Goal: Use online tool/utility: Use online tool/utility

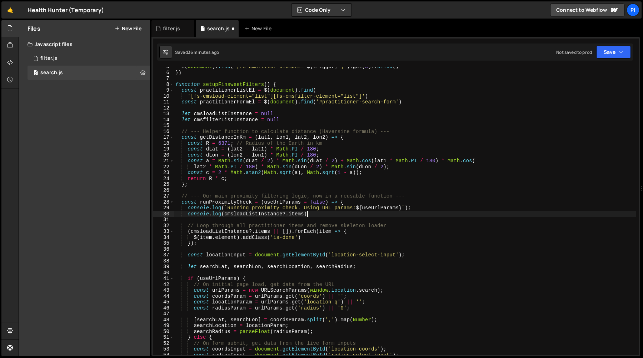
scroll to position [27, 0]
type textarea "console.log(cmsloadListInstance?.items);"
click at [165, 26] on div "filter.js" at bounding box center [171, 28] width 17 height 7
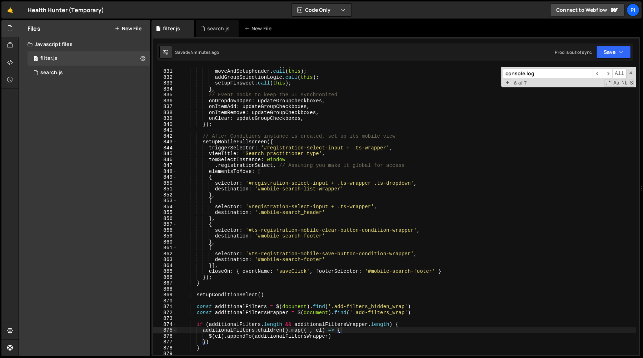
scroll to position [4958, 0]
click at [295, 201] on div "onInitialize : function ( ) { moveAndSetupHeader . call ( this ) ; addGroupSele…" at bounding box center [406, 213] width 459 height 300
click at [307, 187] on div "onInitialize : function ( ) { moveAndSetupHeader . call ( this ) ; addGroupSele…" at bounding box center [406, 213] width 459 height 300
click at [336, 185] on div "onInitialize : function ( ) { moveAndSetupHeader . call ( this ) ; addGroupSele…" at bounding box center [406, 213] width 459 height 300
click at [215, 167] on div "onInitialize : function ( ) { moveAndSetupHeader . call ( this ) ; addGroupSele…" at bounding box center [406, 213] width 459 height 300
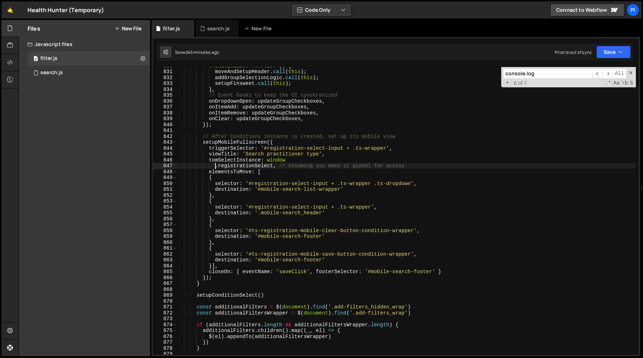
click at [311, 159] on div "onInitialize : function ( ) { moveAndSetupHeader . call ( this ) ; addGroupSele…" at bounding box center [406, 213] width 459 height 300
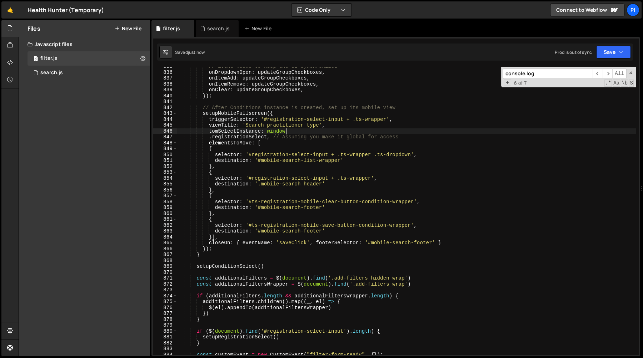
scroll to position [4994, 0]
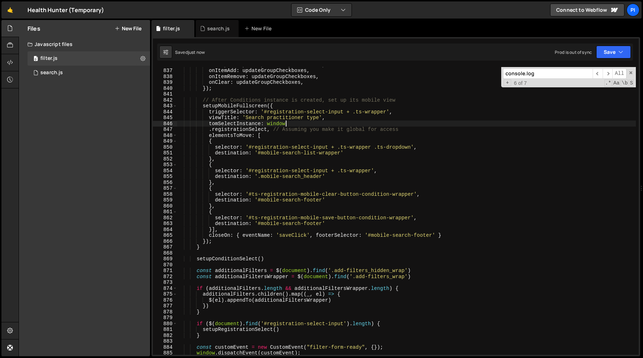
click at [376, 235] on div "onDropdownOpen : updateGroupCheckboxes , onItemAdd : updateGroupCheckboxes , on…" at bounding box center [406, 212] width 459 height 300
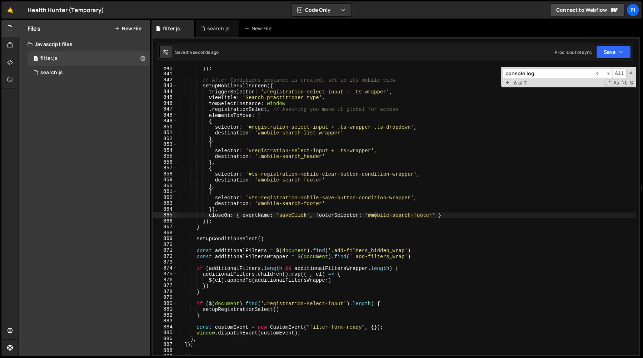
scroll to position [5014, 0]
click at [335, 128] on div "}) ; // After Conditions instance is created, set up its mobile view setupMobil…" at bounding box center [406, 215] width 459 height 300
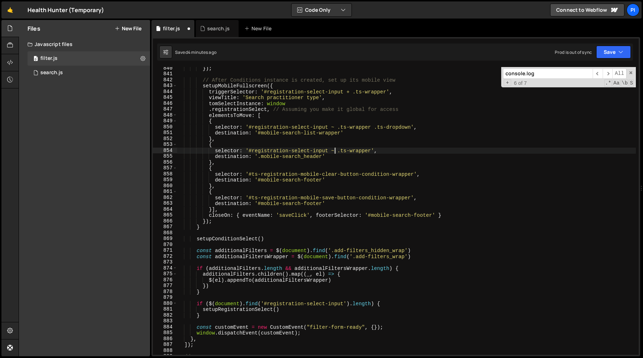
click at [380, 120] on div "}) ; // After Conditions instance is created, set up its mobile view setupMobil…" at bounding box center [406, 215] width 459 height 300
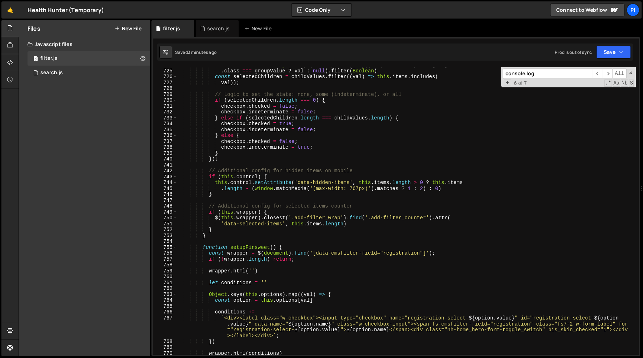
scroll to position [4305, 0]
click at [309, 176] on div "const childValues = Object . keys ( this . options ) . map (( val ) => this . o…" at bounding box center [406, 212] width 459 height 300
type textarea "})();"
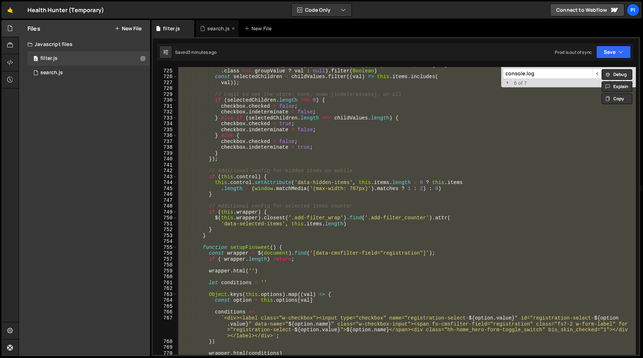
click at [210, 30] on div "search.js" at bounding box center [218, 28] width 22 height 7
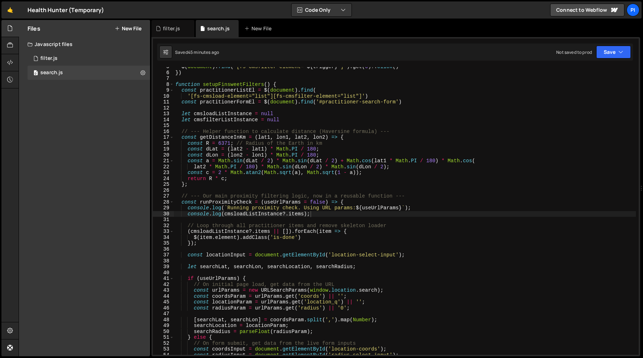
click at [220, 115] on div "$ ( document ) . find ( ` [fs-cmsfilter-element=" ${ trigger } "] ` ) . get ( 0…" at bounding box center [405, 214] width 462 height 300
type textarea "// [URL][DOMAIN_NAME]"
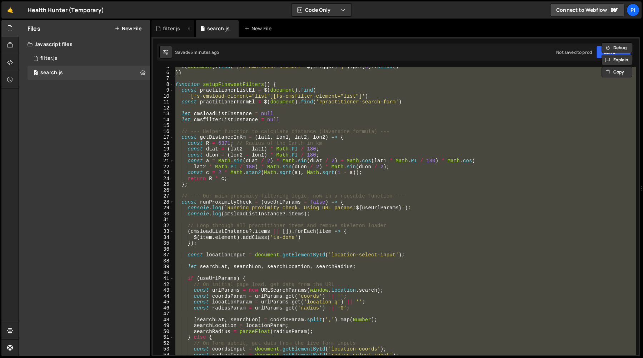
click at [171, 30] on div "filter.js" at bounding box center [171, 28] width 17 height 7
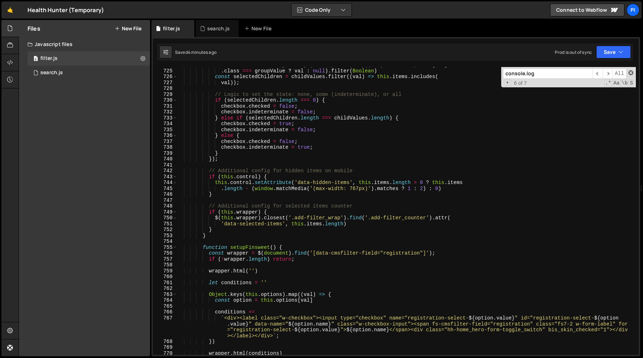
click at [628, 72] on span at bounding box center [630, 72] width 5 height 5
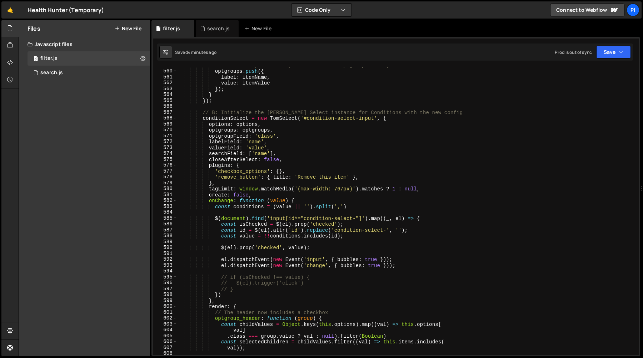
scroll to position [3465, 0]
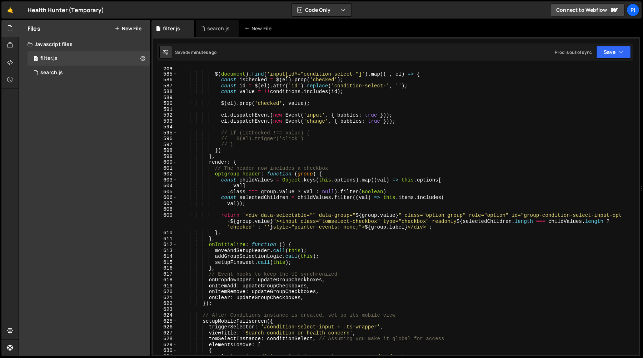
click at [395, 136] on div "$ ( document ) . find ( 'input[id^="condition-select-"]' ) . map (( _ , el ) =>…" at bounding box center [406, 215] width 459 height 300
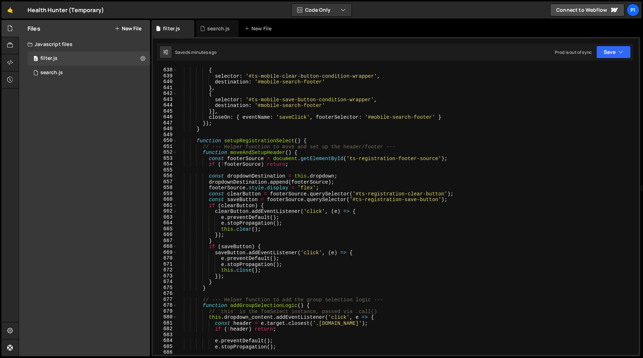
scroll to position [3800, 0]
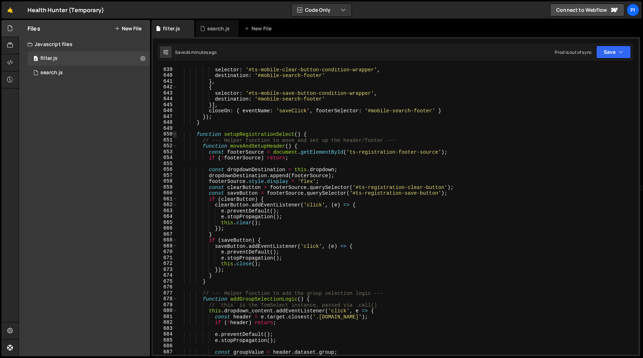
click at [174, 135] on span at bounding box center [175, 134] width 4 height 6
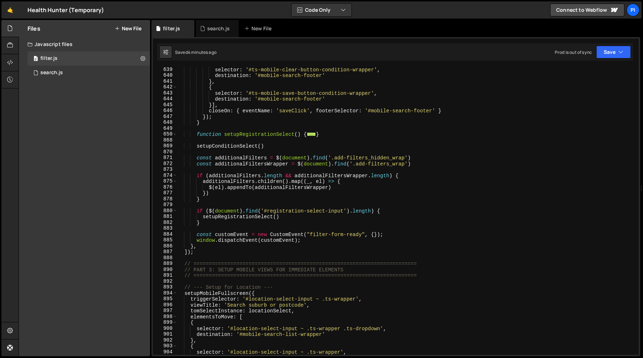
click at [196, 136] on div "selector : '#ts-mobile-clear-button-condition-wrapper' , destination : '#mobile…" at bounding box center [406, 217] width 459 height 300
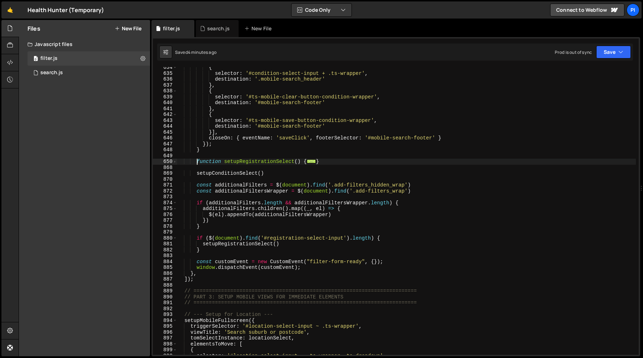
scroll to position [3718, 0]
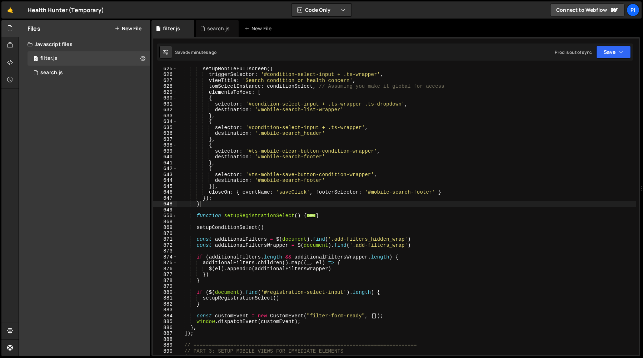
click at [211, 205] on div "setupMobileFullscreen ({ triggerSelector : '#condition-select-input + .ts-wrapp…" at bounding box center [406, 216] width 459 height 300
type textarea "}"
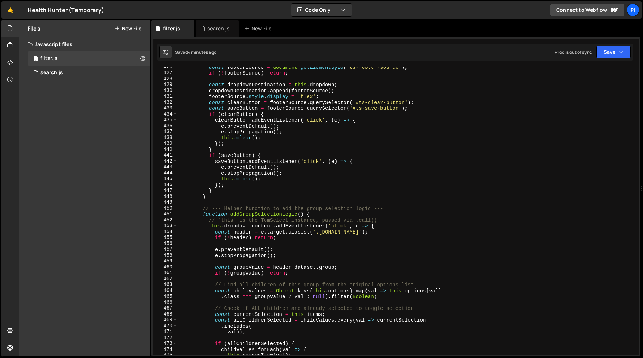
scroll to position [2369, 0]
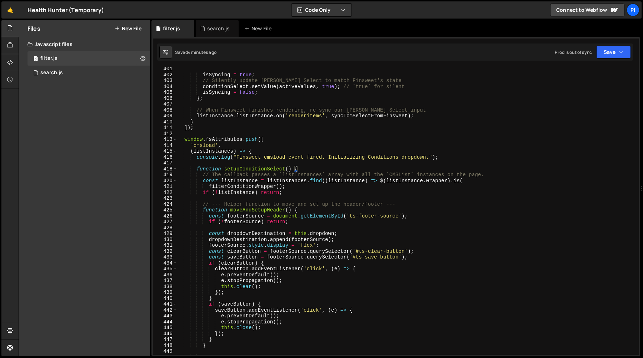
click at [191, 162] on div "isSyncing = true ; // Silently update [PERSON_NAME] Select to match Finsweet's …" at bounding box center [406, 216] width 459 height 300
click at [176, 170] on span at bounding box center [175, 169] width 4 height 6
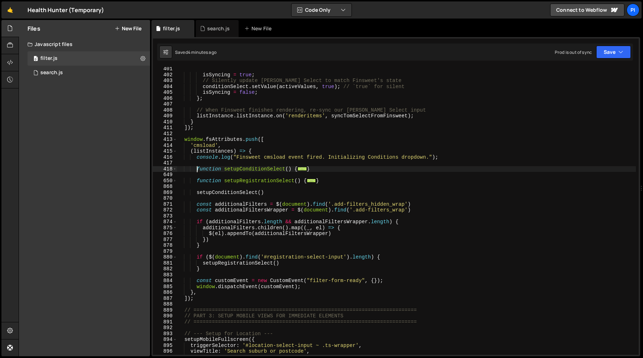
click at [197, 171] on div "isSyncing = true ; // Silently update [PERSON_NAME] Select to match Finsweet's …" at bounding box center [406, 216] width 459 height 300
click at [362, 171] on div "isSyncing = true ; // Silently update [PERSON_NAME] Select to match Finsweet's …" at bounding box center [406, 216] width 459 height 300
type textarea "}); }"
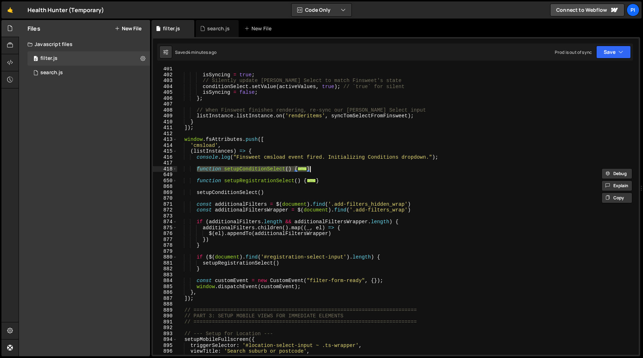
click at [253, 176] on div "isSyncing = true ; // Silently update [PERSON_NAME] Select to match Finsweet's …" at bounding box center [406, 216] width 459 height 300
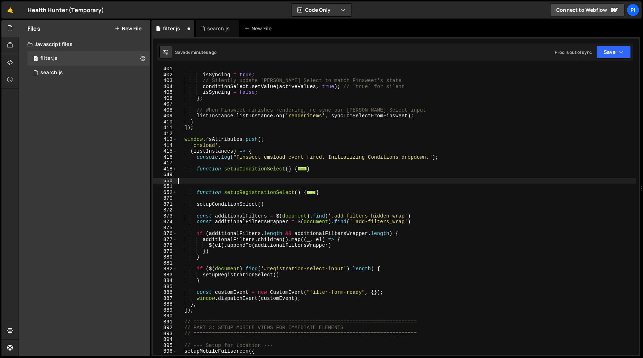
paste textarea "}"
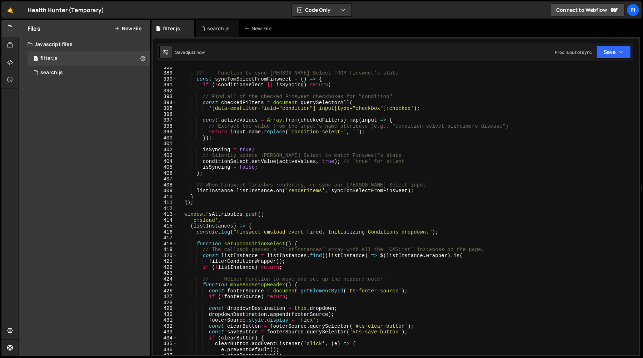
scroll to position [2292, 0]
click at [174, 247] on span at bounding box center [175, 246] width 4 height 6
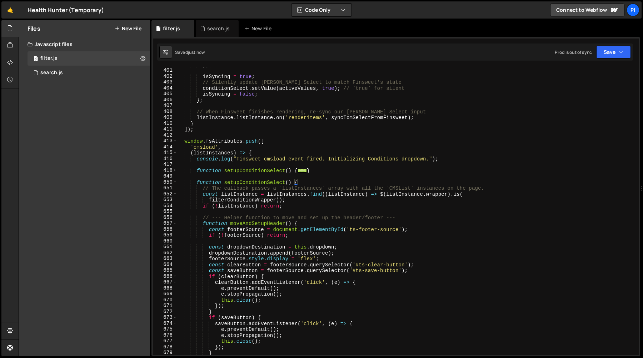
scroll to position [2367, 0]
click at [306, 181] on div "}) ; isSyncing = true ; // Silently update [PERSON_NAME] Select to match Finswe…" at bounding box center [406, 212] width 459 height 300
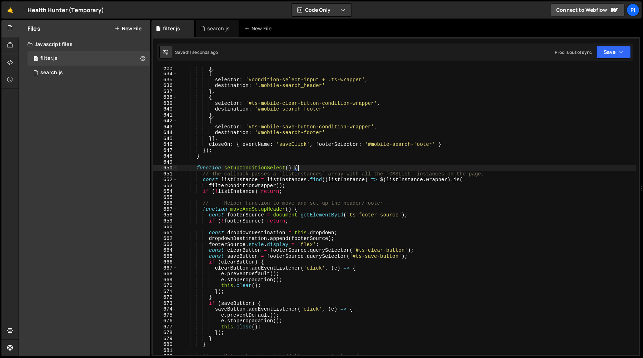
scroll to position [3773, 0]
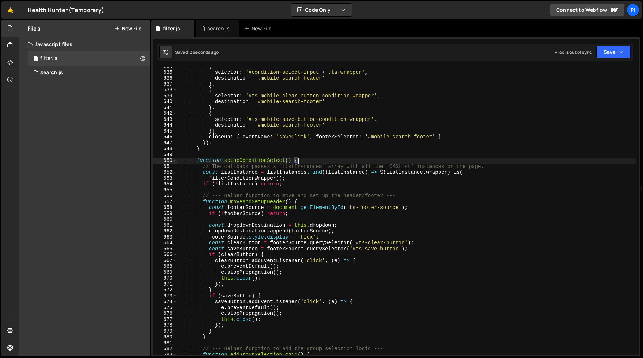
click at [240, 161] on div "{ selector : '#condition-select-input + .ts-wrapper' , destination : '.mobile-s…" at bounding box center [406, 214] width 459 height 300
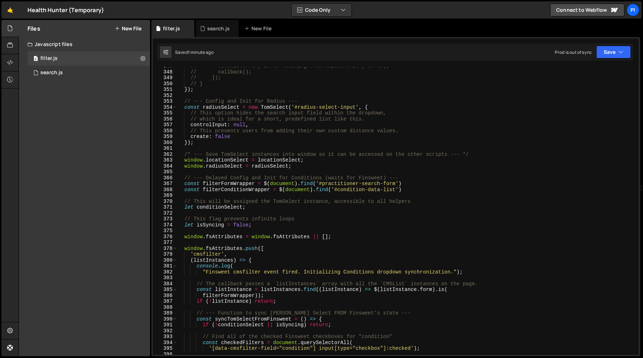
scroll to position [2070, 0]
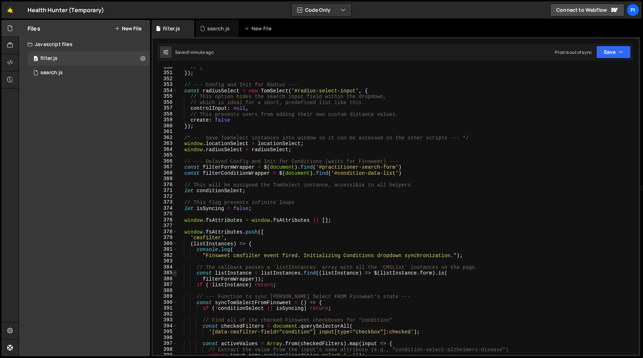
click at [175, 272] on span at bounding box center [175, 273] width 4 height 6
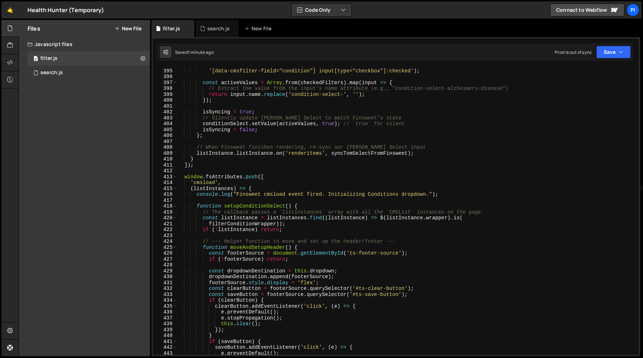
scroll to position [2326, 0]
click at [233, 226] on div "const checkedFilters = document . querySelectorAll ( '[data-cmsfilter-field="co…" at bounding box center [406, 212] width 459 height 300
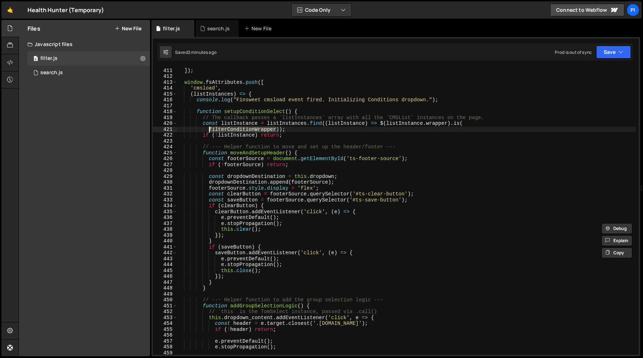
scroll to position [2420, 0]
click at [173, 111] on span at bounding box center [175, 112] width 4 height 6
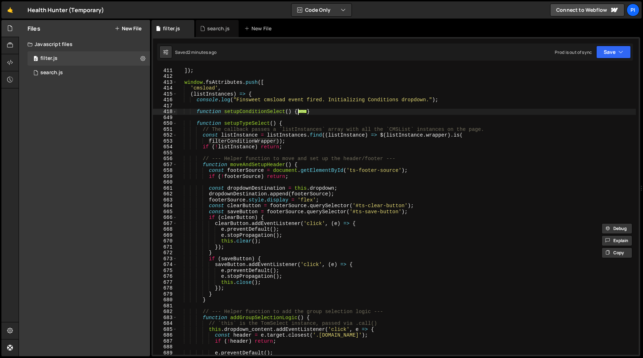
click at [258, 146] on div "} ]) ; window . fsAttributes . push ([ 'cmsload' , ( listInstances ) => { conso…" at bounding box center [406, 212] width 459 height 300
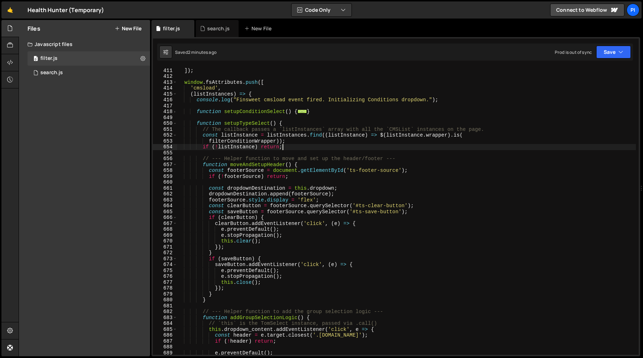
click at [289, 145] on div "} ]) ; window . fsAttributes . push ([ 'cmsload' , ( listInstances ) => { conso…" at bounding box center [406, 212] width 459 height 300
click at [291, 140] on div "} ]) ; window . fsAttributes . push ([ 'cmsload' , ( listInstances ) => { conso…" at bounding box center [406, 212] width 459 height 300
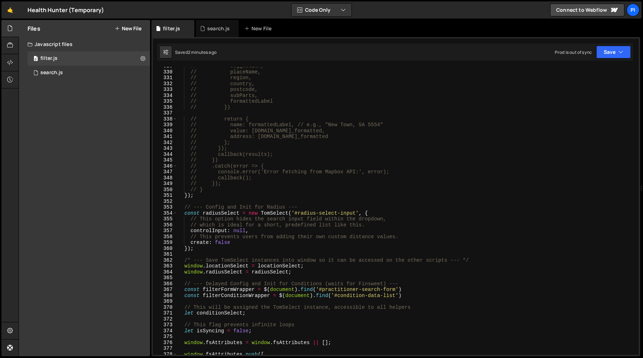
scroll to position [1948, 0]
click at [409, 297] on div "// suggestion, // placeName, // region, // country, // postcode, // subParts, /…" at bounding box center [406, 213] width 459 height 300
click at [409, 291] on div "// suggestion, // placeName, // region, // country, // postcode, // subParts, /…" at bounding box center [406, 213] width 459 height 300
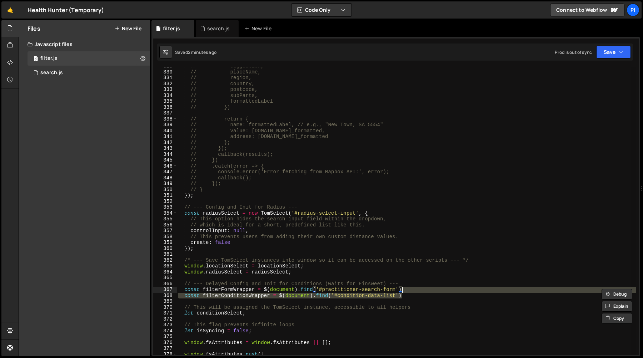
click at [408, 295] on div "// suggestion, // placeName, // region, // country, // postcode, // subParts, /…" at bounding box center [406, 211] width 459 height 288
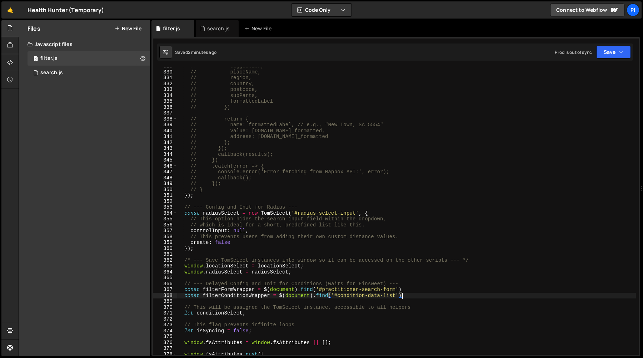
paste textarea "T"
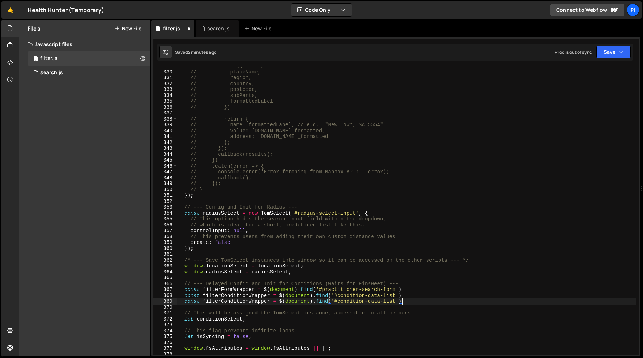
click at [221, 302] on div "// suggestion, // placeName, // region, // country, // postcode, // subParts, /…" at bounding box center [406, 213] width 459 height 300
click at [248, 302] on div "// suggestion, // placeName, // region, // country, // postcode, // subParts, /…" at bounding box center [406, 213] width 459 height 300
click at [339, 301] on div "// suggestion, // placeName, // region, // country, // postcode, // subParts, /…" at bounding box center [406, 213] width 459 height 300
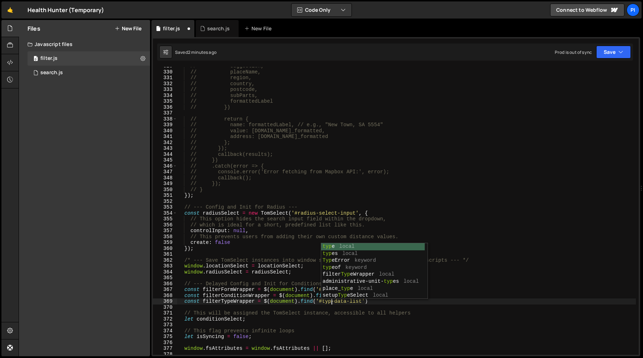
scroll to position [0, 11]
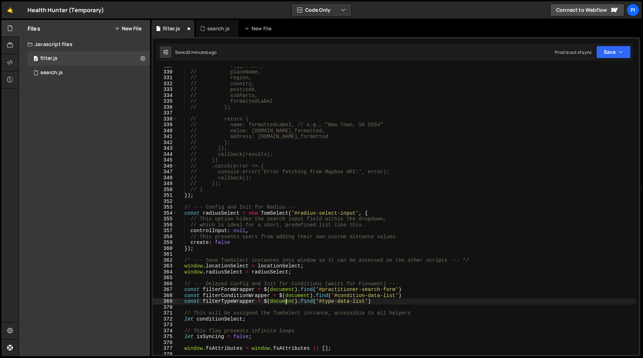
click at [286, 303] on div "// suggestion, // placeName, // region, // country, // postcode, // subParts, /…" at bounding box center [406, 213] width 459 height 300
click at [241, 301] on div "// suggestion, // placeName, // region, // country, // postcode, // subParts, /…" at bounding box center [406, 213] width 459 height 300
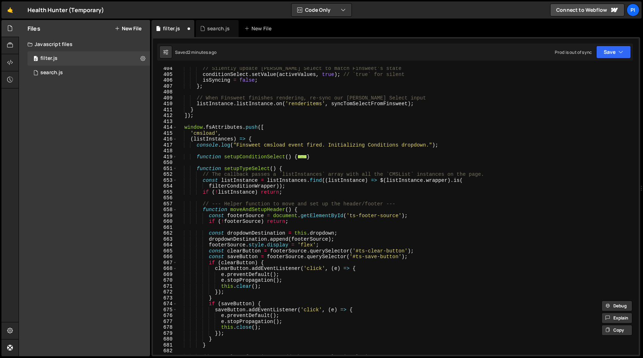
scroll to position [2381, 0]
click at [264, 187] on div "// Silently update [PERSON_NAME] Select to match Finsweet's state conditionSele…" at bounding box center [406, 216] width 459 height 300
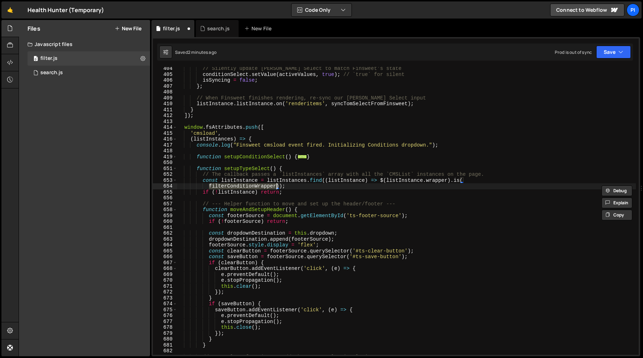
paste textarea "Type"
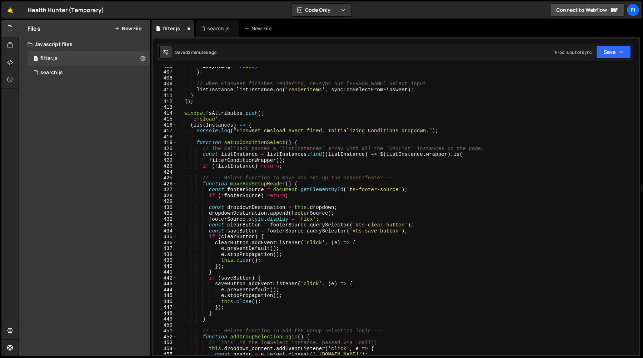
scroll to position [2410, 0]
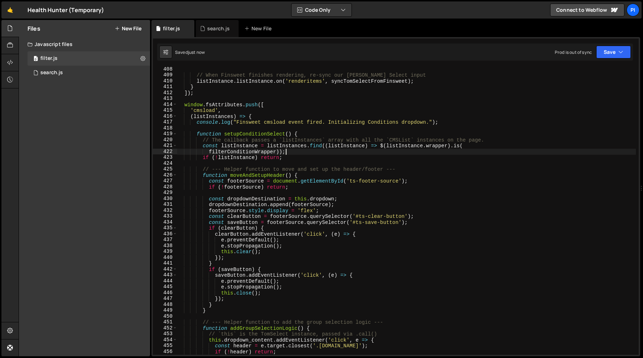
click at [296, 152] on div "// When Finsweet finishes rendering, re-sync our [PERSON_NAME] Select input lis…" at bounding box center [406, 216] width 459 height 300
type textarea "filterConditionWrapper));"
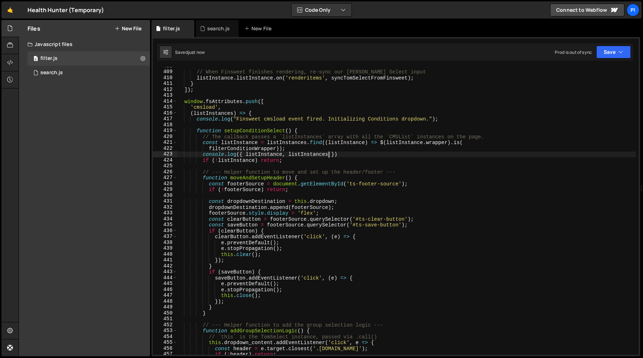
scroll to position [2413, 0]
click at [352, 151] on div "// When Finsweet finishes rendering, re-sync our [PERSON_NAME] Select input lis…" at bounding box center [406, 212] width 459 height 300
click at [338, 149] on div "// When Finsweet finishes rendering, re-sync our [PERSON_NAME] Select input lis…" at bounding box center [406, 212] width 459 height 300
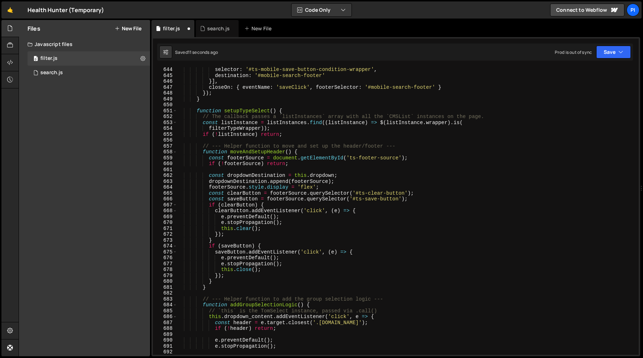
scroll to position [3849, 0]
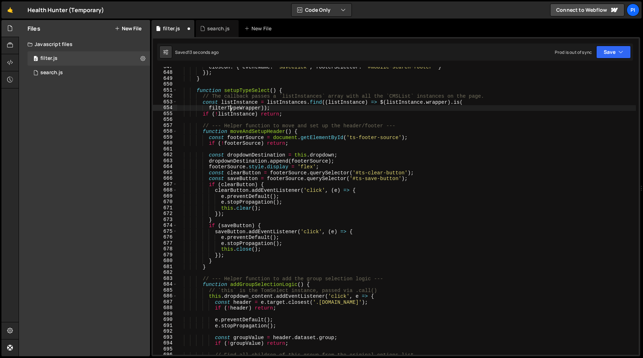
click at [229, 109] on div "closeOn : { eventName : 'saveClick' , footerSelector : '#mobile-search-footer' …" at bounding box center [406, 214] width 459 height 300
type textarea "filterTypeWrapper));"
click at [229, 109] on div "closeOn : { eventName : 'saveClick' , footerSelector : '#mobile-search-footer' …" at bounding box center [406, 214] width 459 height 300
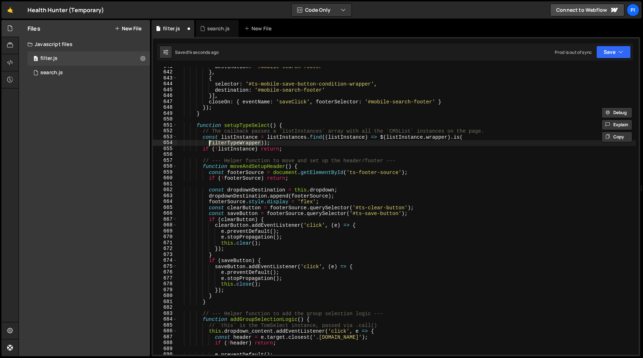
scroll to position [3811, 0]
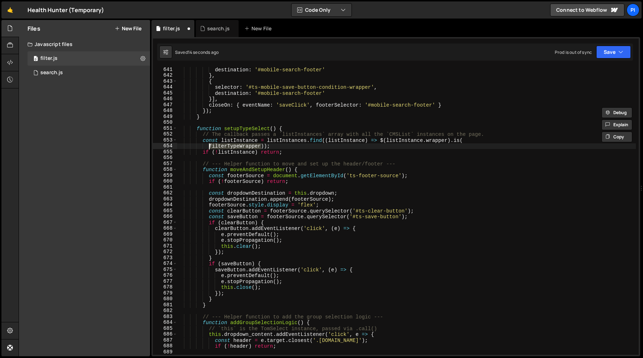
click at [276, 144] on div "destination : '#mobile-search-footer' } , { selector : '#ts-mobile-save-button-…" at bounding box center [406, 217] width 459 height 300
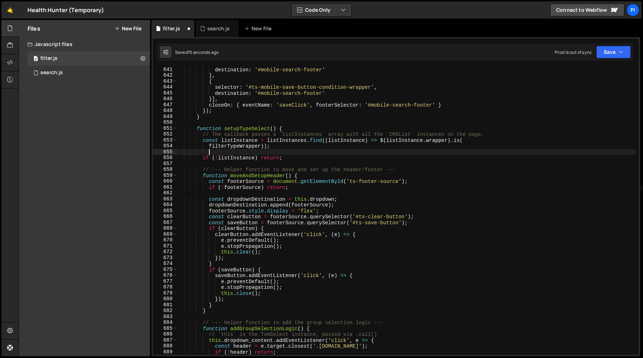
paste textarea "console.log({ listInstance, listInstances })"
type textarea "console.log({ listInstance, listInstances })"
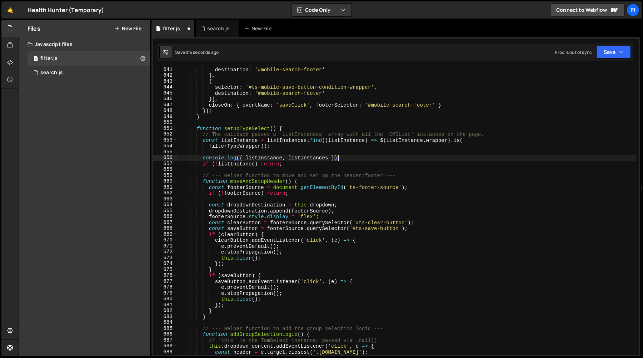
click at [243, 150] on div "destination : '#mobile-search-footer' } , { selector : '#ts-mobile-save-button-…" at bounding box center [406, 217] width 459 height 300
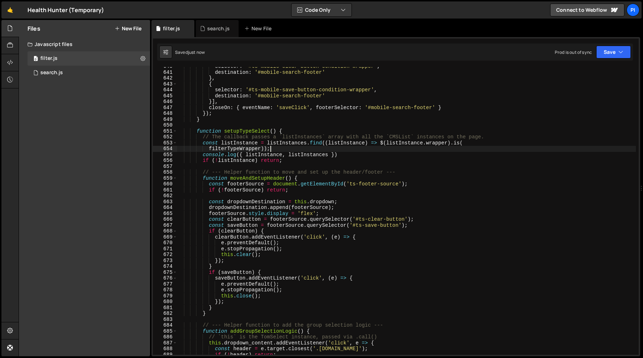
scroll to position [3813, 0]
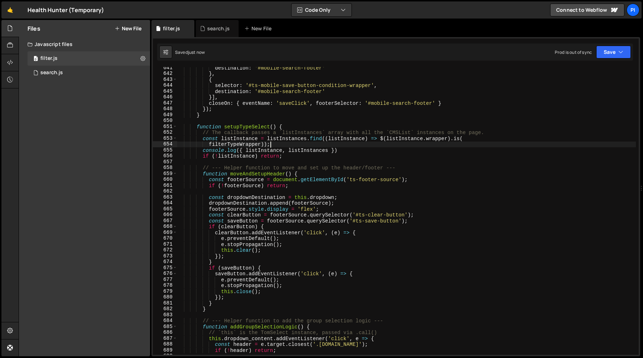
click at [356, 180] on div "destination : '#mobile-search-footer' } , { selector : '#ts-mobile-save-button-…" at bounding box center [406, 215] width 459 height 300
click at [365, 218] on div "destination : '#mobile-search-footer' } , { selector : '#ts-mobile-save-button-…" at bounding box center [406, 215] width 459 height 300
paste textarea "type-"
click at [362, 221] on div "destination : '#mobile-search-footer' } , { selector : '#ts-mobile-save-button-…" at bounding box center [406, 215] width 459 height 300
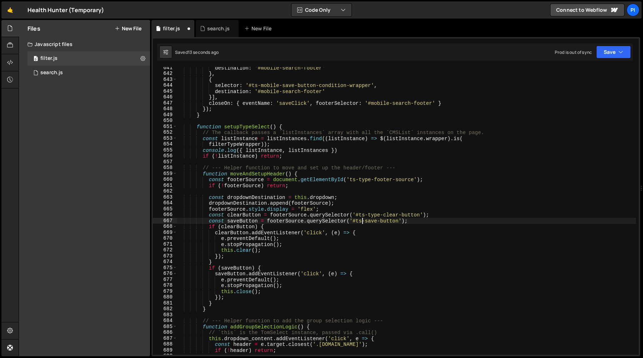
paste textarea "type-"
type textarea "const saveButton = footerSource.querySelector('#ts-type-save-button');"
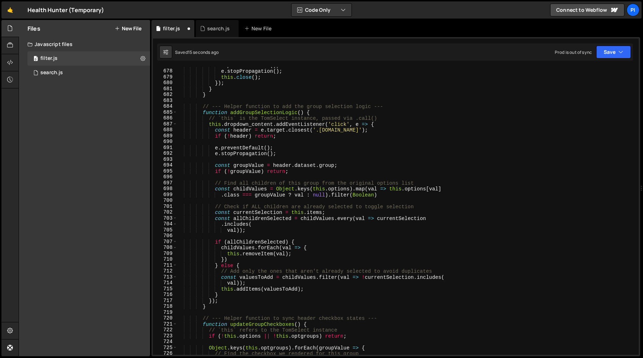
scroll to position [4027, 0]
click at [294, 102] on div "e . preventDefault ( ) ; e . stopPropagation ( ) ; this . close ( ) ; }) ; } } …" at bounding box center [406, 212] width 459 height 300
click at [296, 169] on div "e . preventDefault ( ) ; e . stopPropagation ( ) ; this . close ( ) ; }) ; } } …" at bounding box center [406, 212] width 459 height 300
type textarea "if (!groupValue) return;"
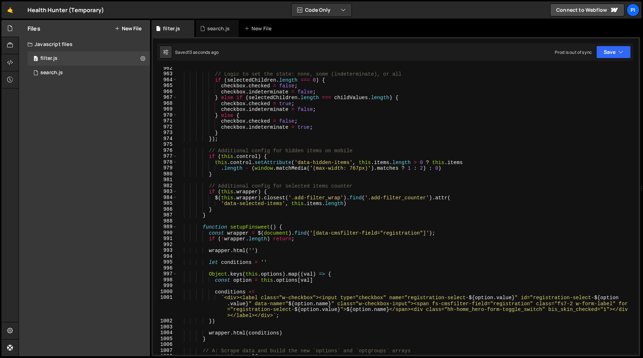
scroll to position [5733, 0]
click at [208, 181] on div "// Logic to set the state: none, some (indeterminate), or all if ( selectedChil…" at bounding box center [406, 215] width 459 height 300
click at [225, 208] on div "// Logic to set the state: none, some (indeterminate), or all if ( selectedChil…" at bounding box center [406, 215] width 459 height 300
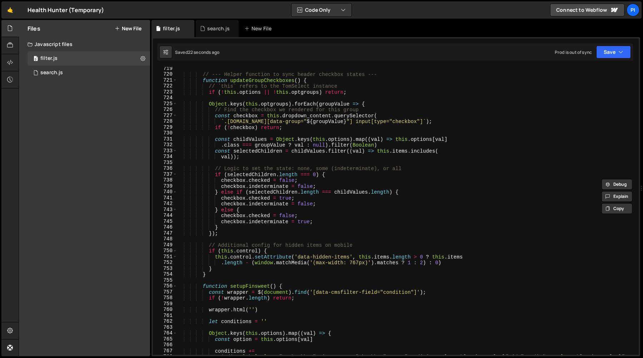
scroll to position [4282, 0]
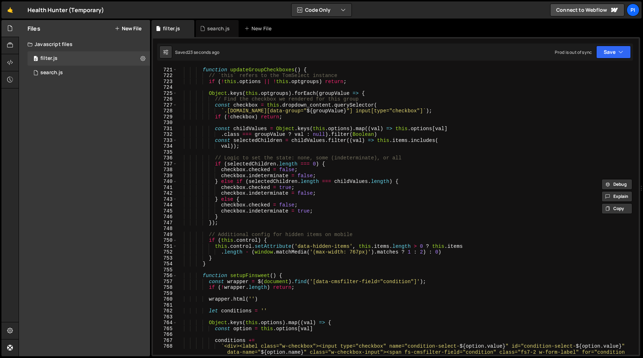
click at [219, 261] on div "function updateGroupCheckboxes ( ) { // `this` refers to the TomSelect instance…" at bounding box center [406, 226] width 459 height 318
type textarea "}"
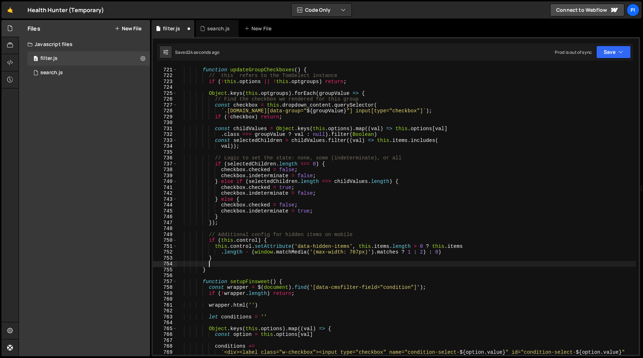
paste textarea "}"
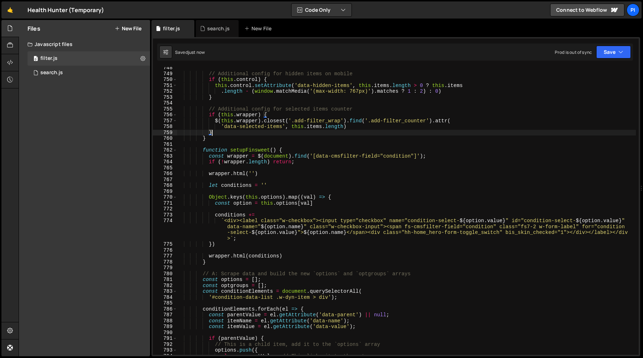
scroll to position [4450, 0]
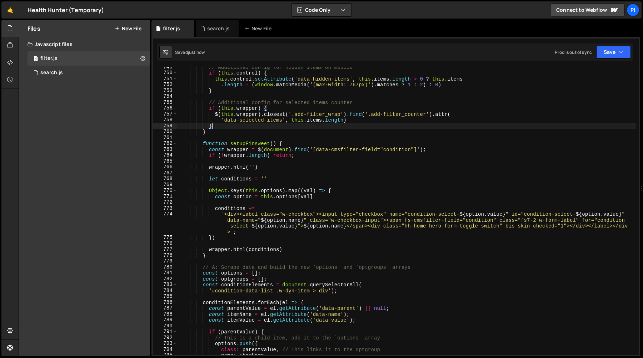
click at [326, 150] on div "// Additional config for hidden items on mobile if ( this . control ) { this . …" at bounding box center [406, 214] width 459 height 300
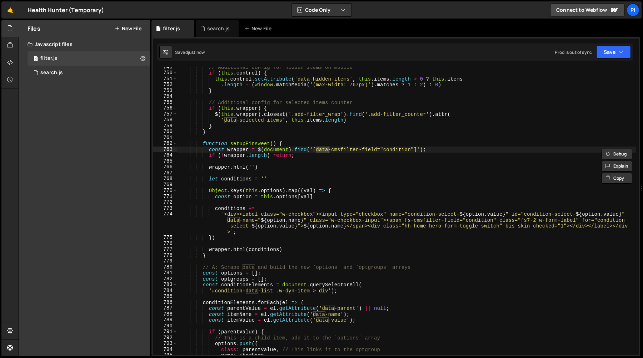
click at [356, 150] on div "// Additional config for hidden items on mobile if ( this . control ) { this . …" at bounding box center [406, 214] width 459 height 300
click at [369, 150] on div "// Additional config for hidden items on mobile if ( this . control ) { this . …" at bounding box center [406, 214] width 459 height 300
click at [394, 151] on div "// Additional config for hidden items on mobile if ( this . control ) { this . …" at bounding box center [406, 214] width 459 height 300
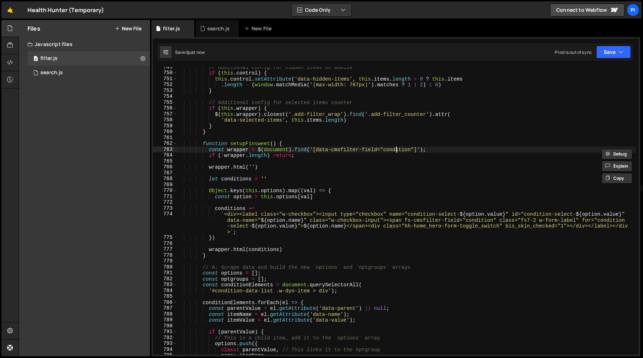
click at [394, 151] on div "// Additional config for hidden items on mobile if ( this . control ) { this . …" at bounding box center [406, 214] width 459 height 300
click at [371, 151] on div "// Additional config for hidden items on mobile if ( this . control ) { this . …" at bounding box center [406, 214] width 459 height 300
click at [389, 149] on div "// Additional config for hidden items on mobile if ( this . control ) { this . …" at bounding box center [406, 214] width 459 height 300
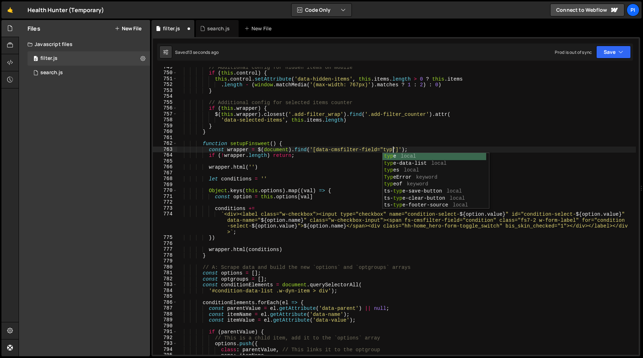
type textarea "const wrapper = $(document).find('[data-cmsfilter-field="type"]');"
click at [367, 138] on div "// Additional config for hidden items on mobile if ( this . control ) { this . …" at bounding box center [406, 214] width 459 height 300
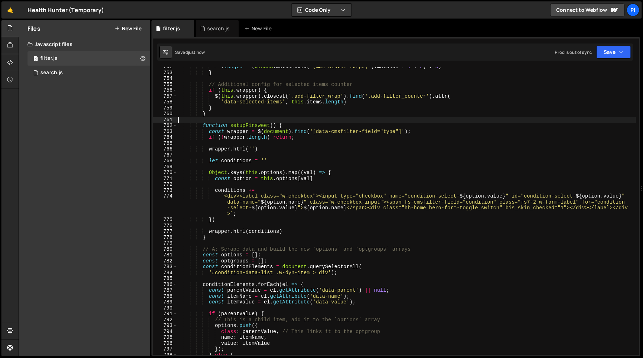
scroll to position [4468, 0]
click at [428, 198] on div ". length - ( window . matchMedia ( '(max-width: 767px)' ) . matches ? 1 : 2 ) :…" at bounding box center [406, 214] width 459 height 300
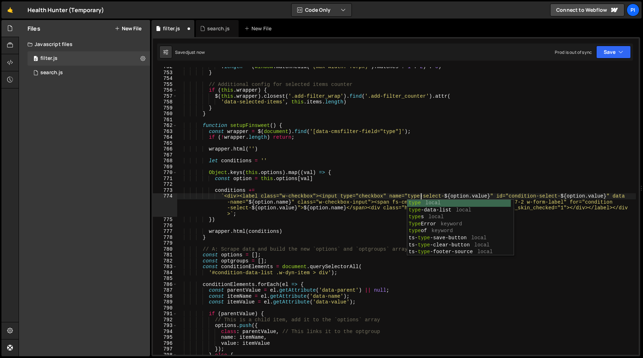
scroll to position [0, 17]
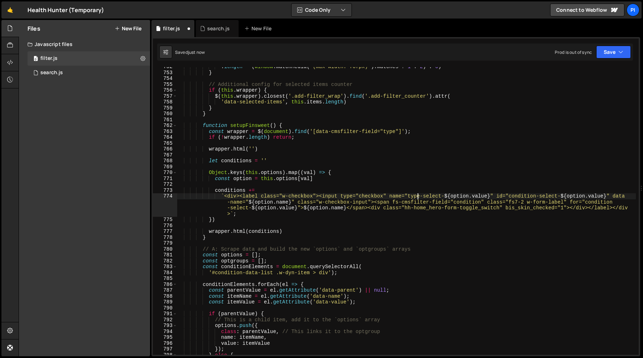
click at [416, 196] on div ". length - ( window . matchMedia ( '(max-width: 767px)' ) . matches ? 1 : 2 ) :…" at bounding box center [406, 214] width 459 height 300
click at [517, 195] on div ". length - ( window . matchMedia ( '(max-width: 767px)' ) . matches ? 1 : 2 ) :…" at bounding box center [406, 214] width 459 height 300
paste textarea "type-select-${option.value}" data-name="${[DOMAIN_NAME]}" class="w-checkbox-inp…"
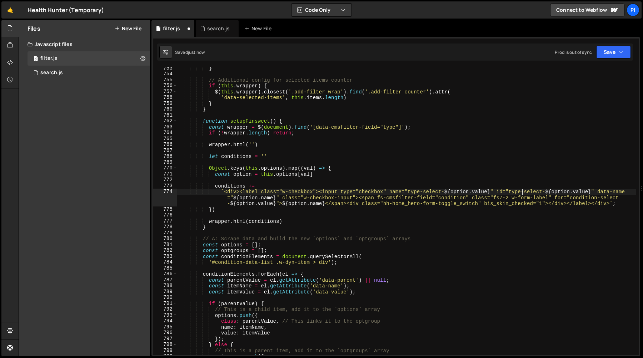
scroll to position [4477, 0]
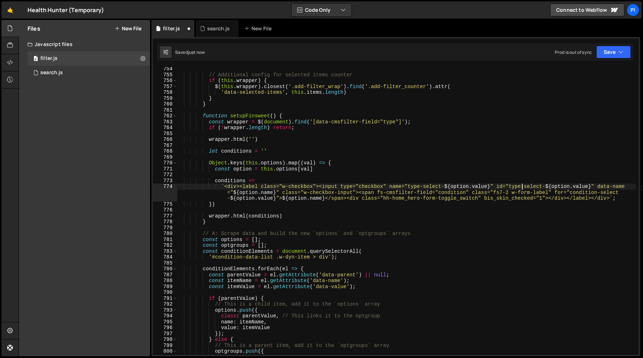
click at [445, 193] on div "// Additional config for selected items counter if ( this . wrapper ) { $ ( thi…" at bounding box center [406, 216] width 459 height 300
paste textarea "type" class="fs7-2 w-form-label" for="condition-select-${option.value}">${[DOMA…"
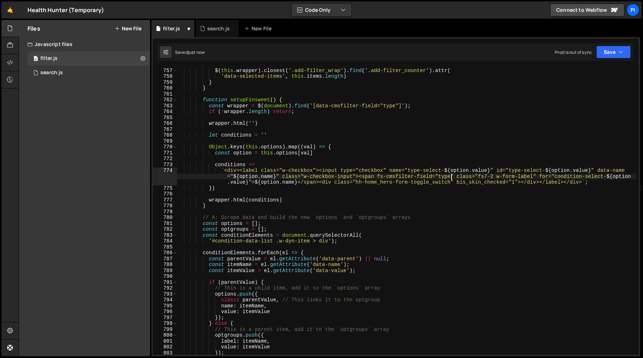
scroll to position [4493, 0]
click at [567, 176] on div "if ( this . wrapper ) { $ ( this . wrapper ) . closest ( '.add-filter_wrap' ) .…" at bounding box center [406, 212] width 459 height 300
paste textarea "type"
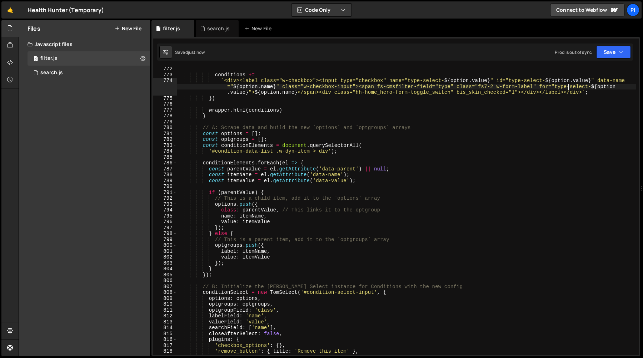
scroll to position [4583, 0]
click at [224, 151] on div "conditions += ` <div><label class="w-checkbox"><input type="checkbox" name="typ…" at bounding box center [406, 216] width 459 height 300
paste textarea "type"
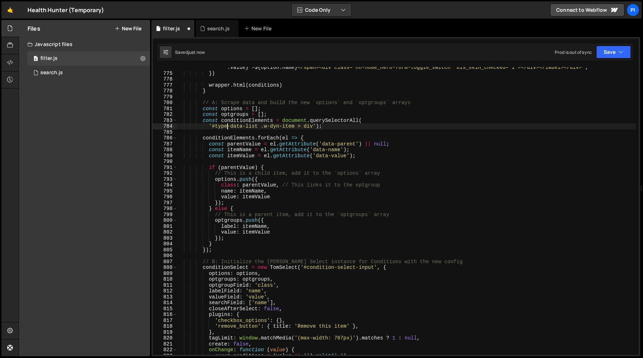
scroll to position [4608, 0]
click at [280, 106] on div "` <div><label class="w-checkbox"><input type="checkbox" name="type-select- ${ o…" at bounding box center [406, 209] width 459 height 312
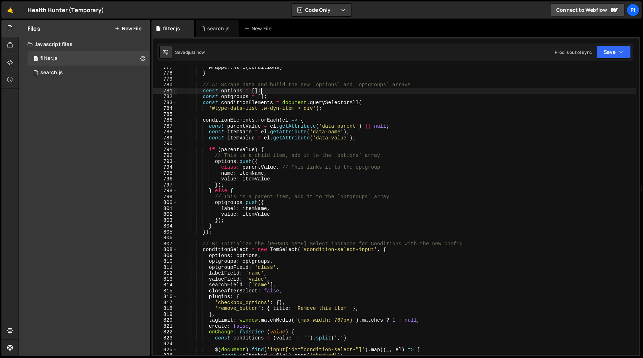
scroll to position [4635, 0]
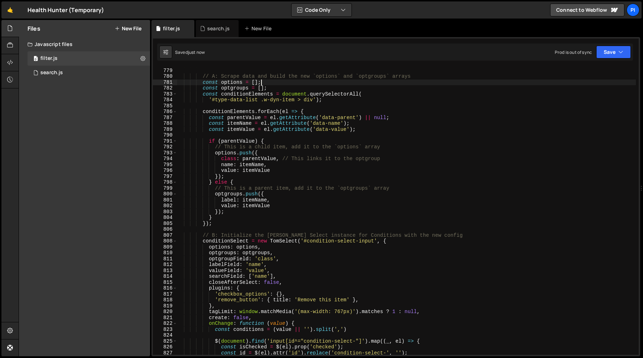
click at [384, 119] on div "} // A: Scrape data and build the new `options` and `optgroups` arrays const op…" at bounding box center [406, 212] width 459 height 300
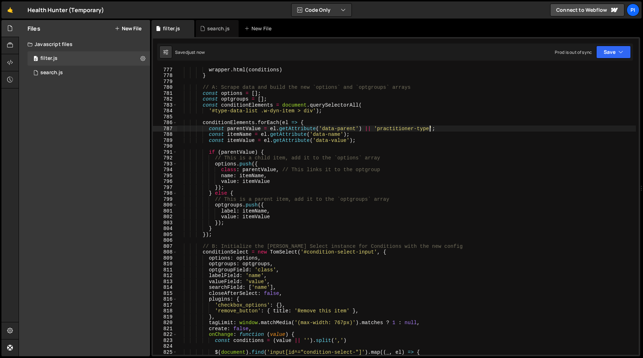
scroll to position [4624, 0]
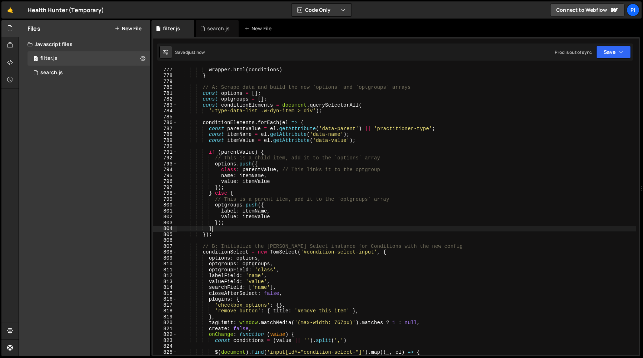
click at [219, 231] on div "wrapper . html ( conditions ) } // A: Scrape data and build the new `options` a…" at bounding box center [406, 217] width 459 height 300
type textarea "}"
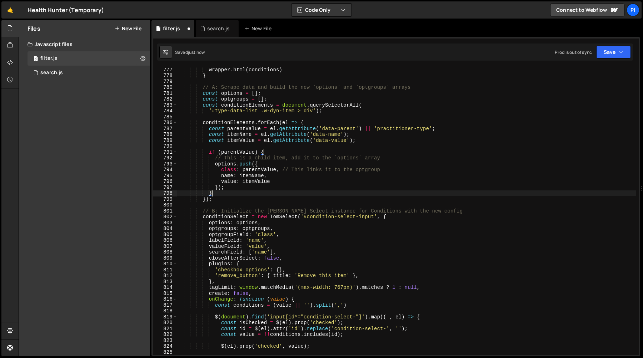
drag, startPoint x: 219, startPoint y: 231, endPoint x: 213, endPoint y: 195, distance: 36.9
click at [213, 195] on div "wrapper . html ( conditions ) } // A: Scrape data and build the new `options` a…" at bounding box center [406, 217] width 459 height 300
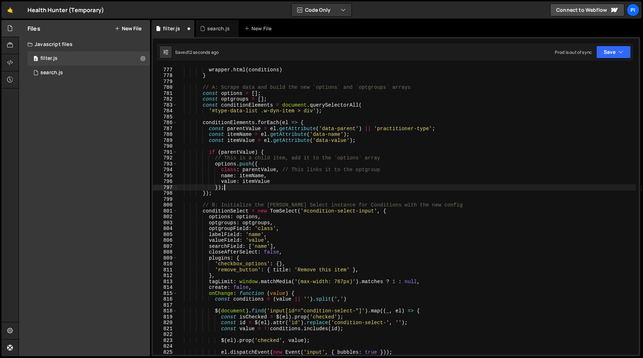
click at [268, 151] on div "wrapper . html ( conditions ) } // A: Scrape data and build the new `options` a…" at bounding box center [406, 217] width 459 height 300
click at [262, 144] on div "wrapper . html ( conditions ) } // A: Scrape data and build the new `options` a…" at bounding box center [406, 217] width 459 height 300
type textarea "if (parentValue) {"
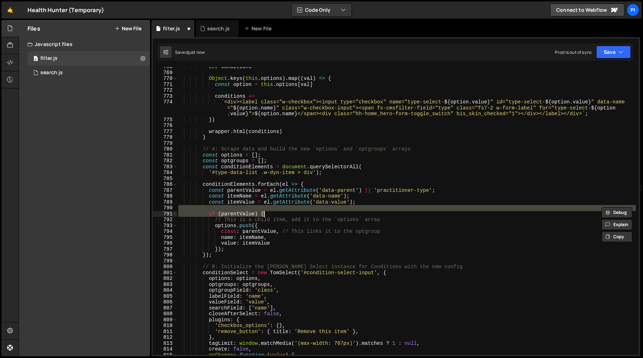
scroll to position [4562, 0]
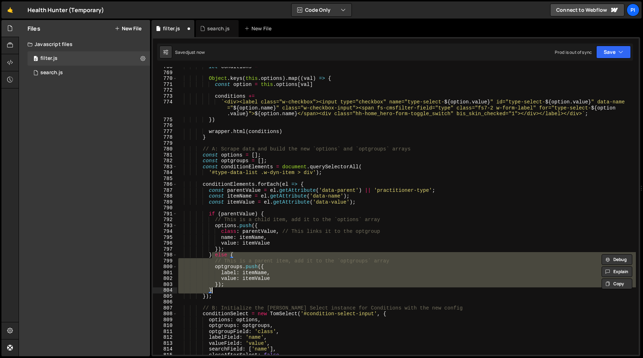
click at [215, 267] on div "let conditions = '' Object . keys ( this . options ) . map (( val ) => { const …" at bounding box center [406, 211] width 459 height 288
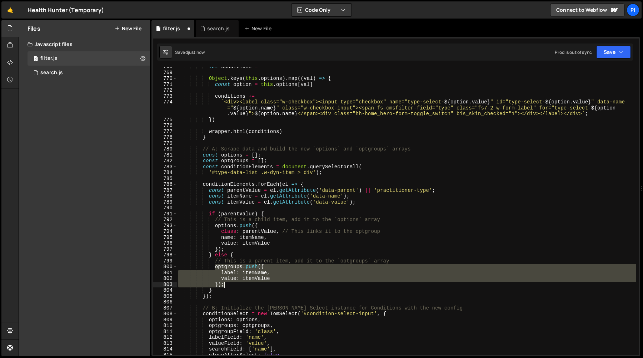
click at [233, 285] on div "let conditions = '' Object . keys ( this . options ) . map (( val ) => { const …" at bounding box center [406, 214] width 459 height 300
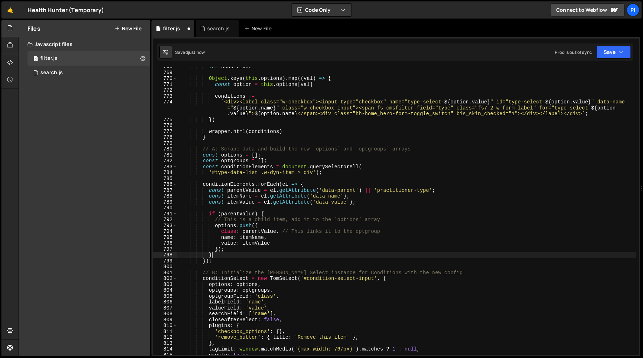
type textarea "});"
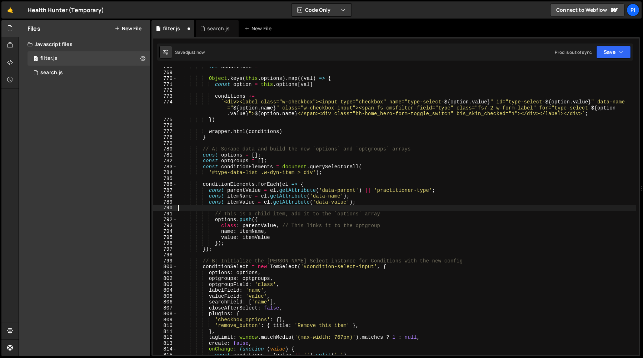
scroll to position [7227, 0]
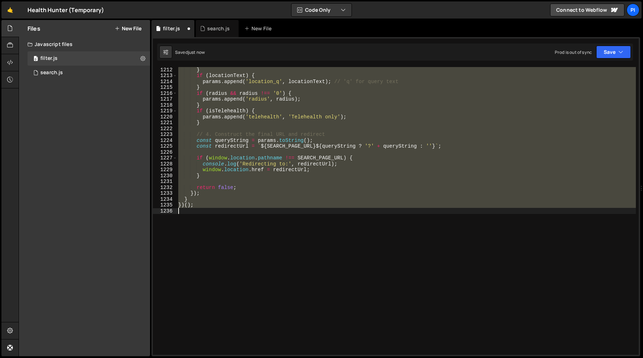
type textarea "if (parentValue) {"
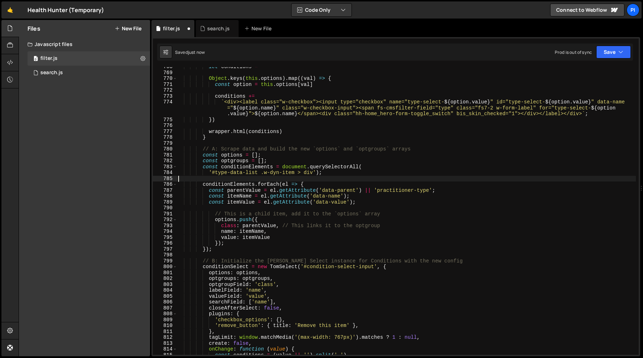
click at [276, 180] on div "let conditions = '' Object . keys ( this . options ) . map (( val ) => { const …" at bounding box center [406, 214] width 459 height 300
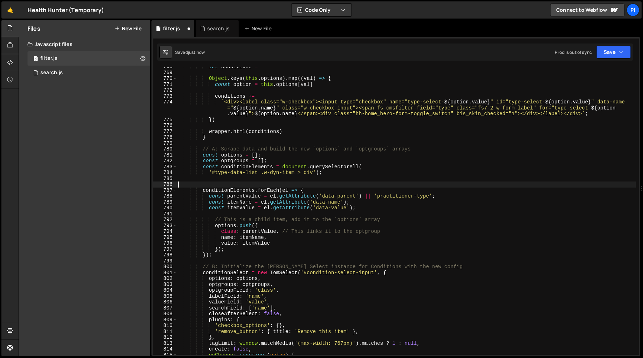
paste textarea "});"
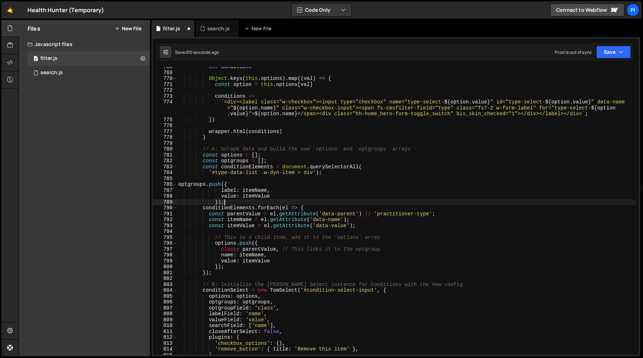
click at [225, 186] on div "let conditions = '' Object . keys ( this . options ) . map (( val ) => { const …" at bounding box center [406, 214] width 459 height 300
click at [218, 202] on div "let conditions = '' Object . keys ( this . options ) . map (( val ) => { const …" at bounding box center [406, 214] width 459 height 300
type textarea "value: itemValue });"
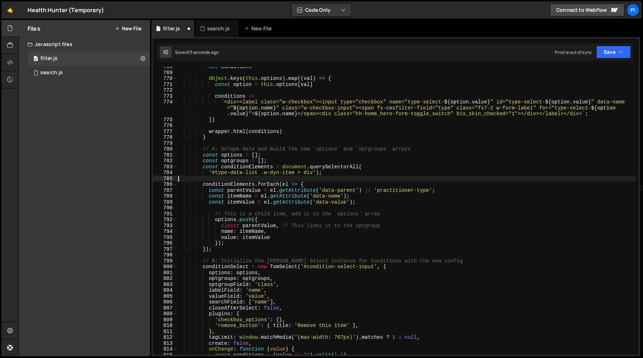
click at [261, 162] on div "let conditions = '' Object . keys ( this . options ) . map (( val ) => { const …" at bounding box center [406, 214] width 459 height 300
paste textarea "}"
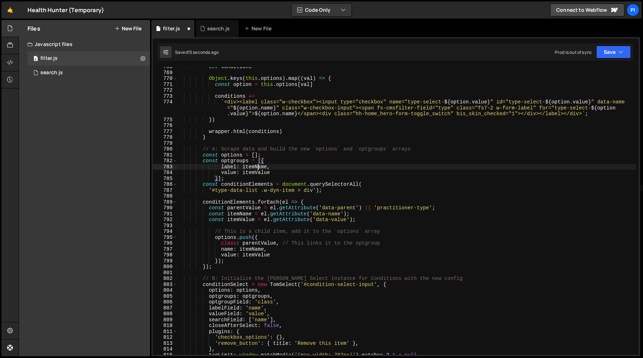
click at [257, 168] on div "let conditions = '' Object . keys ( this . options ) . map (( val ) => { const …" at bounding box center [406, 214] width 459 height 300
click at [298, 166] on div "let conditions = '' Object . keys ( this . options ) . map (( val ) => { const …" at bounding box center [406, 211] width 459 height 288
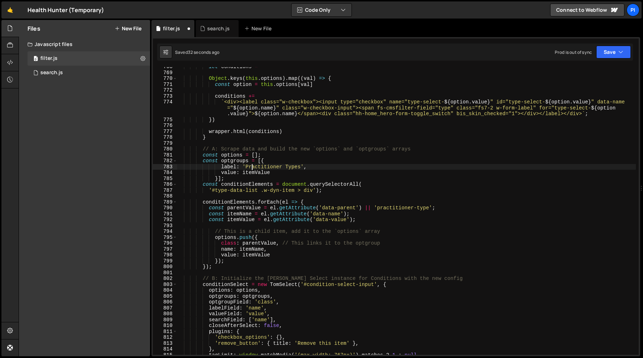
click at [253, 170] on div "let conditions = '' Object . keys ( this . options ) . map (( val ) => { const …" at bounding box center [406, 214] width 459 height 300
click at [253, 172] on div "let conditions = '' Object . keys ( this . options ) . map (( val ) => { const …" at bounding box center [406, 214] width 459 height 300
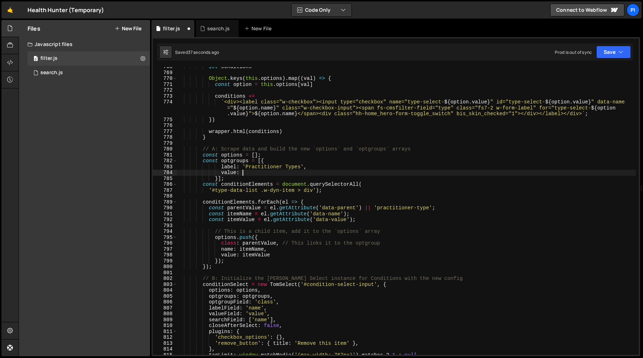
scroll to position [0, 4]
click at [379, 209] on div "let conditions = '' Object . keys ( this . options ) . map (( val ) => { const …" at bounding box center [406, 214] width 459 height 300
click at [430, 209] on div "let conditions = '' Object . keys ( this . options ) . map (( val ) => { const …" at bounding box center [406, 214] width 459 height 300
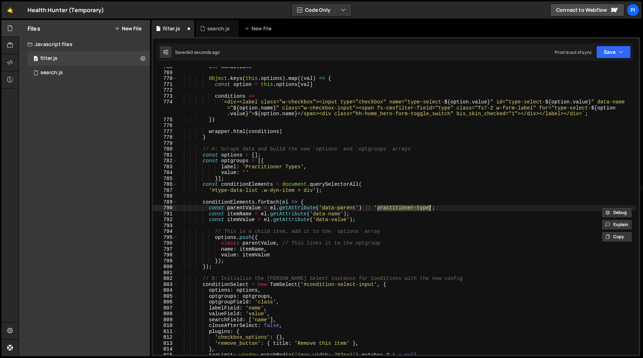
click at [430, 209] on div "let conditions = '' Object . keys ( this . options ) . map (( val ) => { const …" at bounding box center [406, 214] width 459 height 300
click at [246, 173] on div "let conditions = '' Object . keys ( this . options ) . map (( val ) => { const …" at bounding box center [406, 214] width 459 height 300
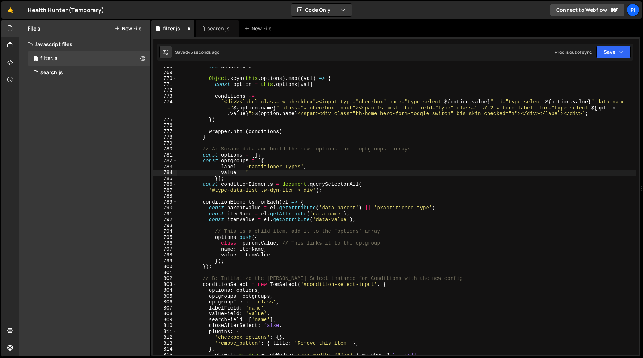
paste textarea "practitioner-type"
click at [335, 171] on div "let conditions = '' Object . keys ( this . options ) . map (( val ) => { const …" at bounding box center [406, 214] width 459 height 300
click at [287, 174] on div "let conditions = '' Object . keys ( this . options ) . map (( val ) => { const …" at bounding box center [406, 214] width 459 height 300
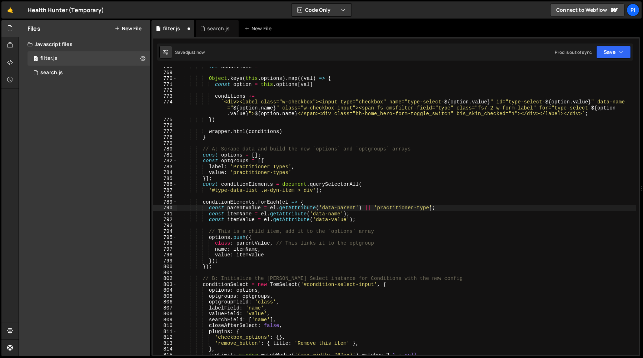
click at [429, 209] on div "let conditions = '' Object . keys ( this . options ) . map (( val ) => { const …" at bounding box center [406, 214] width 459 height 300
click at [368, 189] on div "let conditions = '' Object . keys ( this . options ) . map (( val ) => { const …" at bounding box center [406, 214] width 459 height 300
click at [364, 179] on div "let conditions = '' Object . keys ( this . options ) . map (( val ) => { const …" at bounding box center [406, 214] width 459 height 300
click at [358, 174] on div "let conditions = '' Object . keys ( this . options ) . map (( val ) => { const …" at bounding box center [406, 214] width 459 height 300
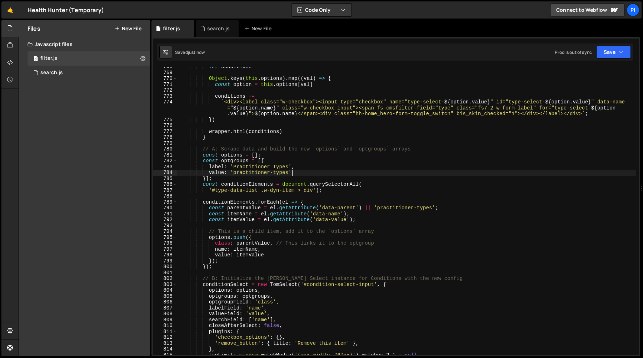
click at [326, 179] on div "let conditions = '' Object . keys ( this . options ) . map (( val ) => { const …" at bounding box center [406, 214] width 459 height 300
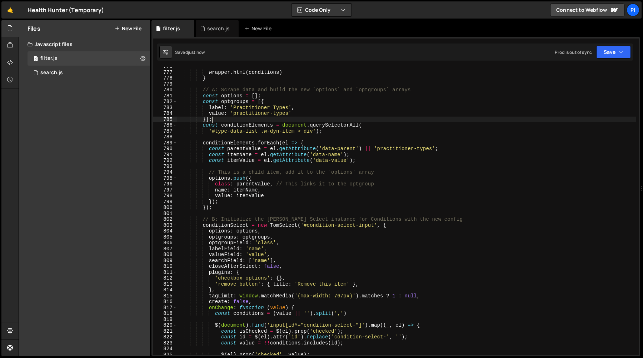
scroll to position [4628, 0]
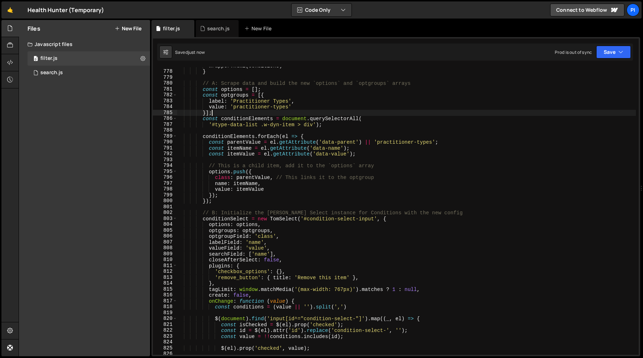
click at [375, 141] on div "wrapper . html ( conditions ) } // A: Scrape data and build the new `options` a…" at bounding box center [406, 213] width 459 height 300
click at [270, 142] on div "wrapper . html ( conditions ) } // A: Scrape data and build the new `options` a…" at bounding box center [406, 213] width 459 height 300
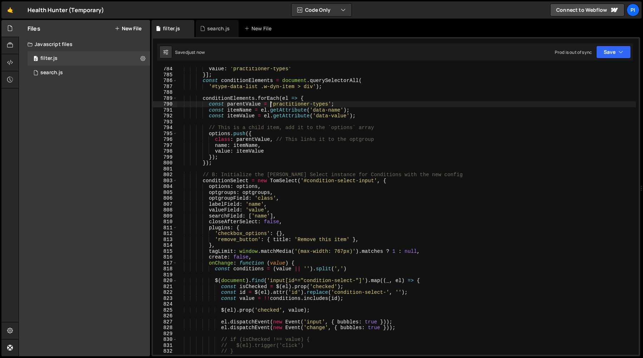
scroll to position [4689, 0]
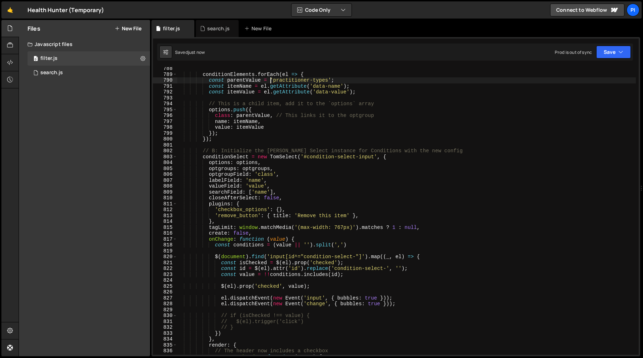
click at [317, 157] on div "conditionElements . forEach ( el => { const parentValue = 'practitioner-types' …" at bounding box center [406, 216] width 459 height 300
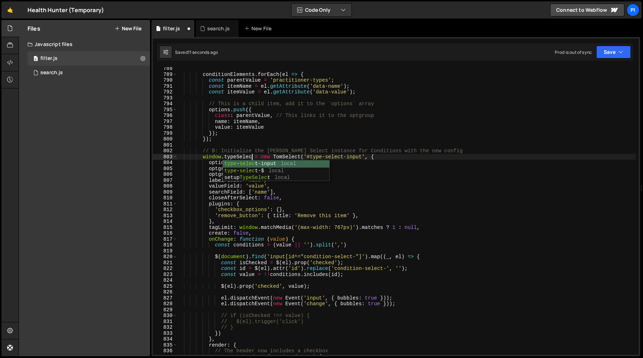
scroll to position [0, 5]
click at [202, 156] on div "conditionElements . forEach ( el => { const parentValue = 'practitioner-types' …" at bounding box center [406, 216] width 459 height 300
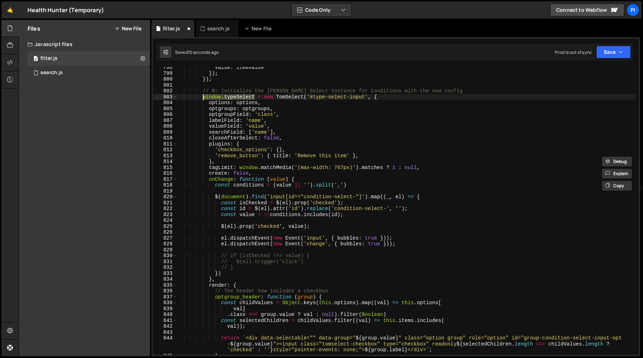
scroll to position [4750, 0]
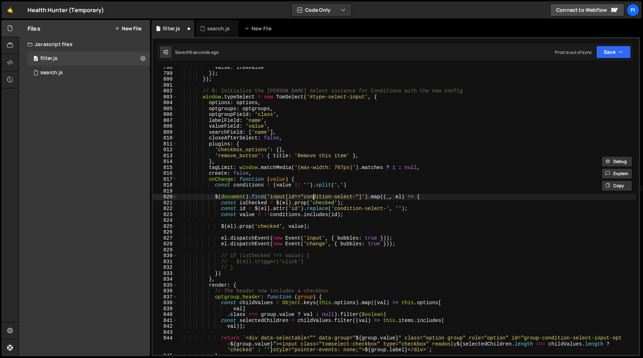
click at [314, 197] on div "value : itemValue }) ; }) ; // B: Initialize the [PERSON_NAME] Select instance …" at bounding box center [406, 215] width 459 height 300
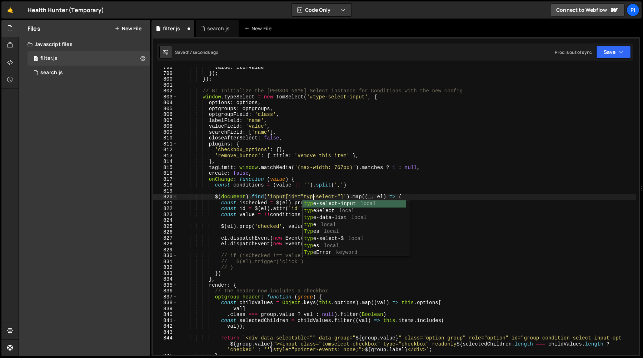
type textarea "$(document).find('input[id^="type-select-"]').map((_, el) => {"
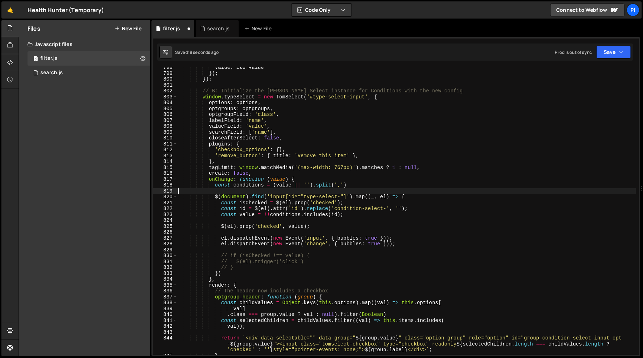
click at [329, 191] on div "value : itemValue }) ; }) ; // B: Initialize the [PERSON_NAME] Select instance …" at bounding box center [406, 215] width 459 height 300
click at [341, 208] on div "value : itemValue }) ; }) ; // B: Initialize the [PERSON_NAME] Select instance …" at bounding box center [406, 215] width 459 height 300
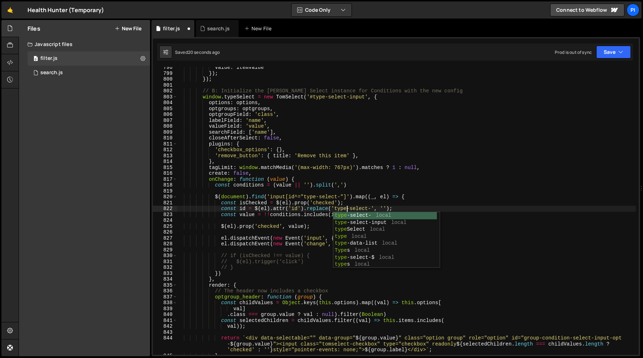
click at [292, 226] on div "value : itemValue }) ; }) ; // B: Initialize the [PERSON_NAME] Select instance …" at bounding box center [406, 215] width 459 height 300
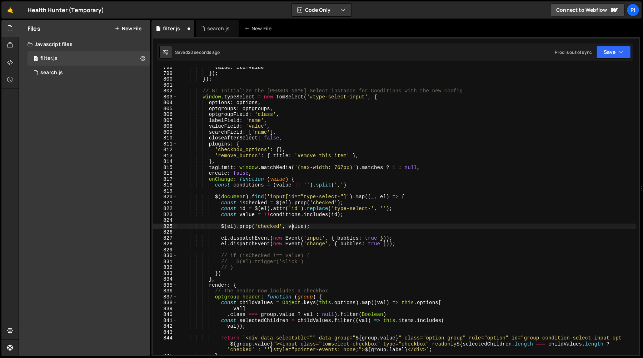
click at [253, 267] on div "value : itemValue }) ; }) ; // B: Initialize the [PERSON_NAME] Select instance …" at bounding box center [406, 215] width 459 height 300
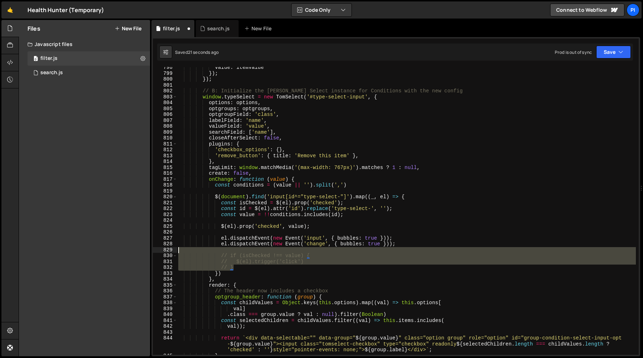
click at [227, 248] on div "value : itemValue }) ; }) ; // B: Initialize the [PERSON_NAME] Select instance …" at bounding box center [406, 215] width 459 height 300
type textarea "// if (isChecked !== value) {"
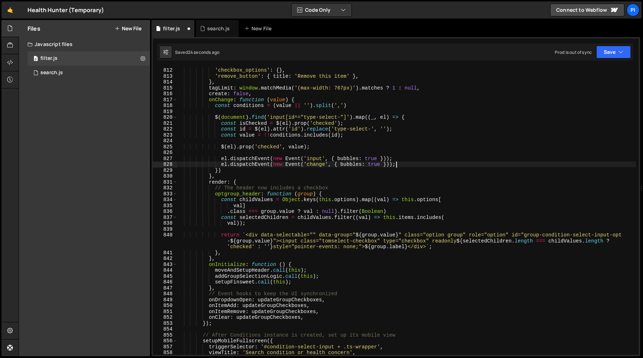
scroll to position [4829, 0]
click at [555, 236] on div "plugins : { 'checkbox_options' : { } , 'remove_button' : { title : 'Remove this…" at bounding box center [406, 211] width 459 height 300
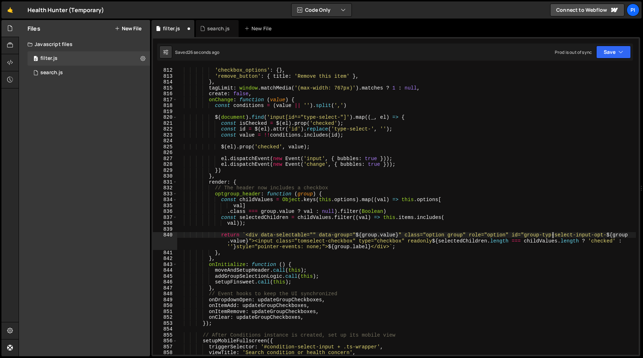
scroll to position [0, 26]
click at [307, 245] on div "plugins : { 'checkbox_options' : { } , 'remove_button' : { title : 'Remove this…" at bounding box center [406, 211] width 459 height 300
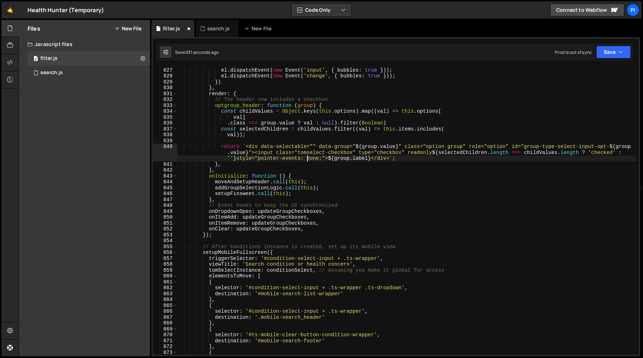
scroll to position [4939, 0]
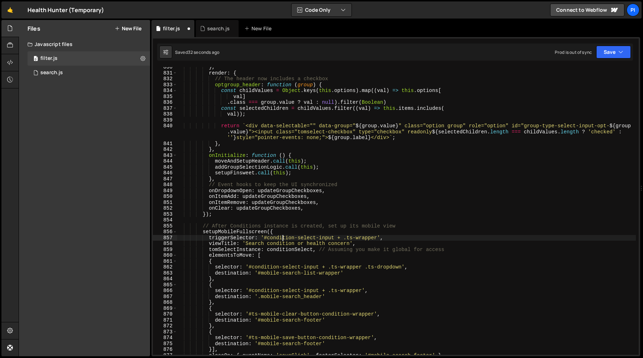
click at [282, 238] on div "} , render : { // The header now includes a checkbox optgroup_header : function…" at bounding box center [406, 214] width 459 height 300
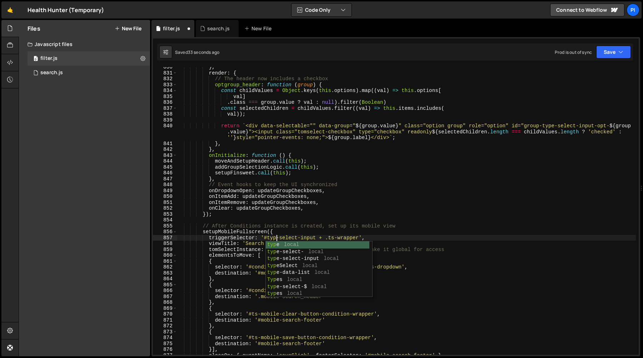
scroll to position [0, 7]
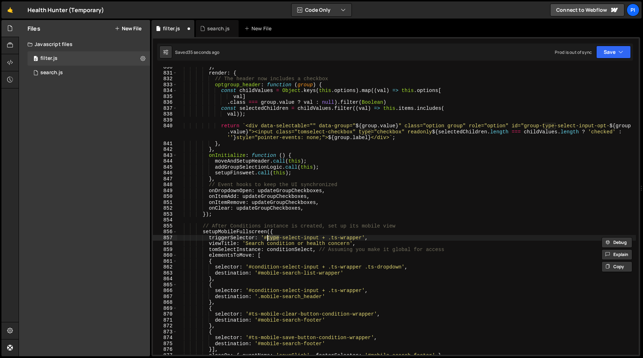
click at [274, 243] on div "} , render : { // The header now includes a checkbox optgroup_header : function…" at bounding box center [406, 214] width 459 height 300
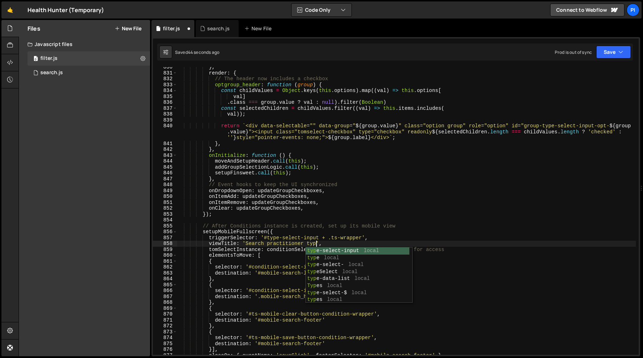
scroll to position [0, 10]
click at [271, 226] on div "} , render : { // The header now includes a checkbox optgroup_header : function…" at bounding box center [406, 214] width 459 height 300
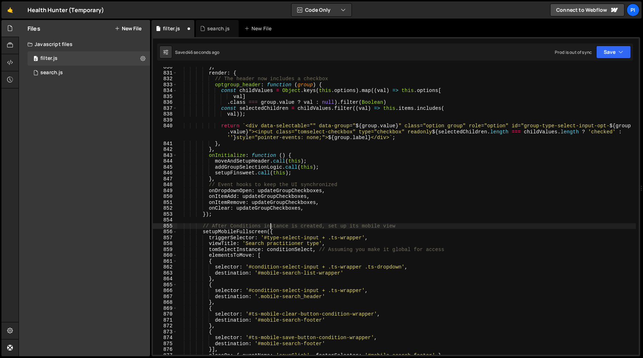
click at [285, 251] on div "} , render : { // The header now includes a checkbox optgroup_header : function…" at bounding box center [406, 214] width 459 height 300
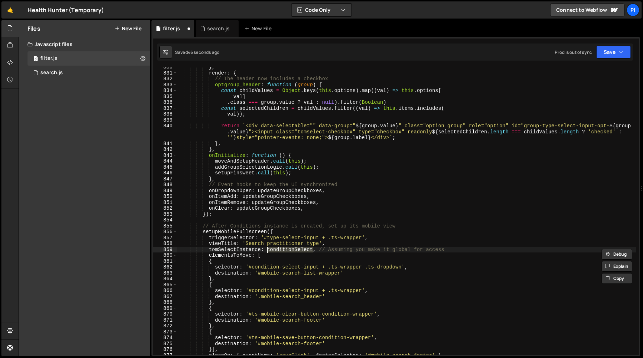
paste textarea "type"
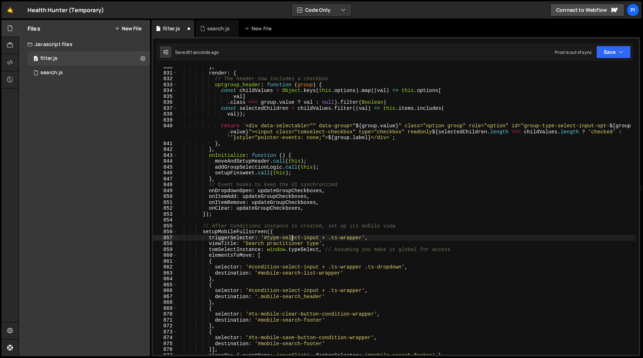
click at [293, 236] on div "} , render : { // The header now includes a checkbox optgroup_header : function…" at bounding box center [406, 214] width 459 height 300
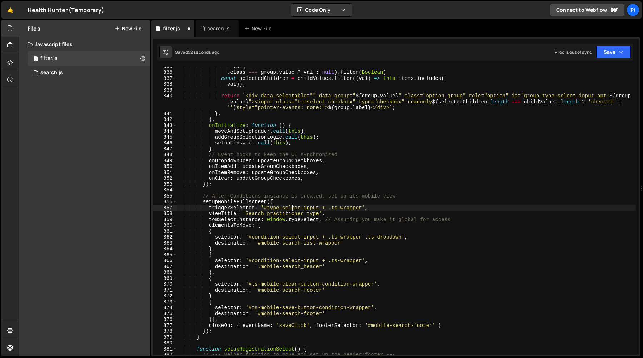
scroll to position [4976, 0]
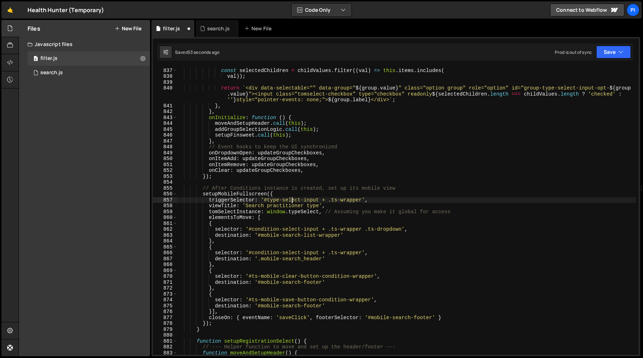
click at [269, 227] on div ". class === group . value ? val : null ) . filter ( Boolean ) const selectedChi…" at bounding box center [406, 212] width 459 height 300
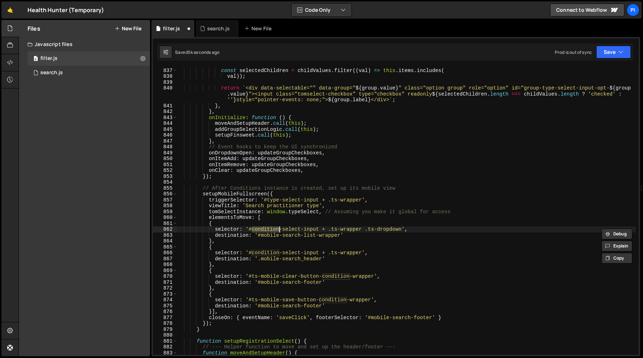
paste textarea "type"
click at [263, 253] on div ". class === group . value ? val : null ) . filter ( Boolean ) const selectedChi…" at bounding box center [406, 212] width 459 height 300
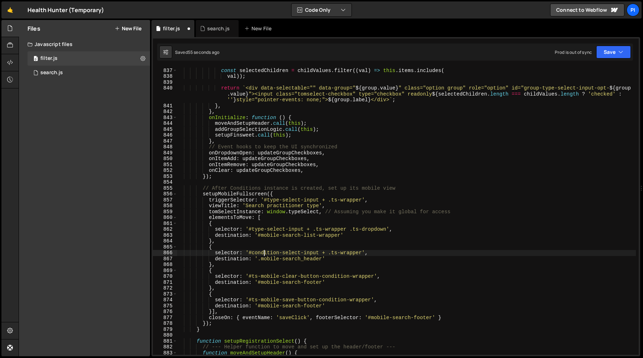
click at [263, 253] on div ". class === group . value ? val : null ) . filter ( Boolean ) const selectedChi…" at bounding box center [406, 212] width 459 height 300
paste textarea "type"
click at [307, 231] on div ". class === group . value ? val : null ) . filter ( Boolean ) const selectedChi…" at bounding box center [406, 212] width 459 height 300
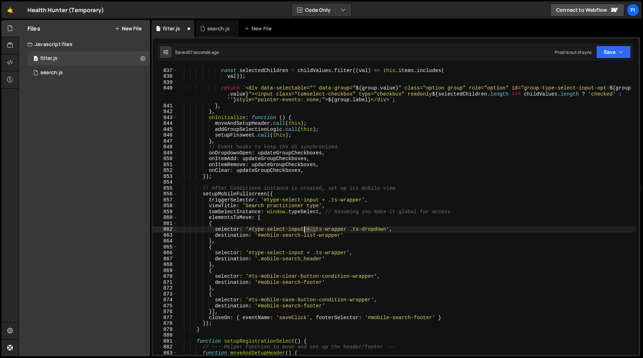
click at [307, 231] on div ". class === group . value ? val : null ) . filter ( Boolean ) const selectedChi…" at bounding box center [406, 212] width 459 height 300
click at [309, 230] on div ". class === group . value ? val : null ) . filter ( Boolean ) const selectedChi…" at bounding box center [406, 211] width 459 height 288
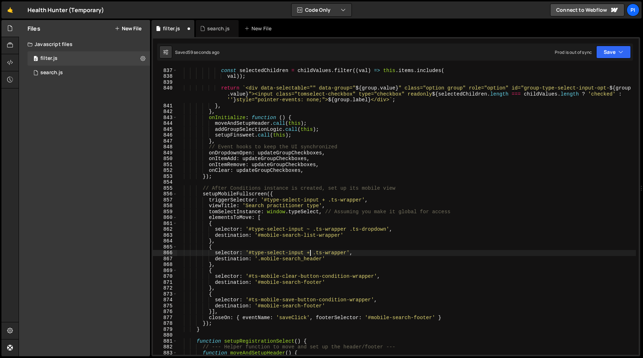
click at [310, 256] on div ". class === group . value ? val : null ) . filter ( Boolean ) const selectedChi…" at bounding box center [406, 212] width 459 height 300
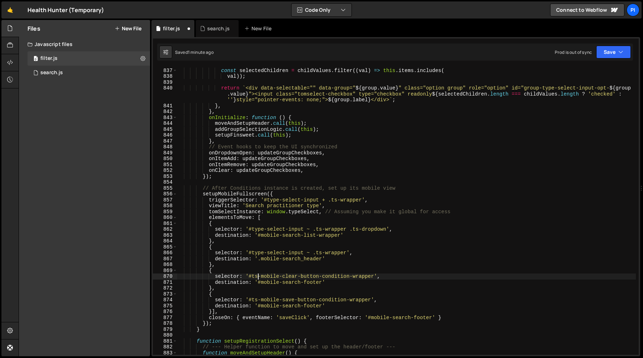
click at [258, 278] on div ". class === group . value ? val : null ) . filter ( Boolean ) const selectedChi…" at bounding box center [406, 212] width 459 height 300
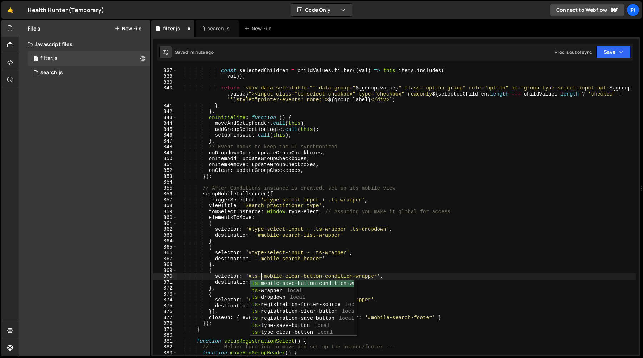
paste textarea "type"
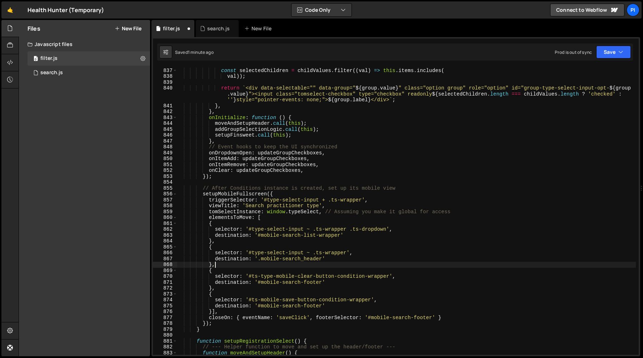
click at [256, 267] on div ". class === group . value ? val : null ) . filter ( Boolean ) const selectedChi…" at bounding box center [406, 212] width 459 height 300
click at [256, 301] on div ". class === group . value ? val : null ) . filter ( Boolean ) const selectedChi…" at bounding box center [406, 212] width 459 height 300
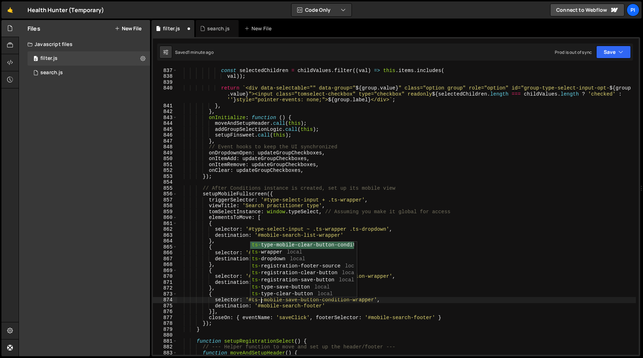
paste textarea "type"
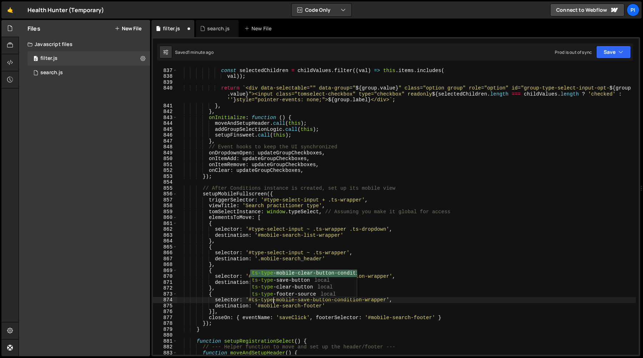
click at [324, 317] on div ". class === group . value ? val : null ) . filter ( Boolean ) const selectedChi…" at bounding box center [406, 212] width 459 height 300
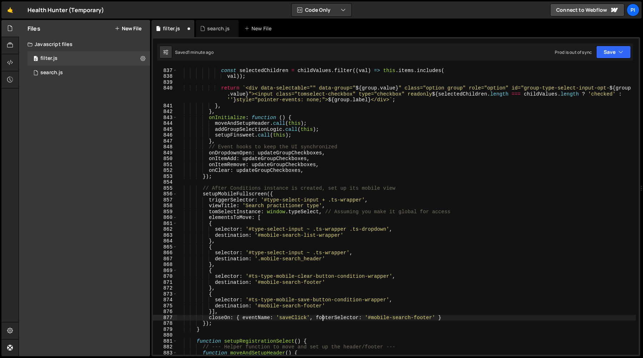
click at [368, 239] on div ". class === group . value ? val : null ) . filter ( Boolean ) const selectedChi…" at bounding box center [406, 212] width 459 height 300
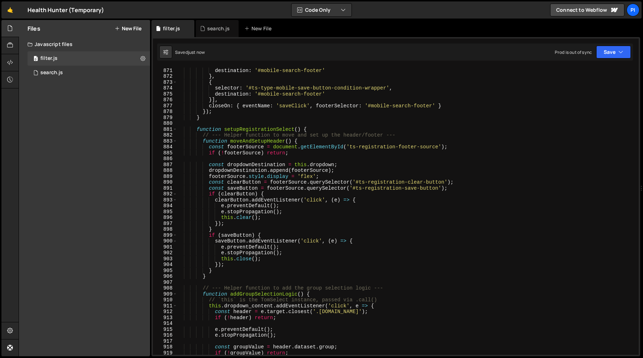
scroll to position [5167, 0]
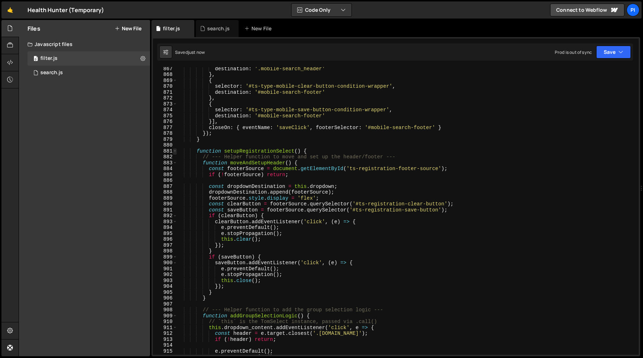
click at [176, 152] on span at bounding box center [175, 151] width 4 height 6
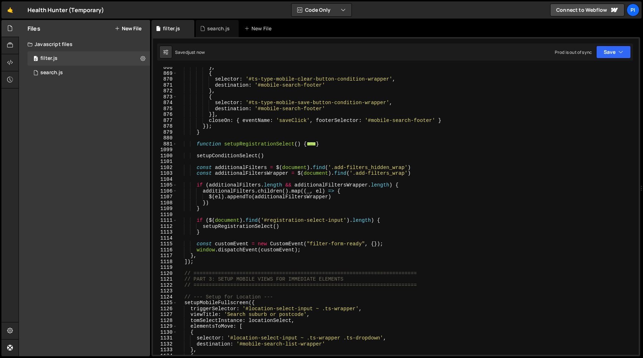
scroll to position [5176, 0]
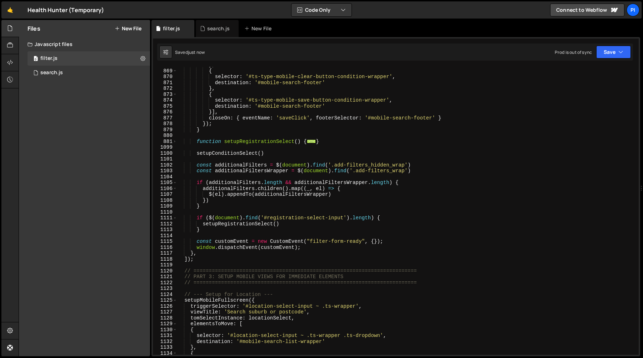
click at [198, 183] on div "} , { selector : '#ts-type-mobile-clear-button-condition-wrapper' , destination…" at bounding box center [406, 212] width 459 height 300
click at [198, 220] on div "} , { selector : '#ts-type-mobile-clear-button-condition-wrapper' , destination…" at bounding box center [406, 212] width 459 height 300
click at [208, 231] on div "} , { selector : '#ts-type-mobile-clear-button-condition-wrapper' , destination…" at bounding box center [406, 212] width 459 height 300
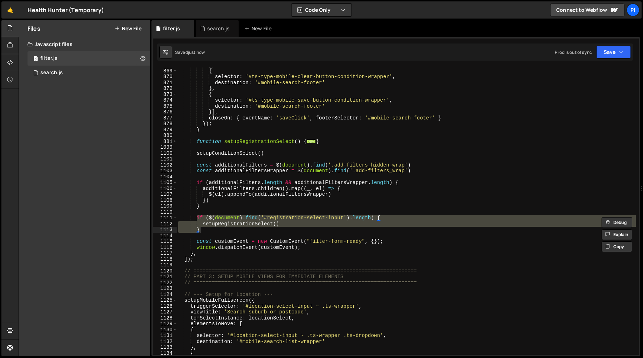
click at [224, 231] on div "} , { selector : '#ts-type-mobile-clear-button-condition-wrapper' , destination…" at bounding box center [406, 211] width 459 height 288
type textarea "}"
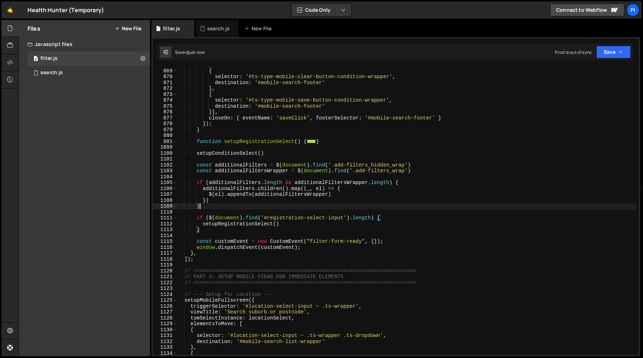
click at [228, 208] on div "} , { selector : '#ts-type-mobile-clear-button-condition-wrapper' , destination…" at bounding box center [406, 212] width 459 height 300
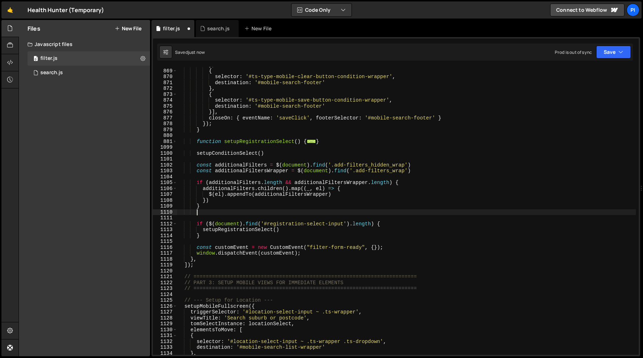
paste textarea "}"
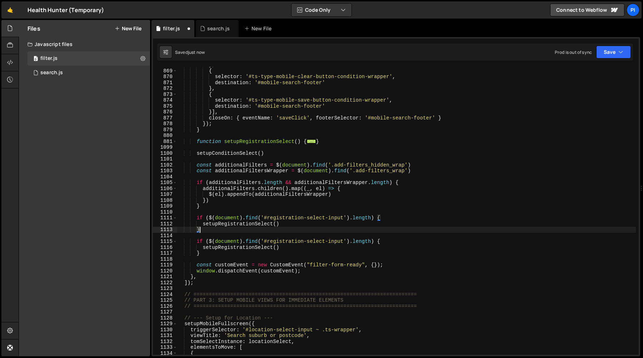
click at [284, 217] on div "} , { selector : '#ts-type-mobile-clear-button-condition-wrapper' , destination…" at bounding box center [406, 212] width 459 height 300
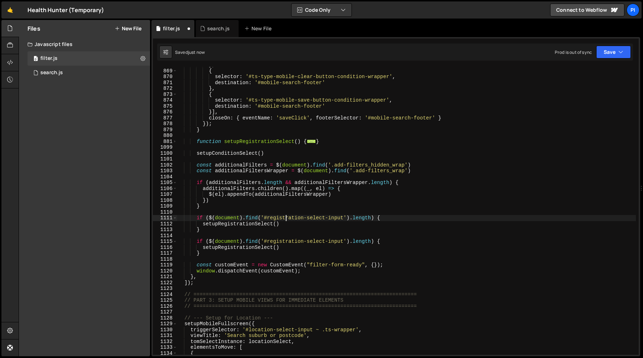
click at [284, 217] on div "} , { selector : '#ts-type-mobile-clear-button-condition-wrapper' , destination…" at bounding box center [406, 212] width 459 height 300
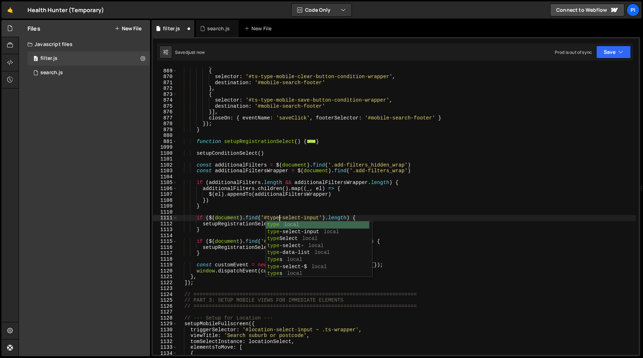
click at [289, 207] on div "} , { selector : '#ts-type-mobile-clear-button-condition-wrapper' , destination…" at bounding box center [406, 212] width 459 height 300
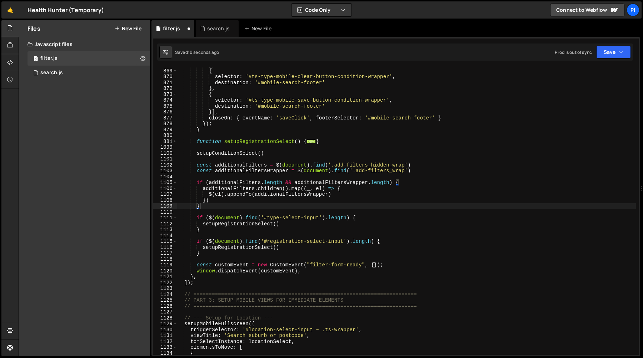
click at [225, 224] on div "} , { selector : '#ts-type-mobile-clear-button-condition-wrapper' , destination…" at bounding box center [406, 212] width 459 height 300
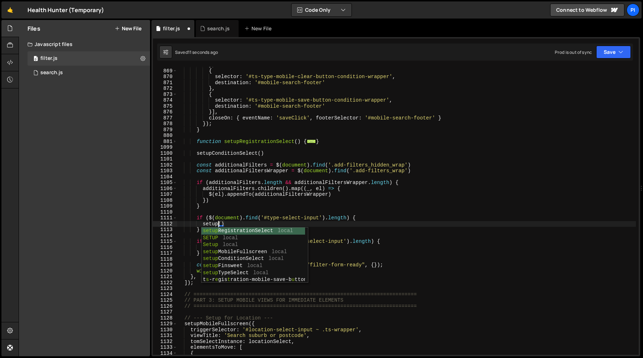
scroll to position [0, 3]
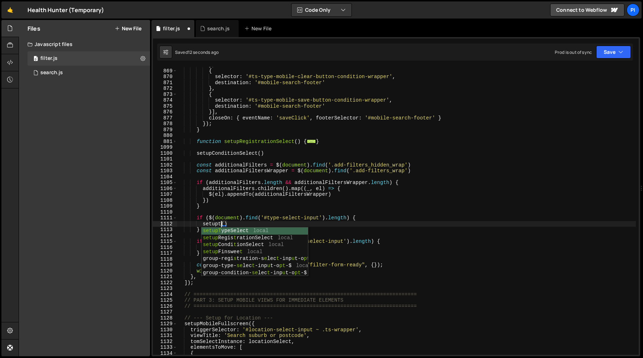
type textarea "setupTypeSelect()"
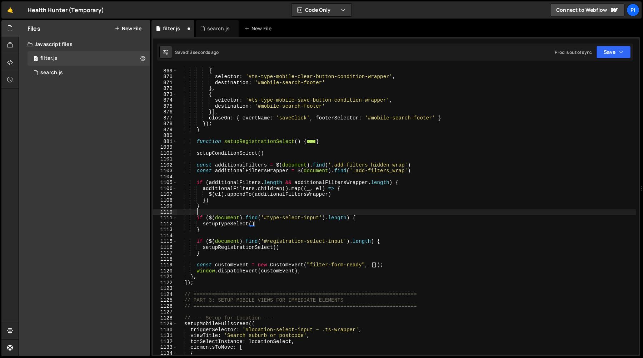
click at [256, 215] on div "} , { selector : '#ts-type-mobile-clear-button-condition-wrapper' , destination…" at bounding box center [406, 212] width 459 height 300
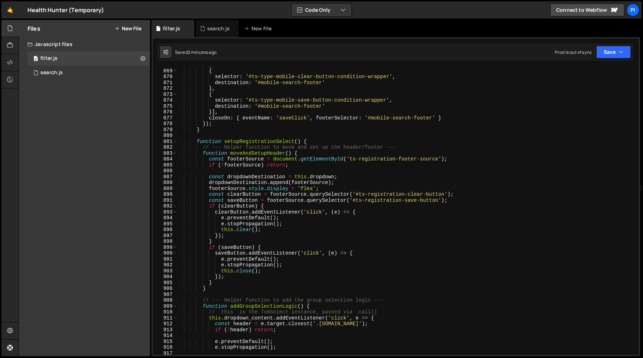
click at [391, 220] on div "} , { selector : '#ts-type-mobile-clear-button-condition-wrapper' , destination…" at bounding box center [406, 212] width 459 height 300
click at [232, 148] on div "} , { selector : '#ts-type-mobile-clear-button-condition-wrapper' , destination…" at bounding box center [406, 212] width 459 height 300
type textarea "// --- Helper function to move and set up the header/footer ---"
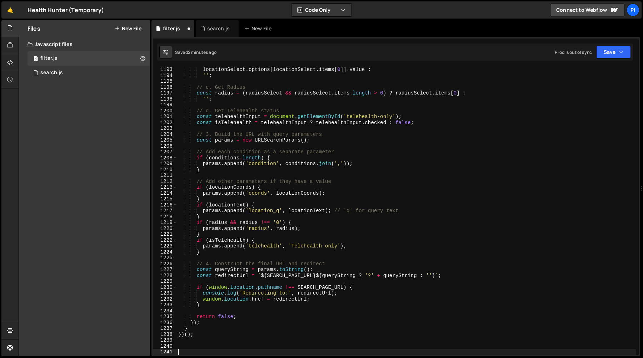
scroll to position [7122, 0]
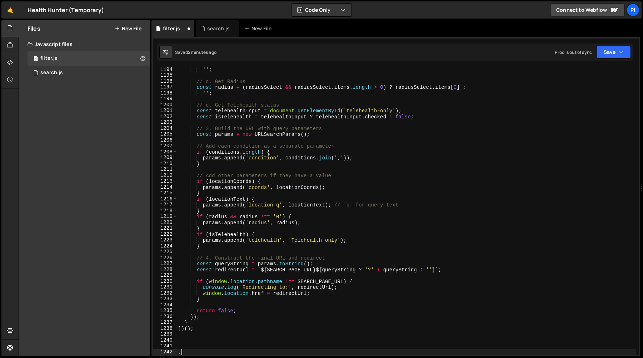
paste textarea "mobile-search-active"
type textarea "."
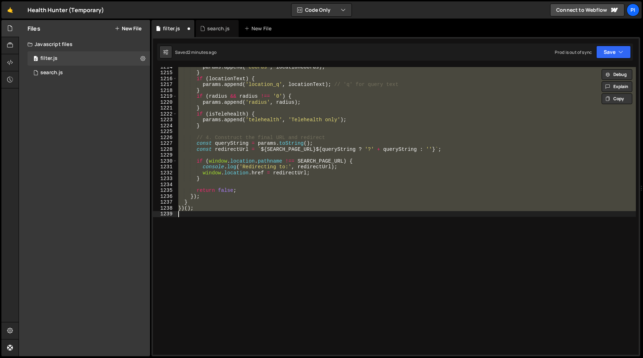
scroll to position [7245, 0]
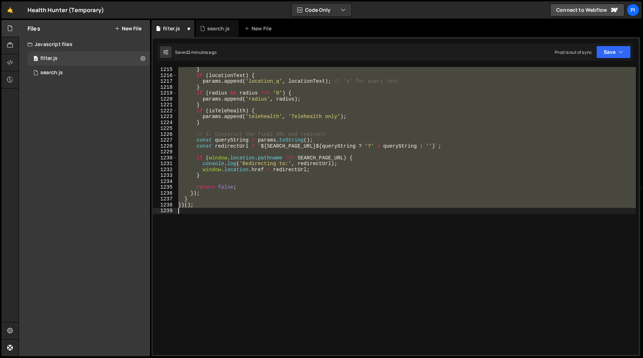
type textarea "."
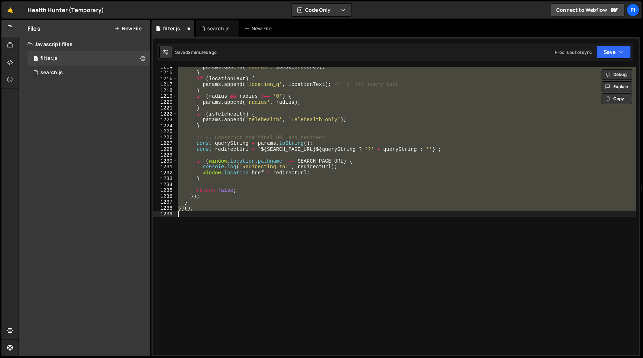
scroll to position [5186, 0]
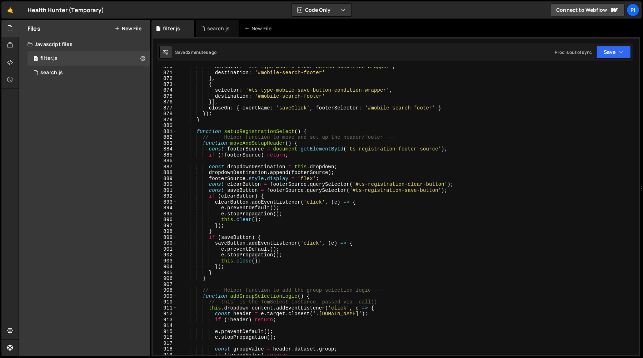
type textarea "setupTypeSelect()"
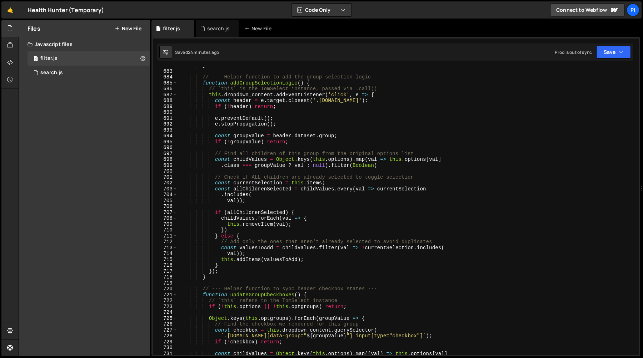
scroll to position [4057, 0]
click at [218, 28] on div "search.js" at bounding box center [218, 28] width 22 height 7
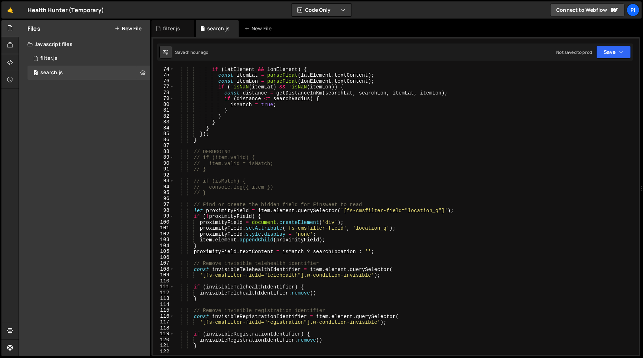
scroll to position [0, 0]
click at [244, 255] on div "if ( latElement && lonElement ) { const itemLat = parseFloat ( latElement . tex…" at bounding box center [405, 216] width 462 height 300
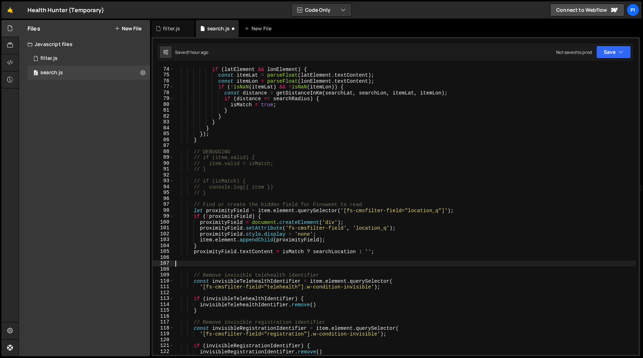
paste textarea "item.props.proximity.values.add(isMatch ? 'true' : 'false');"
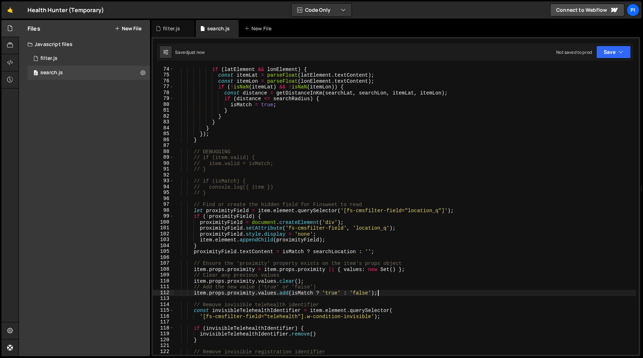
click at [228, 250] on div "if ( latElement && lonElement ) { const itemLat = parseFloat ( latElement . tex…" at bounding box center [405, 216] width 462 height 300
click at [241, 268] on div "if ( latElement && lonElement ) { const itemLat = parseFloat ( latElement . tex…" at bounding box center [405, 216] width 462 height 300
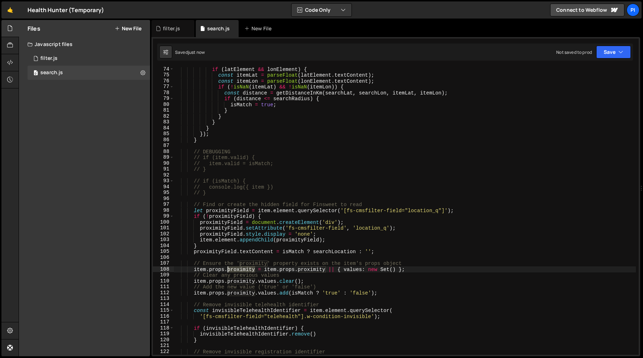
click at [241, 268] on div "if ( latElement && lonElement ) { const itemLat = parseFloat ( latElement . tex…" at bounding box center [405, 216] width 462 height 300
click at [371, 229] on div "if ( latElement && lonElement ) { const itemLat = parseFloat ( latElement . tex…" at bounding box center [405, 216] width 462 height 300
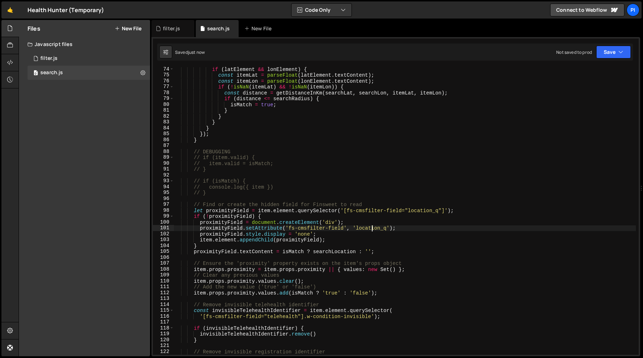
click at [371, 229] on div "if ( latElement && lonElement ) { const itemLat = parseFloat ( latElement . tex…" at bounding box center [405, 216] width 462 height 300
type textarea "proximityField.setAttribute('fs-cmsfilter-field', 'location_q');"
drag, startPoint x: 371, startPoint y: 229, endPoint x: 376, endPoint y: 228, distance: 5.4
click at [376, 228] on div "if ( latElement && lonElement ) { const itemLat = parseFloat ( latElement . tex…" at bounding box center [405, 216] width 462 height 300
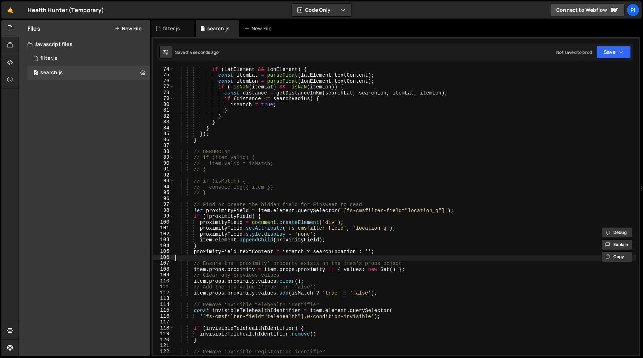
click at [215, 261] on div "if ( latElement && lonElement ) { const itemLat = parseFloat ( latElement . tex…" at bounding box center [405, 216] width 462 height 300
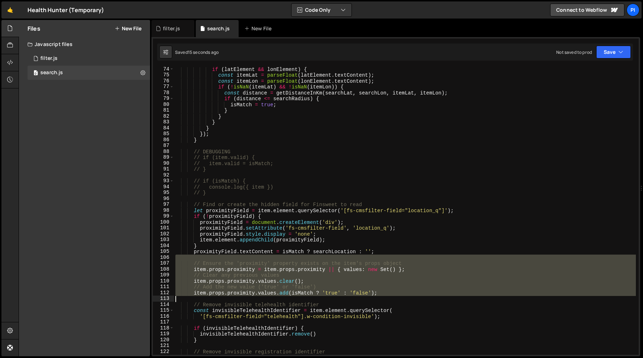
click at [275, 298] on div "if ( latElement && lonElement ) { const itemLat = parseFloat ( latElement . tex…" at bounding box center [405, 216] width 462 height 300
type textarea "// item.props.proximity.values.add(isMatch ? 'true' : 'false');"
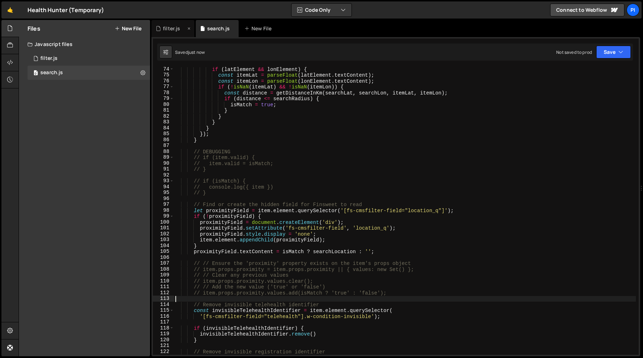
click at [167, 21] on div "filter.js" at bounding box center [172, 28] width 43 height 17
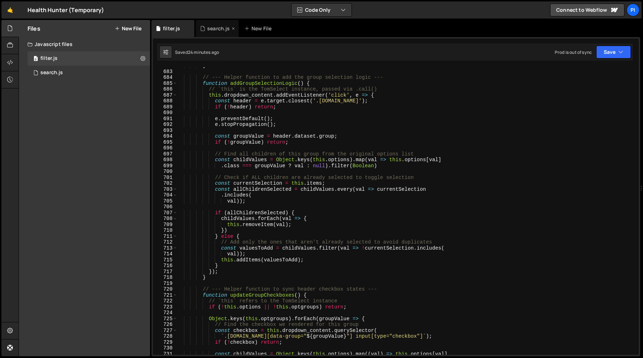
click at [214, 34] on div "search.js" at bounding box center [217, 28] width 43 height 17
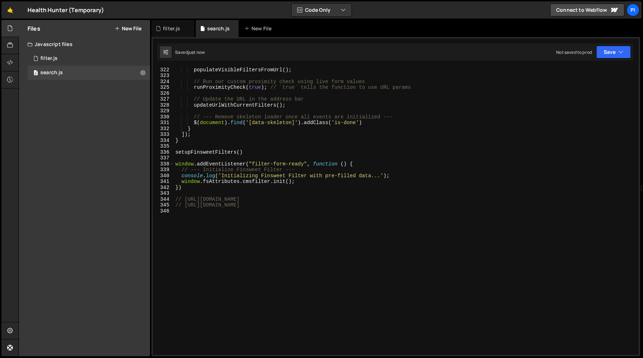
scroll to position [1891, 0]
type textarea "// [URL][DOMAIN_NAME]"
click at [186, 205] on div "populateVisibleFiltersFromUrl ( ) ; // Run our custom proximity check using liv…" at bounding box center [405, 217] width 462 height 300
click at [574, 207] on div "populateVisibleFiltersFromUrl ( ) ; // Run our custom proximity check using liv…" at bounding box center [405, 217] width 462 height 300
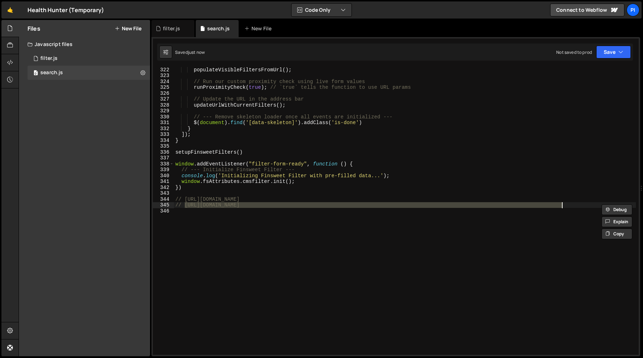
click at [577, 207] on div "populateVisibleFiltersFromUrl ( ) ; // Run our custom proximity check using liv…" at bounding box center [405, 217] width 462 height 300
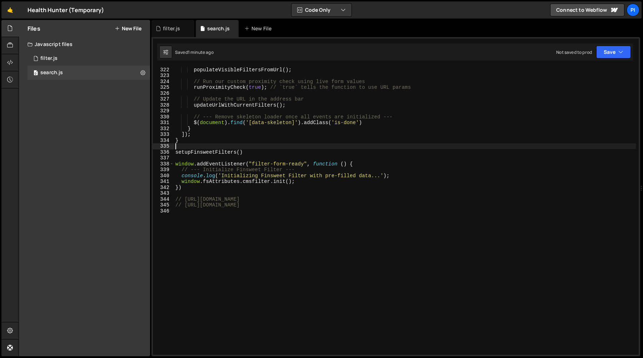
click at [353, 147] on div "populateVisibleFiltersFromUrl ( ) ; // Run our custom proximity check using liv…" at bounding box center [405, 217] width 462 height 300
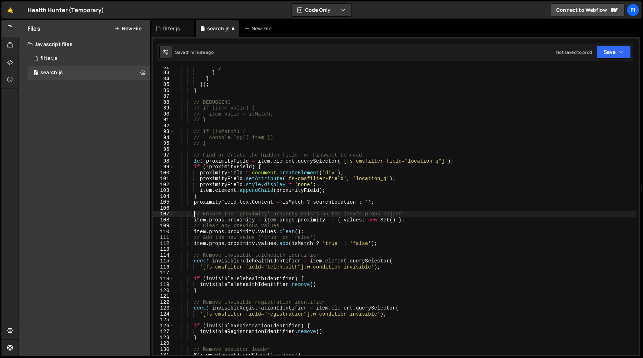
scroll to position [477, 0]
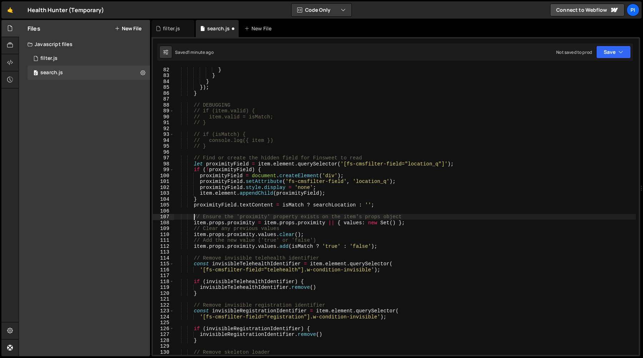
click at [373, 180] on div "} } } }) ; } // DEBUGGING // if (item.valid) { // item.valid = isMatch; // } //…" at bounding box center [405, 217] width 462 height 300
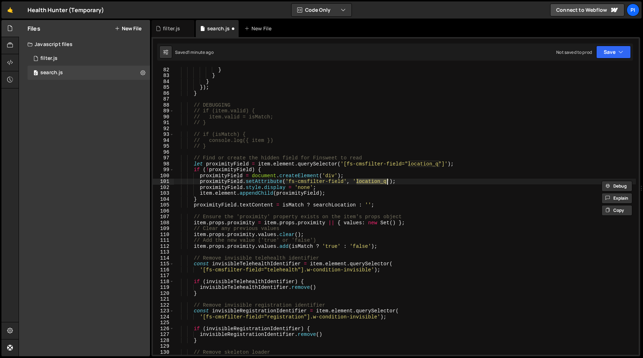
click at [237, 223] on div "} } } }) ; } // DEBUGGING // if (item.valid) { // item.valid = isMatch; // } //…" at bounding box center [405, 217] width 462 height 300
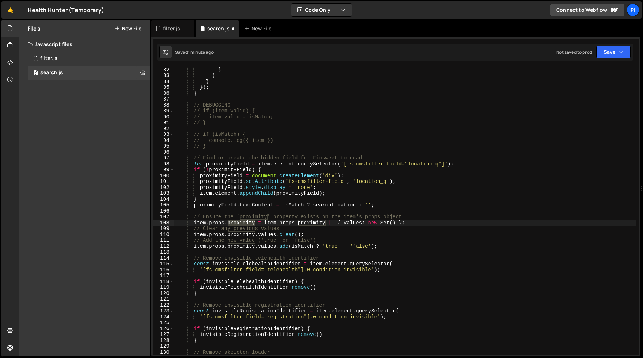
click at [237, 223] on div "} } } }) ; } // DEBUGGING // if (item.valid) { // item.valid = isMatch; // } //…" at bounding box center [405, 217] width 462 height 300
paste textarea "location_q"
click at [250, 216] on div "} } } }) ; } // DEBUGGING // if (item.valid) { // item.valid = isMatch; // } //…" at bounding box center [405, 217] width 462 height 300
paste textarea "location_q"
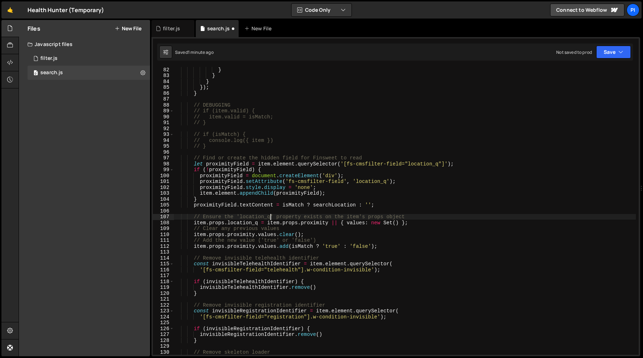
click at [317, 223] on div "} } } }) ; } // DEBUGGING // if (item.valid) { // item.valid = isMatch; // } //…" at bounding box center [405, 217] width 462 height 300
paste textarea "location_q"
click at [241, 235] on div "} } } }) ; } // DEBUGGING // if (item.valid) { // item.valid = isMatch; // } //…" at bounding box center [405, 217] width 462 height 300
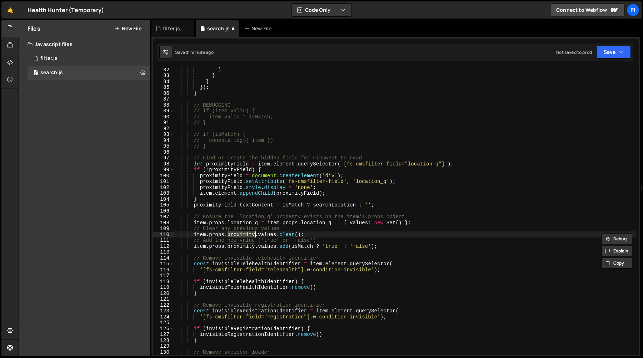
paste textarea "location_q"
click at [240, 246] on div "} } } }) ; } // DEBUGGING // if (item.valid) { // item.valid = isMatch; // } //…" at bounding box center [405, 217] width 462 height 300
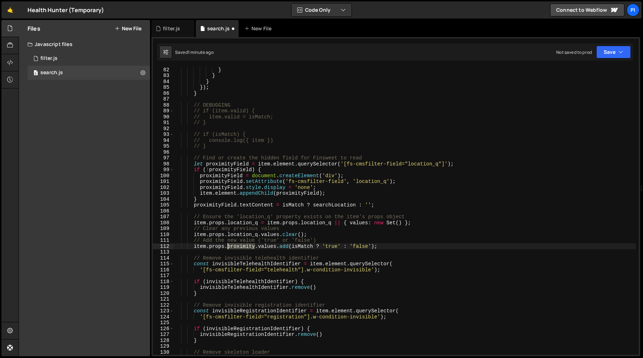
click at [240, 246] on div "} } } }) ; } // DEBUGGING // if (item.valid) { // item.valid = isMatch; // } //…" at bounding box center [405, 217] width 462 height 300
paste textarea "location_q"
click at [256, 241] on div "} } } }) ; } // DEBUGGING // if (item.valid) { // item.valid = isMatch; // } //…" at bounding box center [405, 217] width 462 height 300
click at [329, 241] on div "} } } }) ; } // DEBUGGING // if (item.valid) { // item.valid = isMatch; // } //…" at bounding box center [405, 217] width 462 height 300
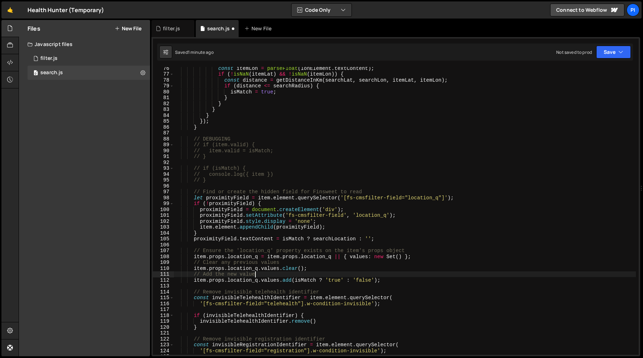
scroll to position [437, 0]
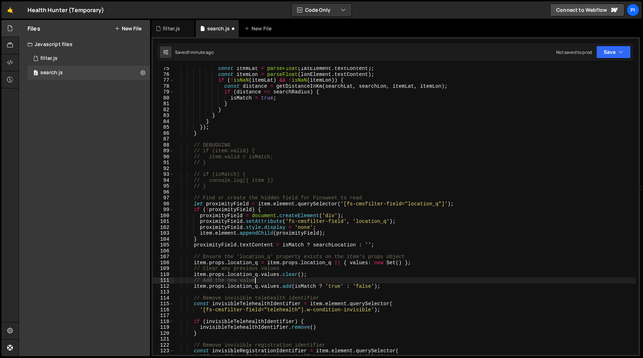
click at [332, 288] on div "const itemLat = parseFloat ( latElement . textContent ) ; const itemLon = parse…" at bounding box center [405, 216] width 462 height 300
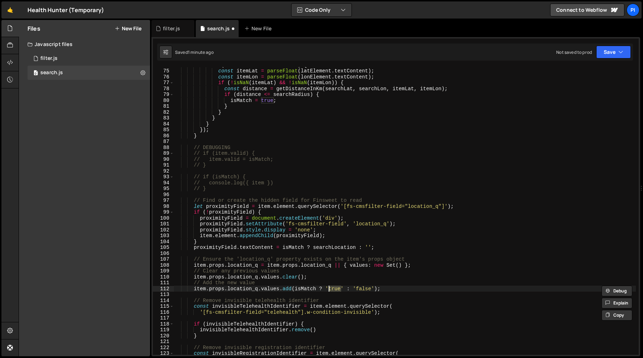
scroll to position [434, 0]
paste textarea "location_q"
click at [367, 277] on div "if ( latElement && lonElement ) { const itemLat = parseFloat ( latElement . tex…" at bounding box center [405, 212] width 462 height 300
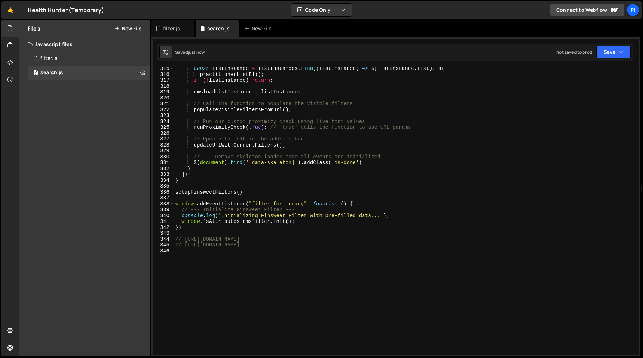
scroll to position [1891, 0]
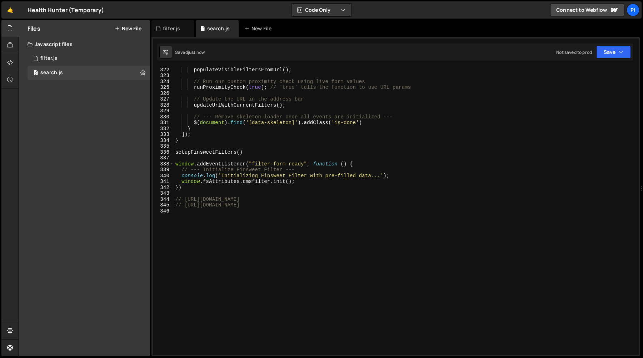
click at [184, 206] on div "populateVisibleFiltersFromUrl ( ) ; // Run our custom proximity check using liv…" at bounding box center [405, 217] width 462 height 300
type textarea "// [URL][DOMAIN_NAME]"
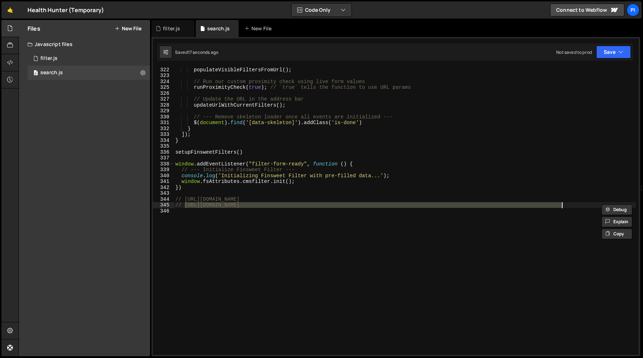
click at [285, 221] on div "populateVisibleFiltersFromUrl ( ) ; // Run our custom proximity check using liv…" at bounding box center [405, 217] width 462 height 300
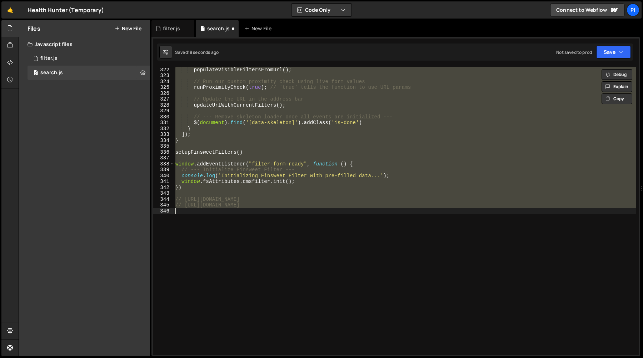
scroll to position [510, 0]
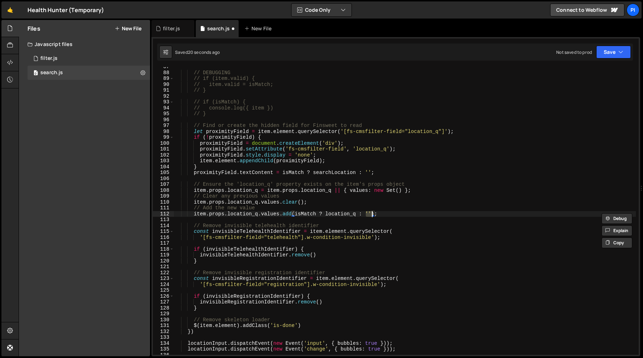
click at [338, 213] on div "// DEBUGGING // if (item.valid) { // item.valid = isMatch; // } // if (isMatch)…" at bounding box center [405, 214] width 462 height 300
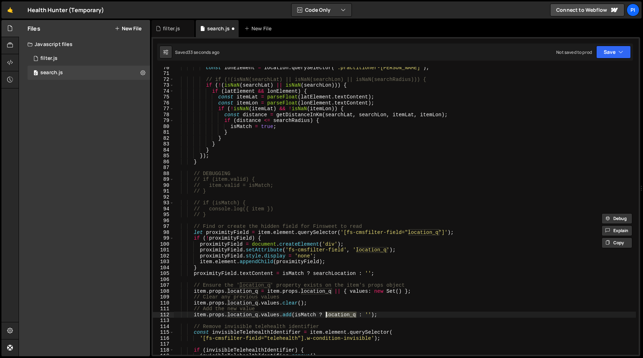
scroll to position [411, 0]
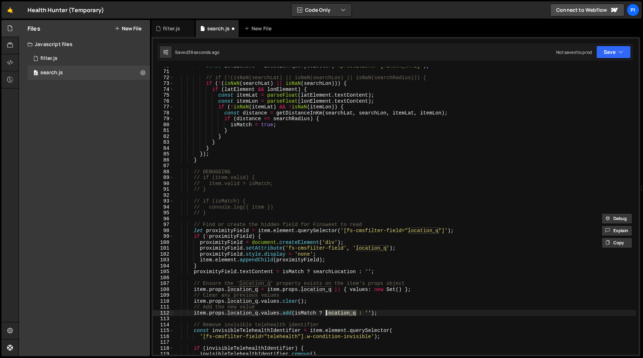
click at [294, 272] on div "const lonElement = location . querySelector ( '.practitioner-[PERSON_NAME]' ) ;…" at bounding box center [405, 213] width 462 height 300
click at [330, 271] on div "const lonElement = location . querySelector ( '.practitioner-[PERSON_NAME]' ) ;…" at bounding box center [405, 213] width 462 height 300
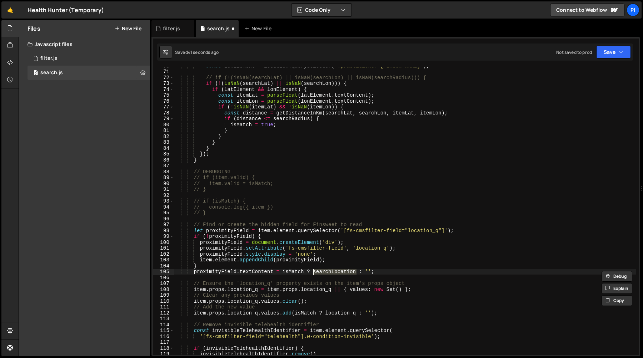
click at [339, 314] on div "const lonElement = location . querySelector ( '.practitioner-[PERSON_NAME]' ) ;…" at bounding box center [405, 213] width 462 height 300
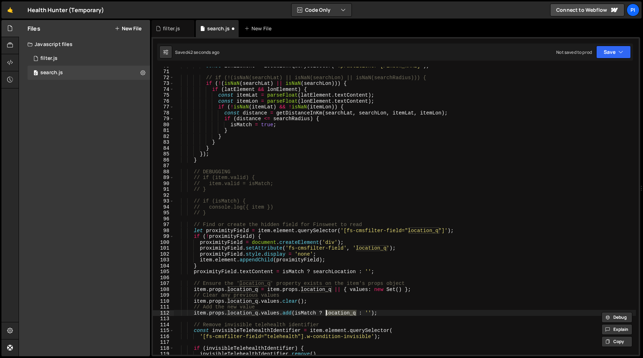
paste textarea "searchLocation"
click at [361, 295] on div "const lonElement = location . querySelector ( '.practitioner-[PERSON_NAME]' ) ;…" at bounding box center [405, 213] width 462 height 300
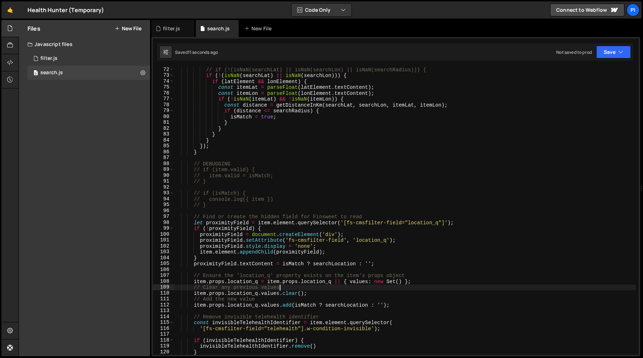
scroll to position [422, 0]
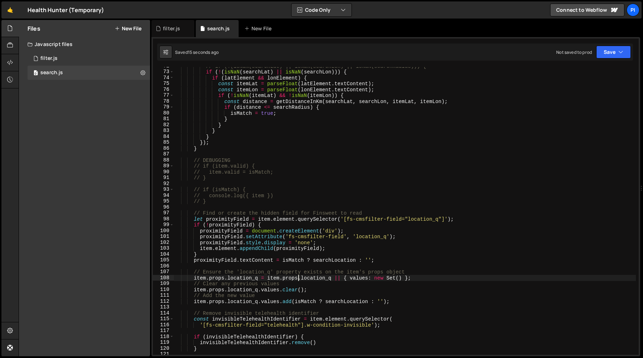
click at [298, 281] on div "// if (!(isNaN(searchLat) || isNaN(searchLon) || isNaN(searchRadius))) { if ( !…" at bounding box center [405, 213] width 462 height 300
click at [201, 280] on div "// if (!(isNaN(searchLat) || isNaN(searchLon) || isNaN(searchRadius))) { if ( !…" at bounding box center [405, 213] width 462 height 300
click at [213, 296] on div "// if (!(isNaN(searchLat) || isNaN(searchLon) || isNaN(searchRadius))) { if ( !…" at bounding box center [405, 213] width 462 height 300
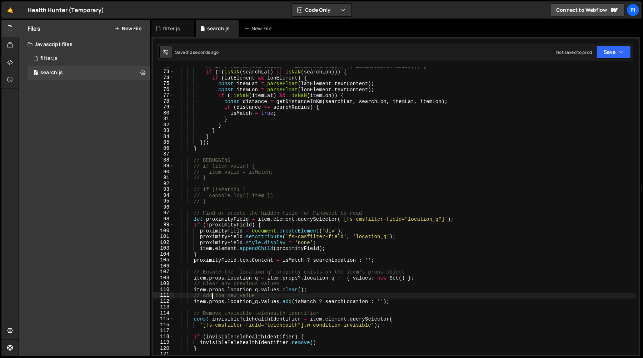
click at [215, 301] on div "// if (!(isNaN(searchLat) || isNaN(searchLon) || isNaN(searchRadius))) { if ( !…" at bounding box center [405, 213] width 462 height 300
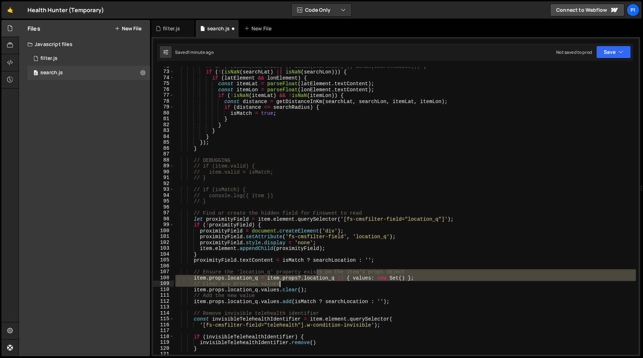
drag, startPoint x: 318, startPoint y: 273, endPoint x: 349, endPoint y: 283, distance: 32.8
click at [349, 283] on div "// if (!(isNaN(searchLat) || isNaN(searchLon) || isNaN(searchRadius))) { if ( !…" at bounding box center [405, 213] width 462 height 300
click at [345, 272] on div "// if (!(isNaN(searchLat) || isNaN(searchLon) || isNaN(searchRadius))) { if ( !…" at bounding box center [405, 211] width 462 height 288
type textarea "// Ensure the 'location_q' property exists on the item's props object"
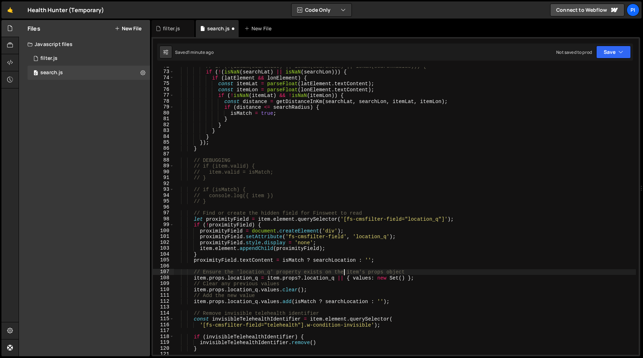
click at [333, 268] on div "// if (!(isNaN(searchLat) || isNaN(searchLon) || isNaN(searchRadius))) { if ( !…" at bounding box center [405, 213] width 462 height 300
paste textarea "}"
type textarea "}"
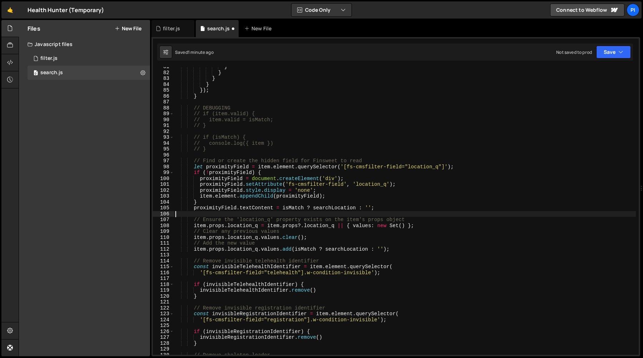
paste textarea "}"
type textarea "}"
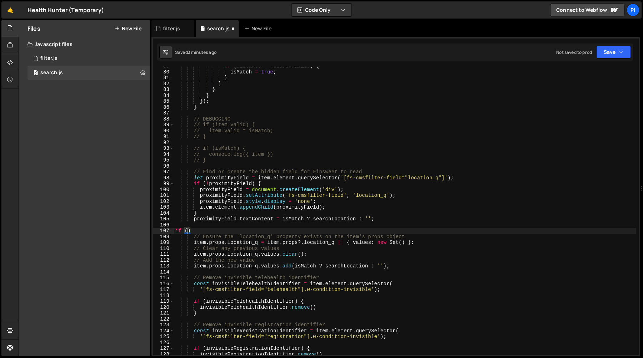
scroll to position [0, 0]
type textarea "if"
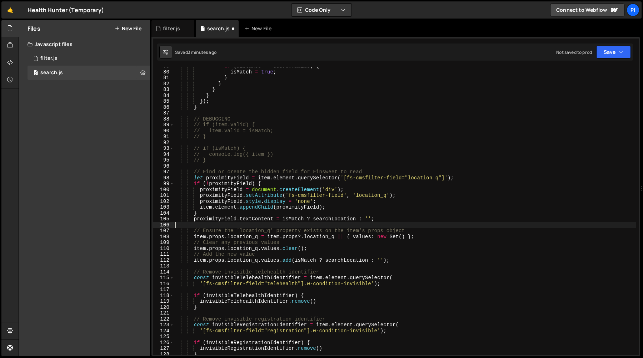
click at [333, 261] on div "if ( distance <= searchRadius ) { isMatch = true ; } } } } }) ; } // DEBUGGING …" at bounding box center [405, 213] width 462 height 300
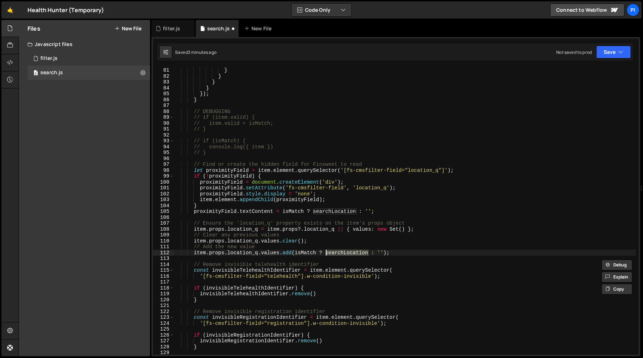
scroll to position [471, 0]
click at [307, 255] on div "isMatch = true ; } } } } }) ; } // DEBUGGING // if (item.valid) { // item.valid…" at bounding box center [405, 211] width 462 height 300
click at [267, 251] on div "isMatch = true ; } } } } }) ; } // DEBUGGING // if (item.valid) { // item.valid…" at bounding box center [405, 211] width 462 height 300
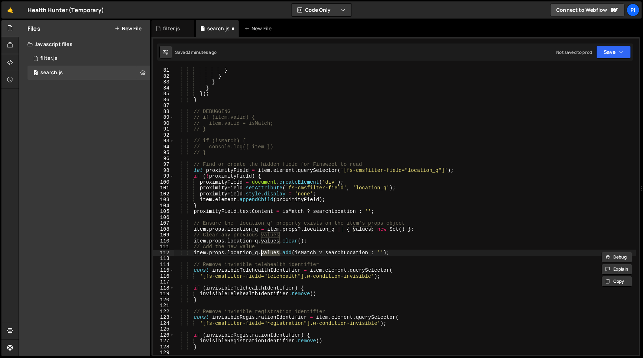
click at [264, 241] on div "isMatch = true ; } } } } }) ; } // DEBUGGING // if (item.valid) { // item.valid…" at bounding box center [405, 211] width 462 height 300
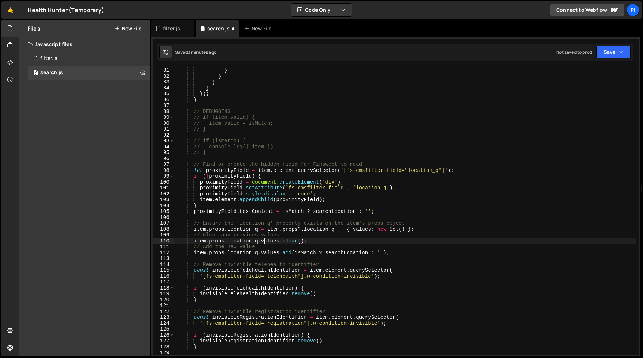
click at [274, 242] on div "isMatch = true ; } } } } }) ; } // DEBUGGING // if (item.valid) { // item.valid…" at bounding box center [405, 211] width 462 height 300
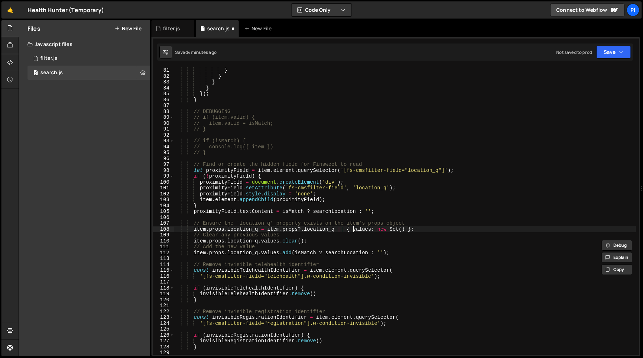
click at [352, 230] on div "isMatch = true ; } } } } }) ; } // DEBUGGING // if (item.valid) { // item.valid…" at bounding box center [405, 211] width 462 height 300
paste textarea "null"
click at [385, 230] on div "isMatch = true ; } } } } }) ; } // DEBUGGING // if (item.valid) { // item.valid…" at bounding box center [405, 211] width 462 height 300
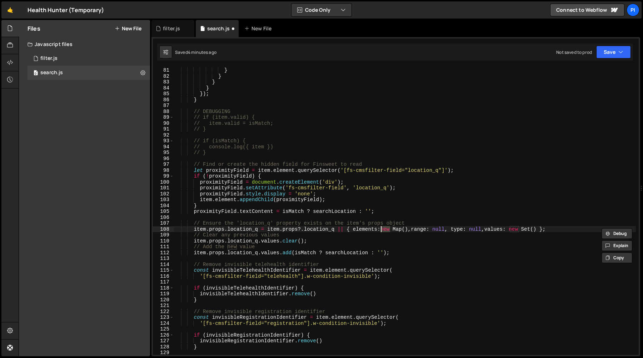
click at [406, 230] on div "isMatch = true ; } } } } }) ; } // DEBUGGING // if (item.valid) { // item.valid…" at bounding box center [405, 211] width 462 height 300
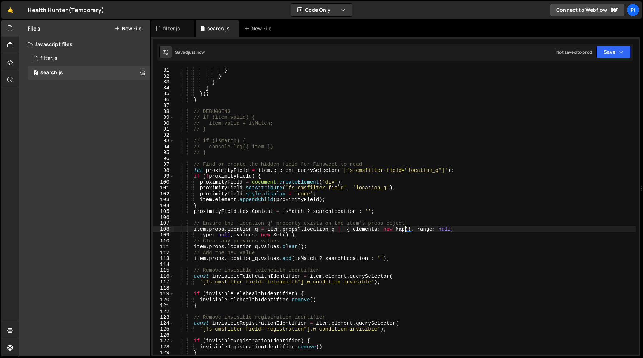
click at [192, 244] on div "isMatch = true ; } } } } }) ; } // DEBUGGING // if (item.valid) { // item.valid…" at bounding box center [405, 211] width 462 height 300
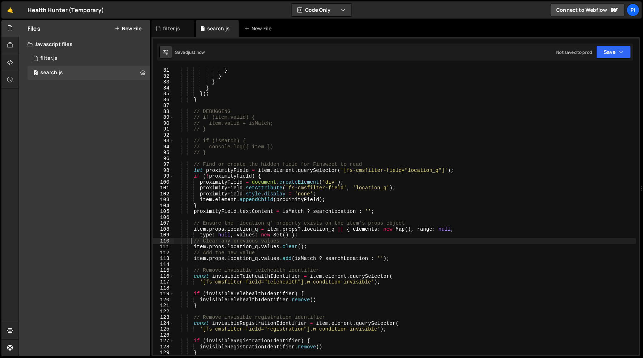
click at [398, 260] on div "isMatch = true ; } } } } }) ; } // DEBUGGING // if (item.valid) { // item.valid…" at bounding box center [405, 211] width 462 height 300
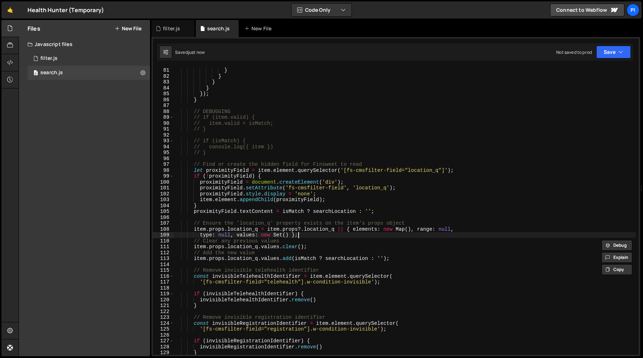
click at [313, 236] on div "isMatch = true ; } } } } }) ; } // DEBUGGING // if (item.valid) { // item.valid…" at bounding box center [405, 211] width 462 height 300
type textarea "type: null, values: new Set() };"
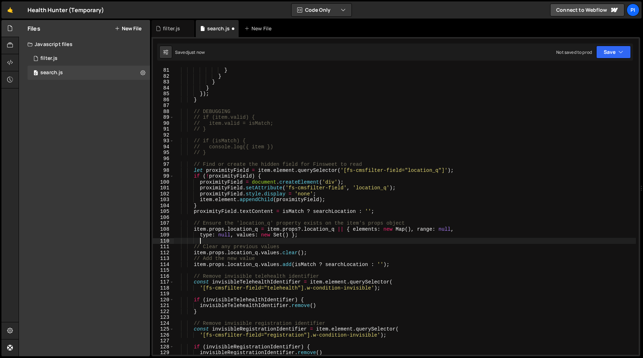
paste textarea "item.props.location_q.values.add(isMatch ? searchLocation : '');"
type textarea "item.props.location_q.values.add(isMatch ? searchLocation : '');"
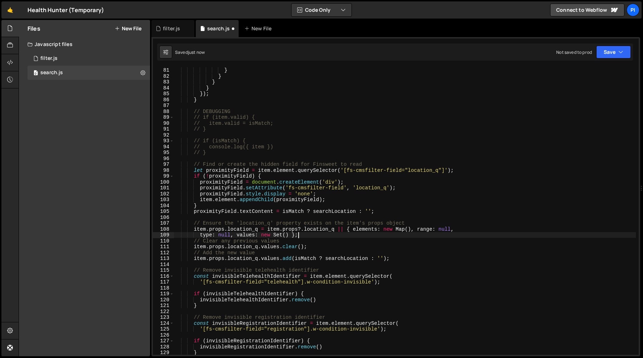
click at [317, 247] on div "isMatch = true ; } } } } }) ; } // DEBUGGING // if (item.valid) { // item.valid…" at bounding box center [405, 211] width 462 height 300
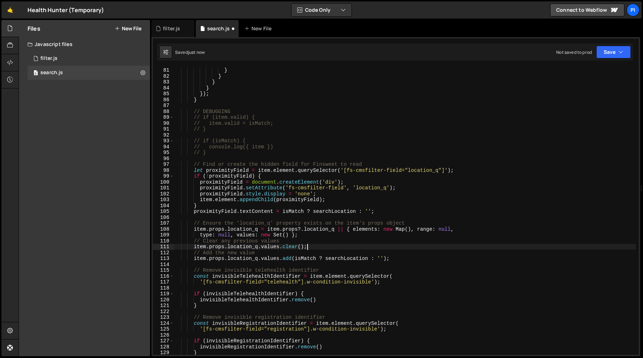
click at [309, 244] on div "isMatch = true ; } } } } }) ; } // DEBUGGING // if (item.valid) { // item.valid…" at bounding box center [405, 211] width 462 height 300
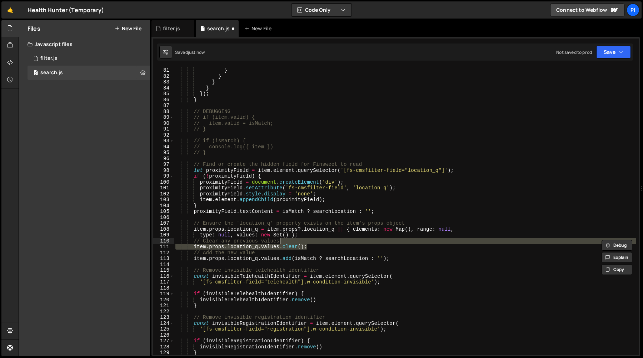
click at [299, 244] on div "isMatch = true ; } } } } }) ; } // DEBUGGING // if (item.valid) { // item.valid…" at bounding box center [405, 211] width 462 height 288
type textarea "// Clear any previous values"
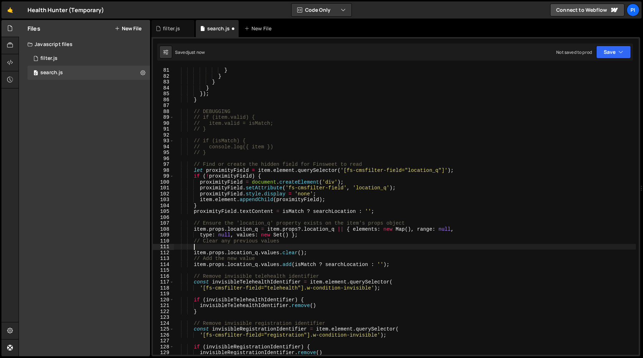
scroll to position [0, 1]
paste textarea "item.props.location_q.values.clear();"
type textarea "item.props.location_q.values.clear();"
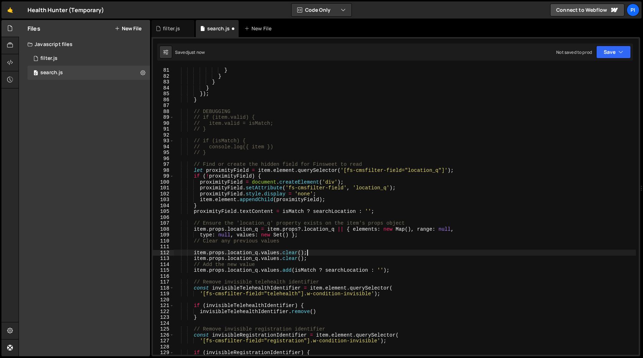
click at [270, 248] on div "isMatch = true ; } } } } }) ; } // DEBUGGING // if (item.valid) { // item.valid…" at bounding box center [405, 211] width 462 height 300
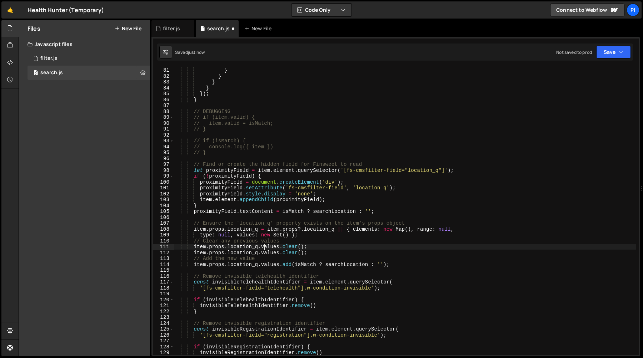
click at [265, 248] on div "isMatch = true ; } } } } }) ; } // DEBUGGING // if (item.valid) { // item.valid…" at bounding box center [405, 211] width 462 height 300
click at [272, 245] on div "isMatch = true ; } } } } }) ; } // DEBUGGING // if (item.valid) { // item.valid…" at bounding box center [405, 211] width 462 height 300
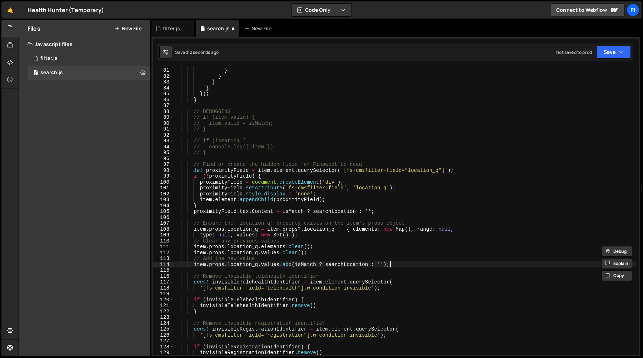
click at [406, 266] on div "isMatch = true ; } } } } }) ; } // DEBUGGING // if (item.valid) { // item.valid…" at bounding box center [405, 211] width 462 height 300
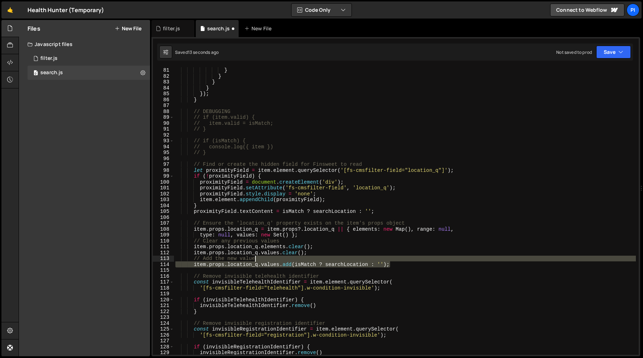
click at [393, 260] on div "isMatch = true ; } } } } }) ; } // DEBUGGING // if (item.valid) { // item.valid…" at bounding box center [405, 211] width 462 height 300
click at [356, 258] on div "isMatch = true ; } } } } }) ; } // DEBUGGING // if (item.valid) { // item.valid…" at bounding box center [405, 211] width 462 height 288
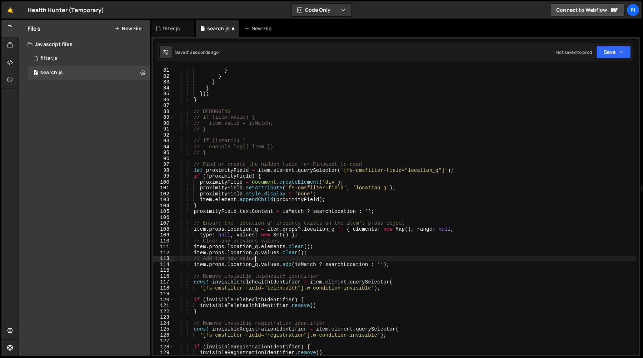
scroll to position [0, 5]
paste textarea "item.props.location_q.values.add(isMatch ? searchLocation : '');"
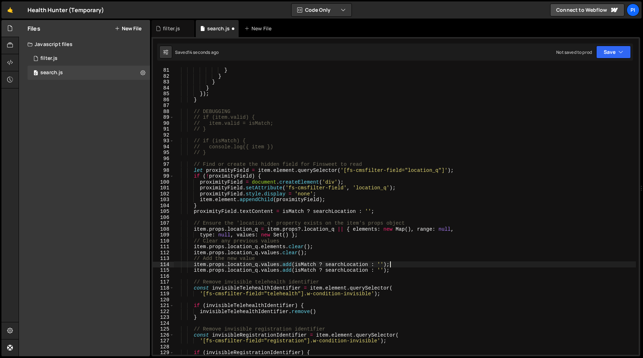
click at [268, 264] on div "isMatch = true ; } } } } }) ; } // DEBUGGING // if (item.valid) { // item.valid…" at bounding box center [405, 211] width 462 height 300
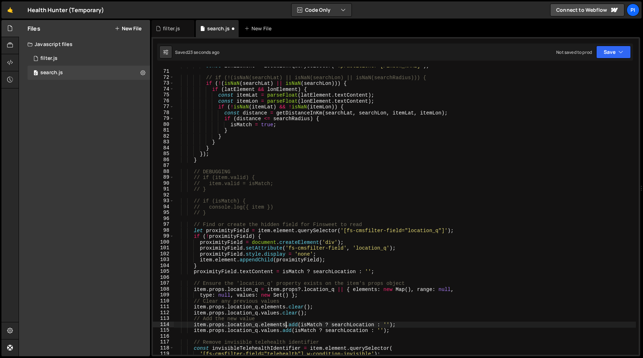
scroll to position [392, 0]
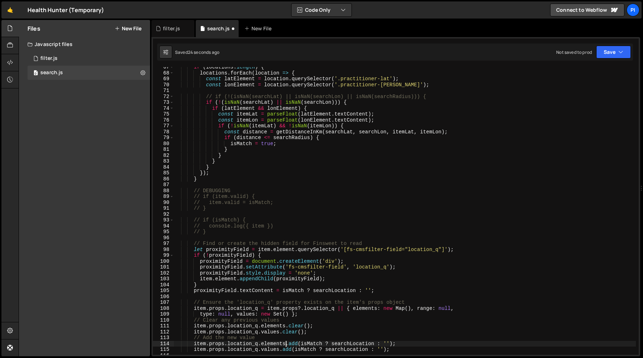
click at [213, 291] on div "if ( locations . length ) { locations . forEach ( location => { const latElemen…" at bounding box center [405, 214] width 462 height 300
click at [217, 291] on div "if ( locations . length ) { locations . forEach ( location => { const latElemen…" at bounding box center [405, 214] width 462 height 300
click at [228, 291] on div "if ( locations . length ) { locations . forEach ( location => { const latElemen…" at bounding box center [405, 214] width 462 height 300
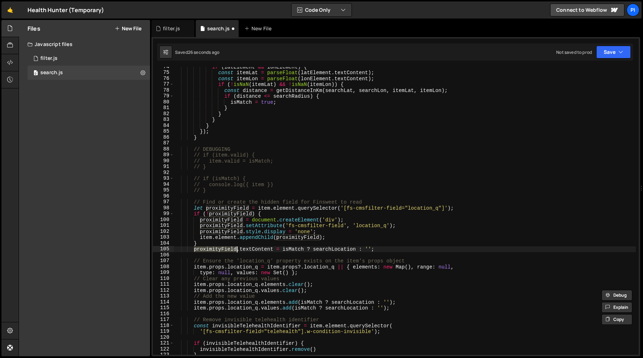
scroll to position [434, 0]
click at [341, 301] on div "if ( latElement && lonElement ) { const itemLat = parseFloat ( latElement . tex…" at bounding box center [405, 213] width 462 height 300
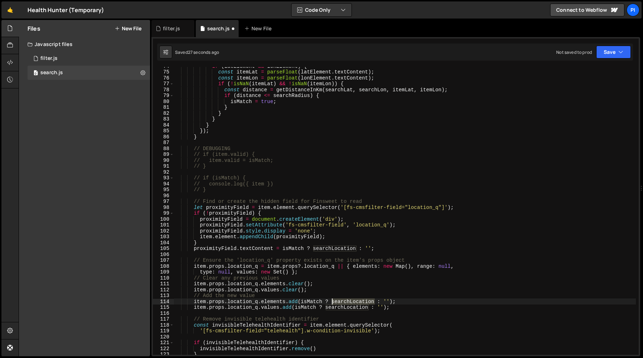
click at [341, 301] on div "if ( latElement && lonElement ) { const itemLat = parseFloat ( latElement . tex…" at bounding box center [405, 213] width 462 height 300
click at [304, 302] on div "if ( latElement && lonElement ) { const itemLat = parseFloat ( latElement . tex…" at bounding box center [405, 213] width 462 height 300
click at [300, 302] on div "if ( latElement && lonElement ) { const itemLat = parseFloat ( latElement . tex…" at bounding box center [405, 213] width 462 height 300
click at [389, 301] on div "if ( latElement && lonElement ) { const itemLat = parseFloat ( latElement . tex…" at bounding box center [405, 213] width 462 height 300
paste textarea "proximityField"
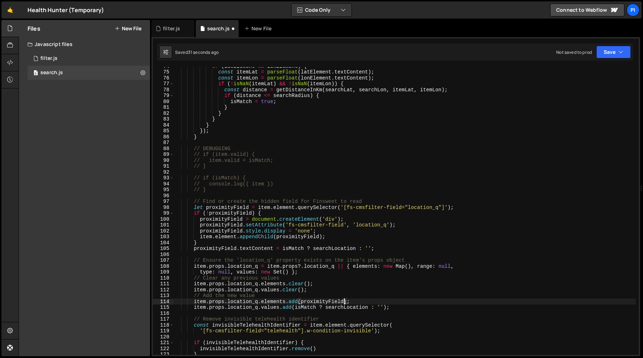
click at [368, 288] on div "if ( latElement && lonElement ) { const itemLat = parseFloat ( latElement . tex…" at bounding box center [405, 213] width 462 height 300
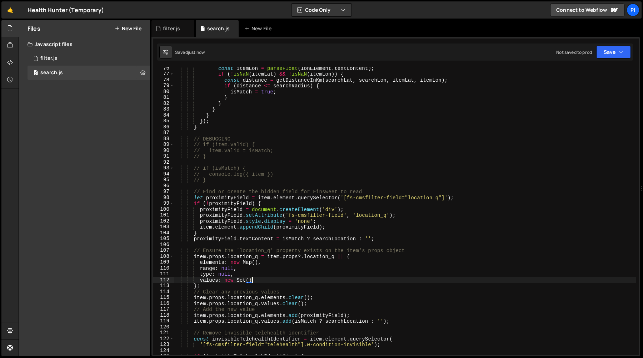
scroll to position [447, 0]
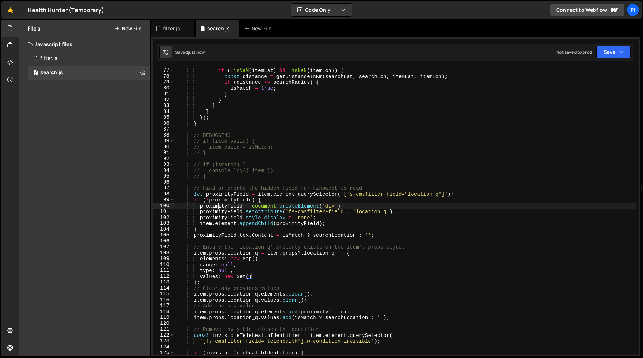
click at [219, 205] on div "const itemLon = parseFloat ( lonElement . textContent ) ; if ( ! isNaN ( itemLa…" at bounding box center [405, 212] width 462 height 300
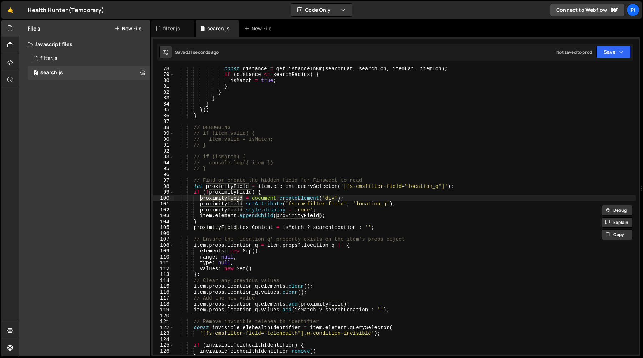
scroll to position [456, 0]
click at [289, 307] on div "const distance = getDistanceInKm ( searchLat , searchLon , itemLat , itemLon ) …" at bounding box center [405, 215] width 462 height 300
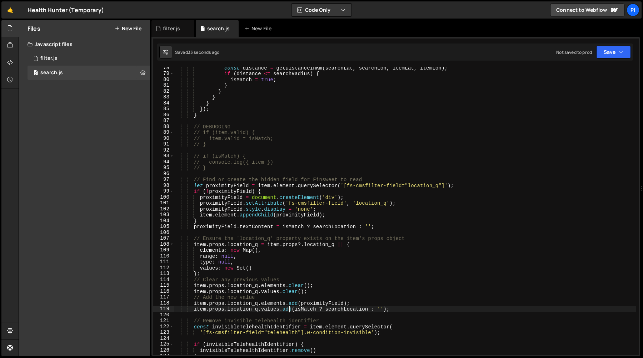
click at [289, 307] on div "const distance = getDistanceInKm ( searchLat , searchLon , itemLat , itemLon ) …" at bounding box center [405, 215] width 462 height 300
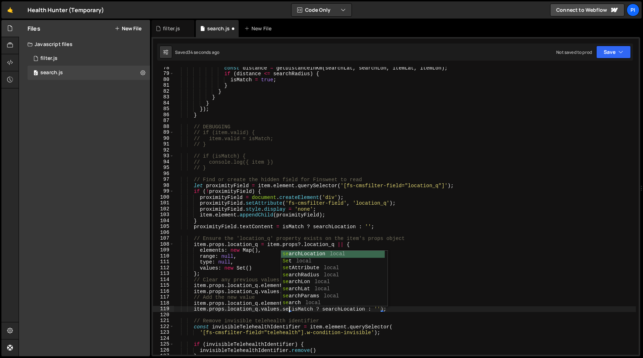
scroll to position [0, 8]
type textarea "item.props.location_q.values.set(isMatch ? searchLocation : '');"
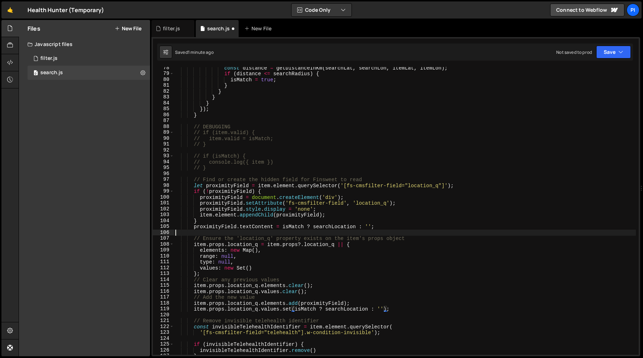
click at [277, 234] on div "const distance = getDistanceInKm ( searchLat , searchLon , itemLat , itemLon ) …" at bounding box center [405, 215] width 462 height 300
click at [296, 311] on div "const distance = getDistanceInKm ( searchLat , searchLon , itemLat , itemLon ) …" at bounding box center [405, 215] width 462 height 300
click at [325, 309] on div "const distance = getDistanceInKm ( searchLat , searchLon , itemLat , itemLon ) …" at bounding box center [405, 215] width 462 height 300
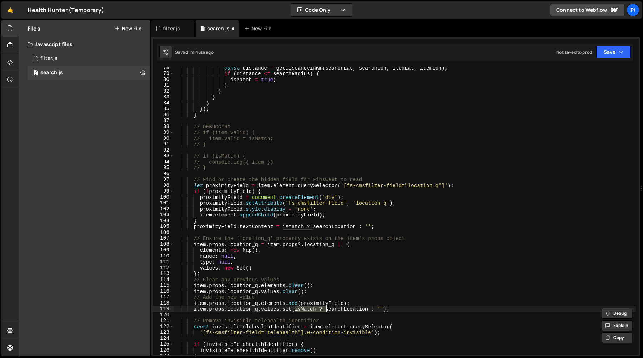
click at [383, 308] on div "const distance = getDistanceInKm ( searchLat , searchLon , itemLat , itemLon ) …" at bounding box center [405, 215] width 462 height 300
click at [291, 302] on div "const distance = getDistanceInKm ( searchLat , searchLon , itemLat , itemLon ) …" at bounding box center [405, 215] width 462 height 300
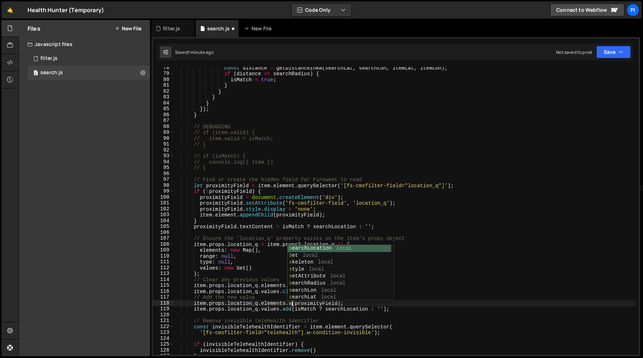
scroll to position [0, 8]
click at [302, 305] on div "const distance = getDistanceInKm ( searchLat , searchLon , itemLat , itemLon ) …" at bounding box center [405, 215] width 462 height 300
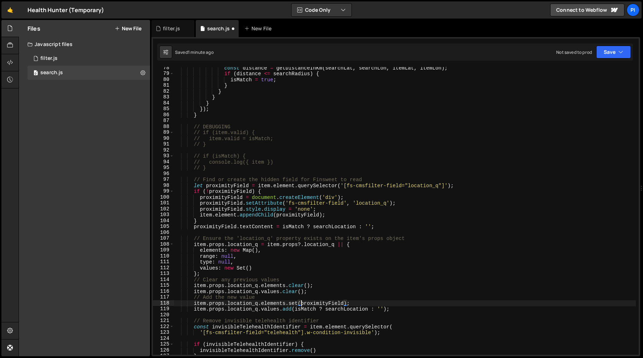
scroll to position [0, 9]
paste textarea "isMatch ? searchLocation : ''"
click at [345, 288] on div "const distance = getDistanceInKm ( searchLat , searchLon , itemLat , itemLon ) …" at bounding box center [405, 215] width 462 height 300
click at [338, 289] on div "const distance = getDistanceInKm ( searchLat , searchLon , itemLat , itemLon ) …" at bounding box center [405, 215] width 462 height 300
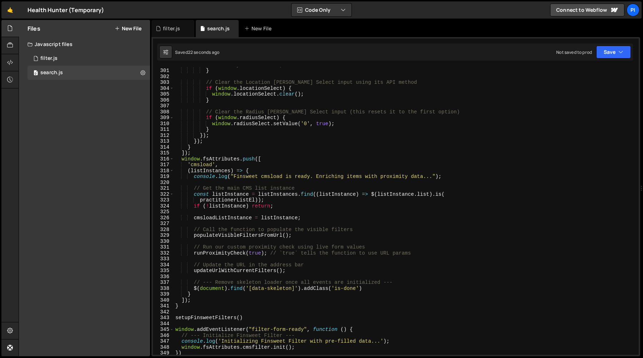
scroll to position [1932, 0]
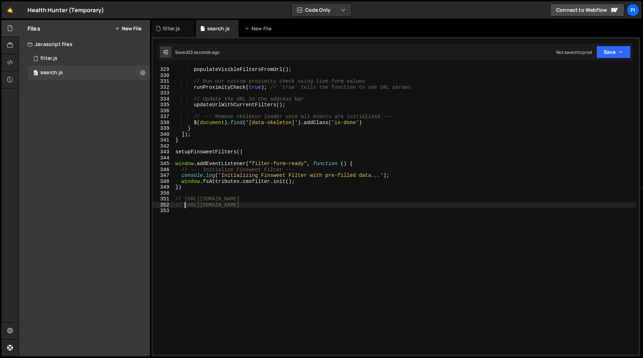
click at [183, 205] on div "populateVisibleFiltersFromUrl ( ) ; // Run our custom proximity check using liv…" at bounding box center [405, 217] width 462 height 300
type textarea "// [URL][DOMAIN_NAME]"
click at [409, 156] on div "populateVisibleFiltersFromUrl ( ) ; // Run our custom proximity check using liv…" at bounding box center [405, 217] width 462 height 300
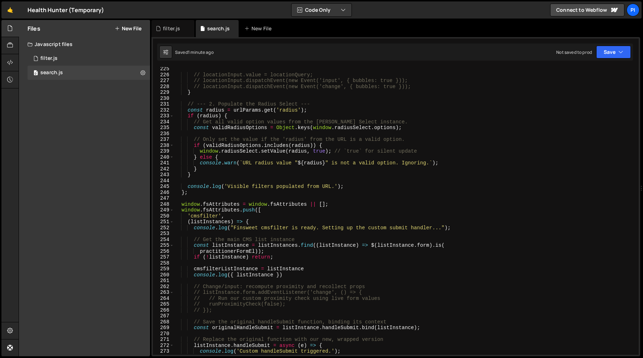
scroll to position [1320, 0]
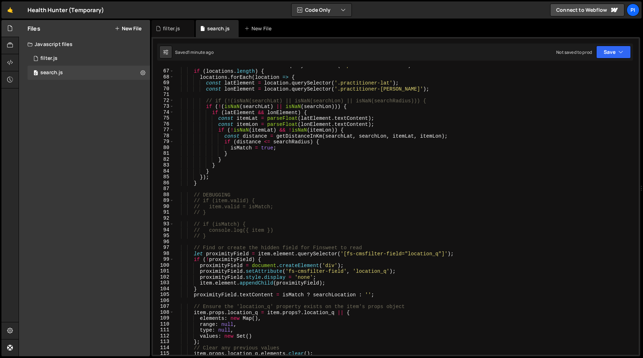
click at [394, 195] on div "const locations = item . element . querySelectorAll ( '.practitioner-latlon' ) …" at bounding box center [405, 212] width 462 height 300
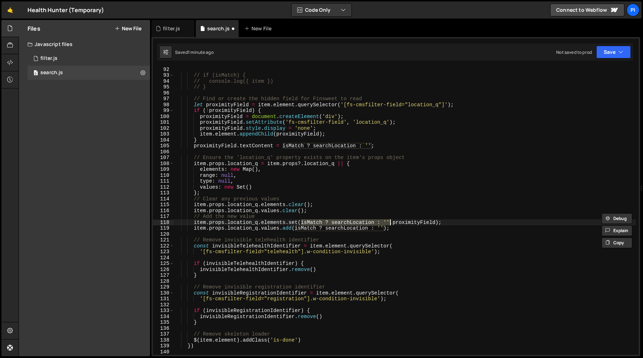
scroll to position [530, 0]
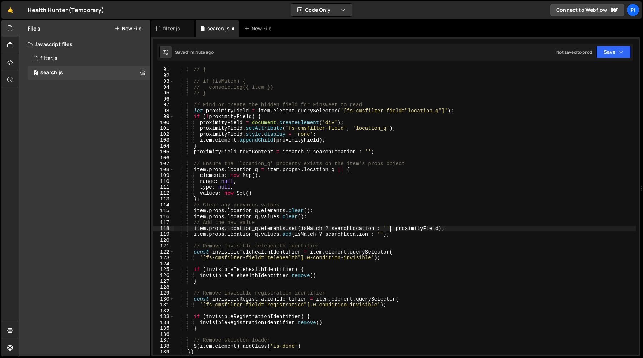
click at [246, 201] on div "// } // if (isMatch) { // console.log({ item }) // } // Find or create the hidd…" at bounding box center [405, 217] width 462 height 300
type textarea "};"
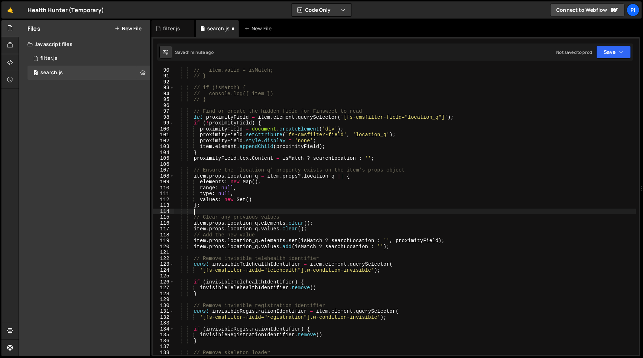
scroll to position [518, 0]
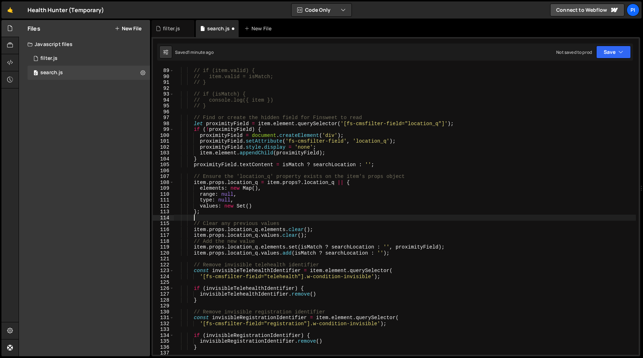
click at [203, 178] on div "// DEBUGGING // if (item.valid) { // item.valid = isMatch; // } // if (isMatch)…" at bounding box center [405, 212] width 462 height 300
click at [191, 177] on div "// DEBUGGING // if (item.valid) { // item.valid = isMatch; // } // if (isMatch)…" at bounding box center [405, 212] width 462 height 300
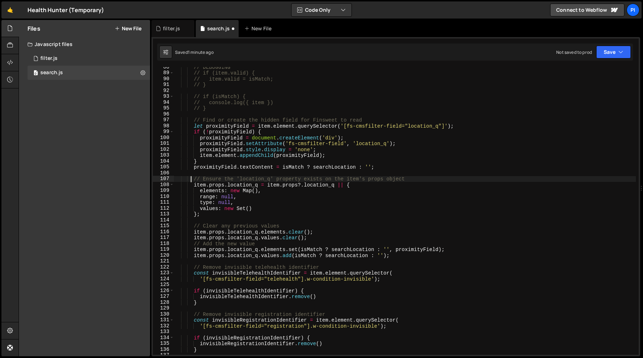
scroll to position [510, 0]
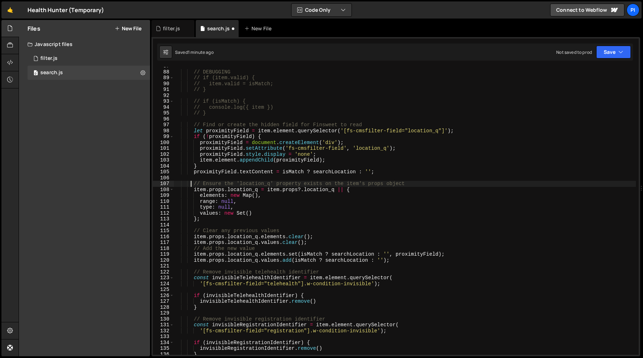
click at [194, 183] on div "// DEBUGGING // if (item.valid) { // item.valid = isMatch; // } // if (isMatch)…" at bounding box center [405, 213] width 462 height 300
click at [258, 184] on div "// DEBUGGING // if (item.valid) { // item.valid = isMatch; // } // if (isMatch)…" at bounding box center [405, 213] width 462 height 300
click at [298, 184] on div "// DEBUGGING // if (item.valid) { // item.valid = isMatch; // } // if (isMatch)…" at bounding box center [405, 213] width 462 height 300
click at [361, 187] on div "// DEBUGGING // if (item.valid) { // item.valid = isMatch; // } // if (isMatch)…" at bounding box center [405, 213] width 462 height 300
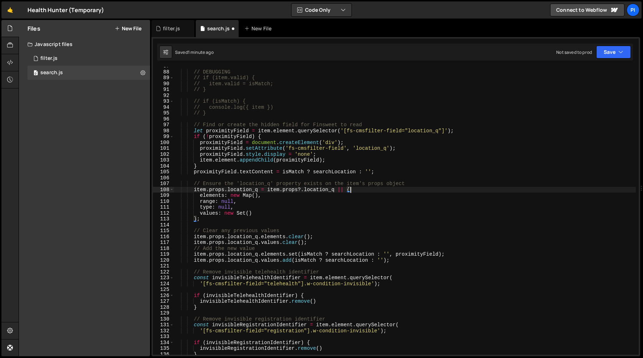
click at [353, 181] on div "// DEBUGGING // if (item.valid) { // item.valid = isMatch; // } // if (isMatch)…" at bounding box center [405, 213] width 462 height 300
click at [223, 206] on div "// DEBUGGING // if (item.valid) { // item.valid = isMatch; // } // if (isMatch)…" at bounding box center [405, 213] width 462 height 300
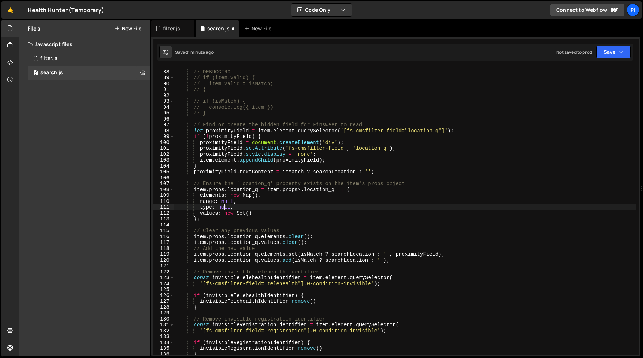
scroll to position [519, 0]
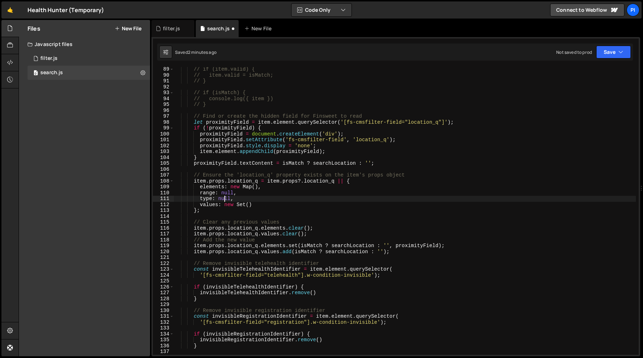
click at [288, 222] on div "// if (item.valid) { // item.valid = isMatch; // } // if (isMatch) { // console…" at bounding box center [405, 216] width 462 height 300
click at [267, 242] on div "// if (item.valid) { // item.valid = isMatch; // } // if (isMatch) { // console…" at bounding box center [405, 216] width 462 height 300
click at [325, 237] on div "// if (item.valid) { // item.valid = isMatch; // } // if (isMatch) { // console…" at bounding box center [405, 216] width 462 height 300
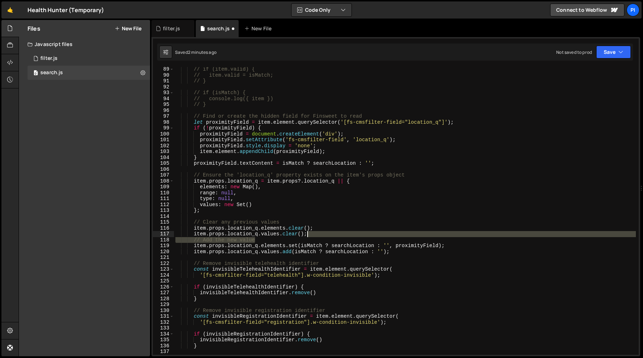
click at [319, 234] on div "// if (item.valid) { // item.valid = isMatch; // } // if (isMatch) { // console…" at bounding box center [405, 216] width 462 height 300
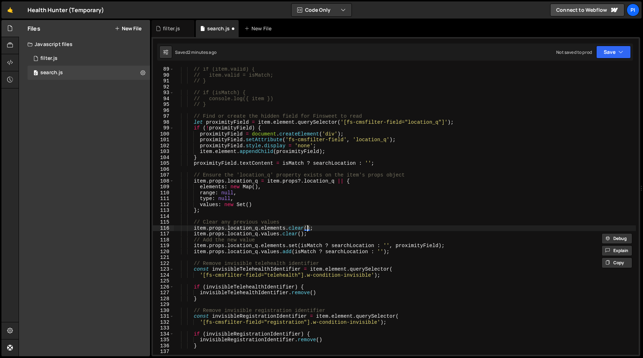
type textarea "item.props.location_q.values.clear();"
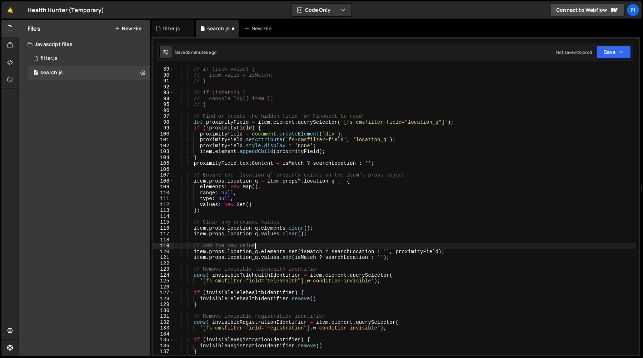
click at [282, 248] on div "// if (item.valid) { // item.valid = isMatch; // } // if (isMatch) { // console…" at bounding box center [405, 216] width 462 height 300
click at [317, 221] on div "// if (item.valid) { // item.valid = isMatch; // } // if (isMatch) { // console…" at bounding box center [405, 216] width 462 height 300
type textarea "// Clear any previous values"
click at [299, 217] on div "// if (item.valid) { // item.valid = isMatch; // } // if (isMatch) { // console…" at bounding box center [405, 216] width 462 height 300
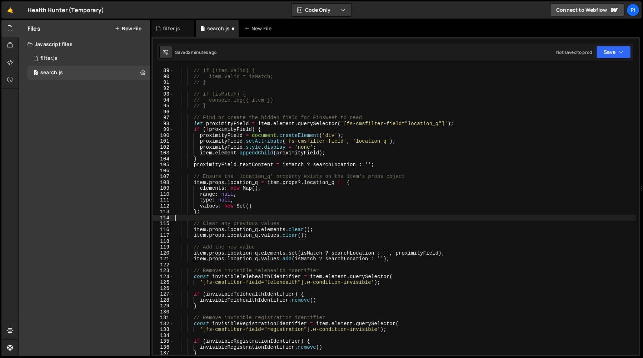
click at [235, 171] on div "// DEBUGGING // if (item.valid) { // item.valid = isMatch; // } // if (isMatch)…" at bounding box center [405, 212] width 462 height 300
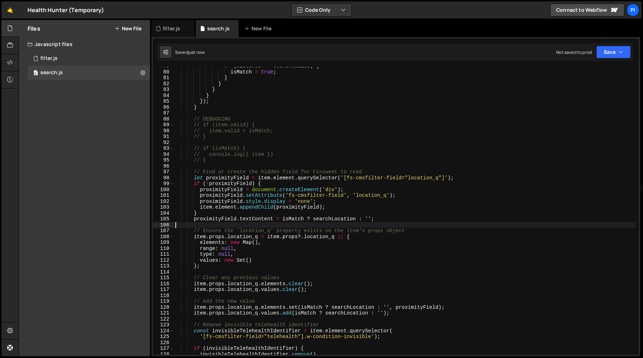
scroll to position [463, 0]
click at [301, 308] on div "if ( distance <= searchRadius ) { isMatch = true ; } } } } }) ; } // DEBUGGING …" at bounding box center [405, 214] width 462 height 300
click at [388, 306] on div "if ( distance <= searchRadius ) { isMatch = true ; } } } } }) ; } // DEBUGGING …" at bounding box center [405, 214] width 462 height 300
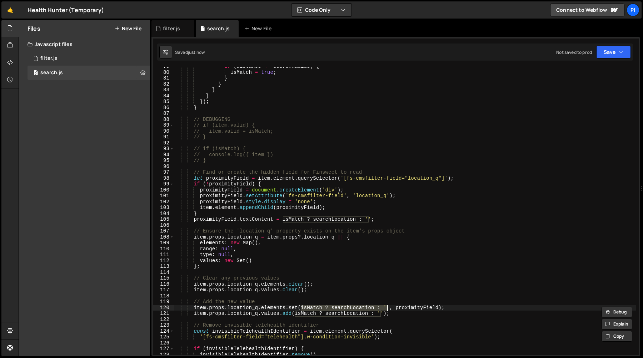
click at [390, 306] on div "if ( distance <= searchRadius ) { isMatch = true ; } } } } }) ; } // DEBUGGING …" at bounding box center [405, 214] width 462 height 300
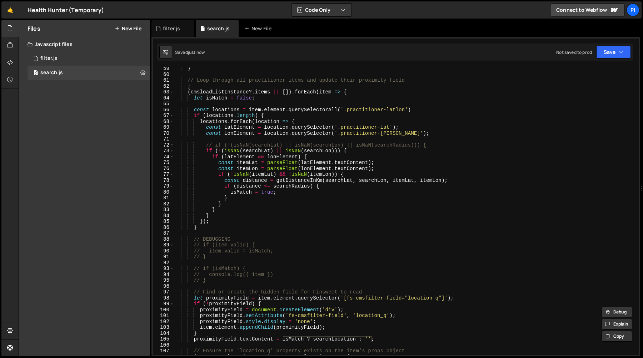
scroll to position [343, 0]
click at [273, 280] on div "} // Loop through all practitioner items and update their proximity field ; ( c…" at bounding box center [405, 216] width 462 height 300
type textarea "// }"
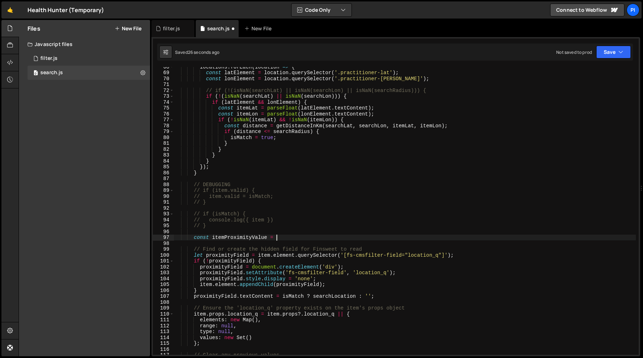
scroll to position [400, 0]
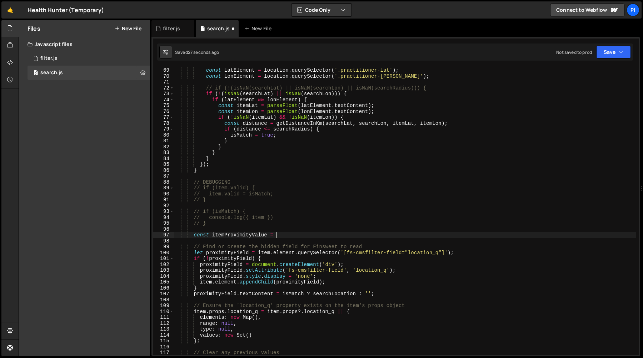
click at [283, 295] on div "locations . forEach ( location => { const latElement = location . querySelector…" at bounding box center [405, 211] width 462 height 300
click at [372, 293] on div "locations . forEach ( location => { const latElement = location . querySelector…" at bounding box center [405, 211] width 462 height 300
click at [302, 236] on div "locations . forEach ( location => { const latElement = location . querySelector…" at bounding box center [405, 211] width 462 height 300
paste textarea "isMatch ? searchLocation : ''"
type textarea "const itemProximityValue = isMatch ? searchLocation : '';"
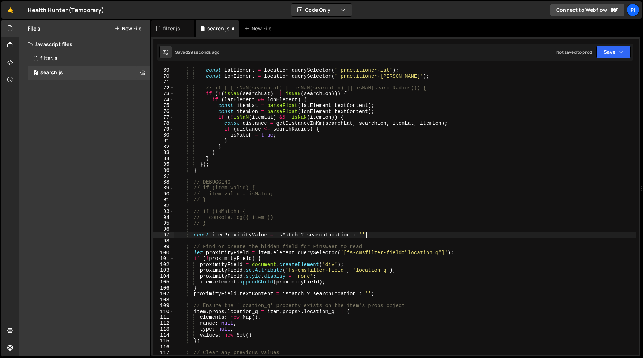
scroll to position [0, 13]
click at [233, 240] on div "locations . forEach ( location => { const latElement = location . querySelector…" at bounding box center [405, 211] width 462 height 300
click at [235, 236] on div "locations . forEach ( location => { const latElement = location . querySelector…" at bounding box center [405, 211] width 462 height 300
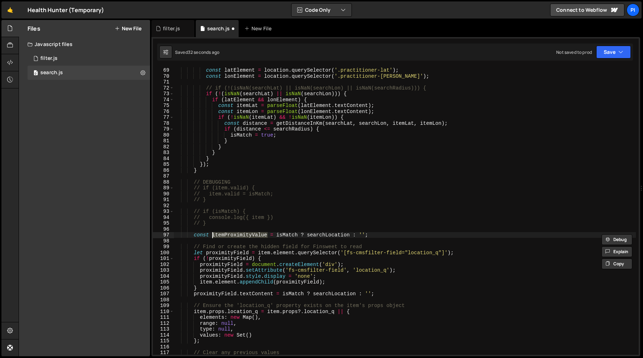
click at [280, 293] on div "locations . forEach ( location => { const latElement = location . querySelector…" at bounding box center [405, 211] width 462 height 300
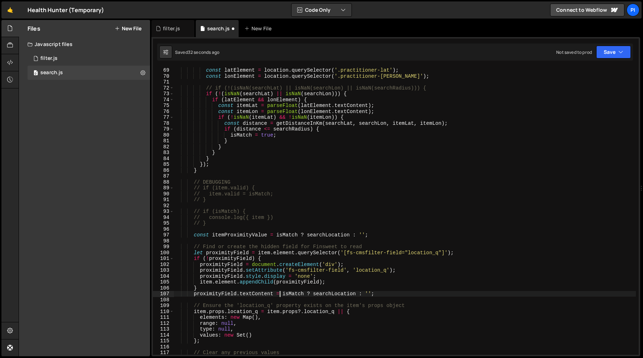
click at [284, 293] on div "locations . forEach ( location => { const latElement = location . querySelector…" at bounding box center [405, 211] width 462 height 300
click at [283, 294] on div "locations . forEach ( location => { const latElement = location . querySelector…" at bounding box center [405, 211] width 462 height 300
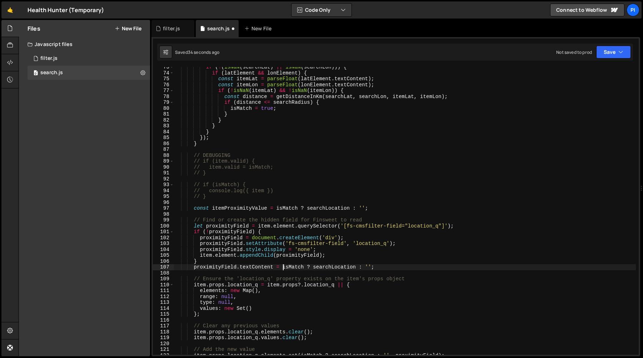
scroll to position [453, 0]
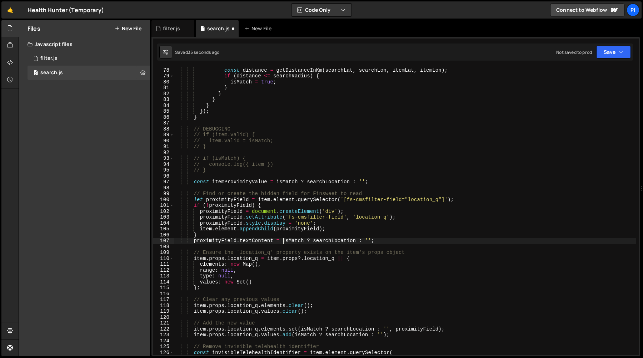
click at [371, 239] on div "if ( ! isNaN ( itemLat ) && ! isNaN ( itemLon )) { const distance = getDistance…" at bounding box center [405, 211] width 462 height 300
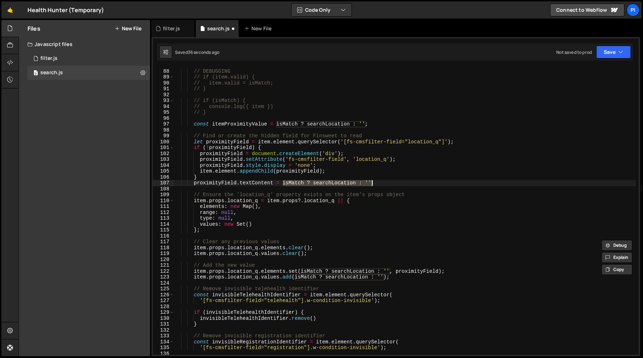
scroll to position [511, 0]
paste textarea "temProximityValue"
click at [301, 274] on div "// DEBUGGING // if (item.valid) { // item.valid = isMatch; // } // if (isMatch)…" at bounding box center [405, 213] width 462 height 300
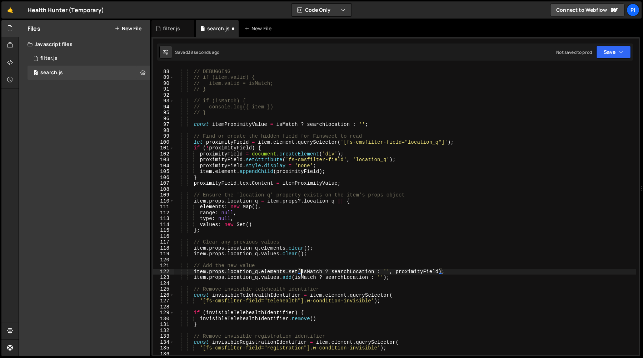
click at [390, 271] on div "// DEBUGGING // if (item.valid) { // item.valid = isMatch; // } // if (isMatch)…" at bounding box center [405, 213] width 462 height 300
paste textarea "temProximityValue"
click at [296, 277] on div "// DEBUGGING // if (item.valid) { // item.valid = isMatch; // } // if (isMatch)…" at bounding box center [405, 213] width 462 height 300
click at [383, 278] on div "// DEBUGGING // if (item.valid) { // item.valid = isMatch; // } // if (isMatch)…" at bounding box center [405, 213] width 462 height 300
paste textarea "temProximityValue"
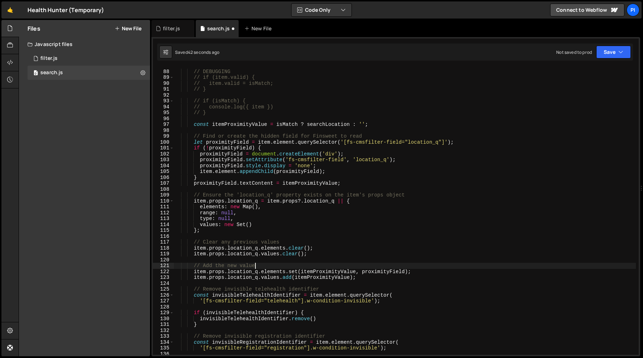
click at [339, 265] on div "// DEBUGGING // if (item.valid) { // item.valid = isMatch; // } // if (isMatch)…" at bounding box center [405, 213] width 462 height 300
click at [228, 126] on div "// DEBUGGING // if (item.valid) { // item.valid = isMatch; // } // if (isMatch)…" at bounding box center [405, 213] width 462 height 300
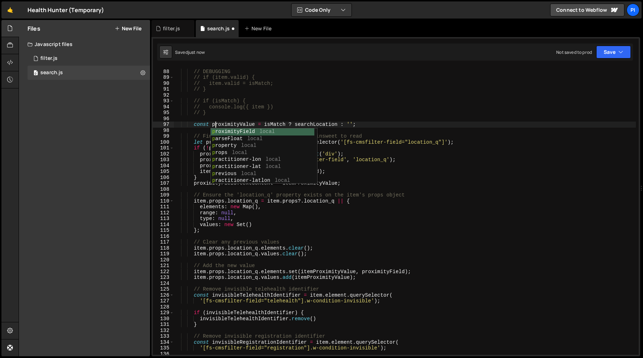
scroll to position [0, 2]
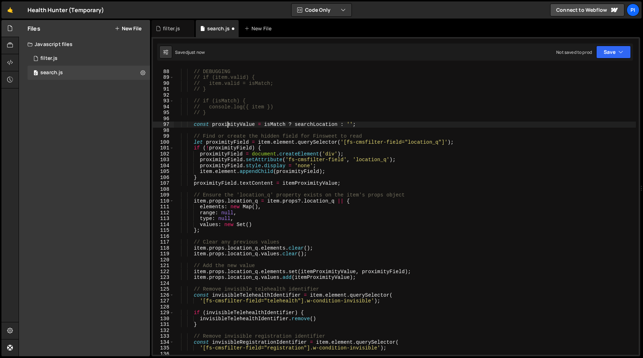
click at [228, 125] on div "// DEBUGGING // if (item.valid) { // item.valid = isMatch; // } // if (isMatch)…" at bounding box center [405, 213] width 462 height 300
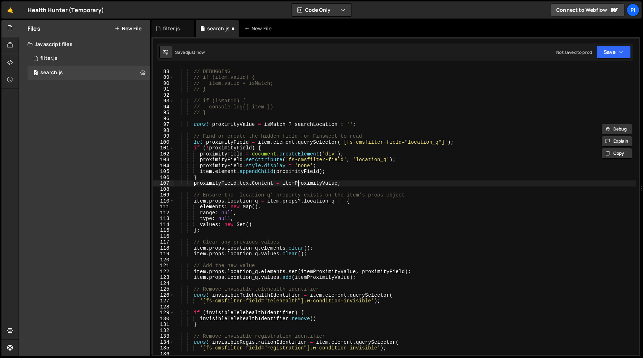
click at [298, 185] on div "// DEBUGGING // if (item.valid) { // item.valid = isMatch; // } // if (isMatch)…" at bounding box center [405, 213] width 462 height 300
paste textarea "p"
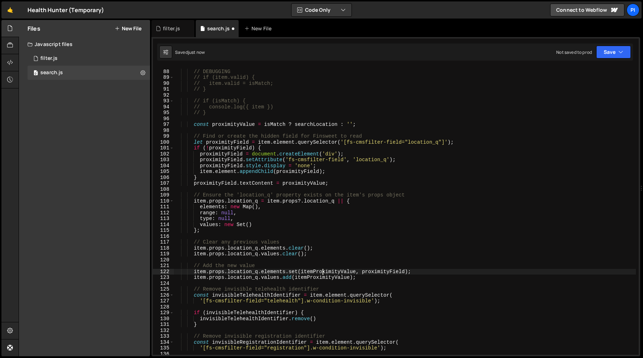
click at [322, 272] on div "// DEBUGGING // if (item.valid) { // item.valid = isMatch; // } // if (isMatch)…" at bounding box center [405, 213] width 462 height 300
paste textarea "p"
click at [322, 277] on div "// DEBUGGING // if (item.valid) { // item.valid = isMatch; // } // if (isMatch)…" at bounding box center [405, 213] width 462 height 300
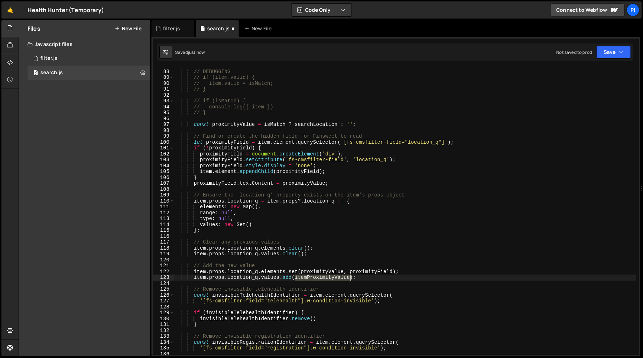
paste textarea "p"
type textarea "item.props.location_q.values.add(proximityValue);"
click at [324, 260] on div "// DEBUGGING // if (item.valid) { // item.valid = isMatch; // } // if (isMatch)…" at bounding box center [405, 213] width 462 height 300
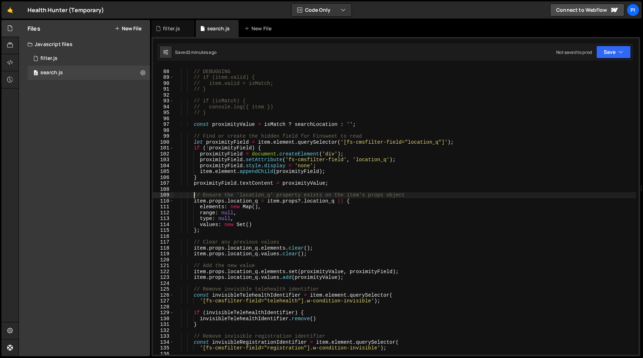
click at [193, 196] on div "// DEBUGGING // if (item.valid) { // item.valid = isMatch; // } // if (isMatch)…" at bounding box center [405, 213] width 462 height 300
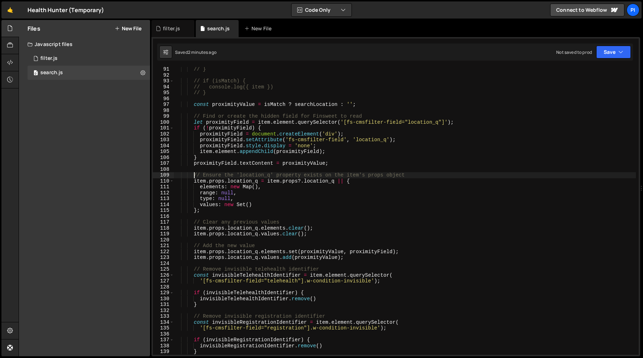
scroll to position [532, 0]
click at [360, 259] on div "// } // if (isMatch) { // console.log({ item }) // } const proximityValue = isM…" at bounding box center [405, 216] width 462 height 300
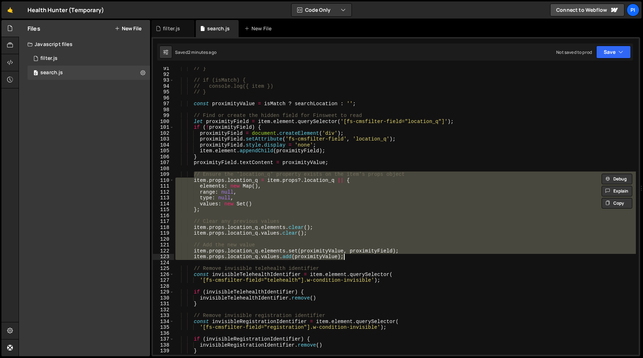
click at [360, 259] on div "// } // if (isMatch) { // console.log({ item }) // } const proximityValue = isM…" at bounding box center [405, 211] width 462 height 288
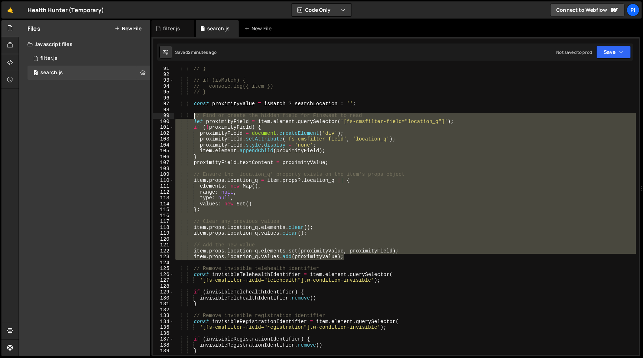
click at [193, 117] on div "// } // if (isMatch) { // console.log({ item }) // } const proximityValue = isM…" at bounding box center [405, 216] width 462 height 300
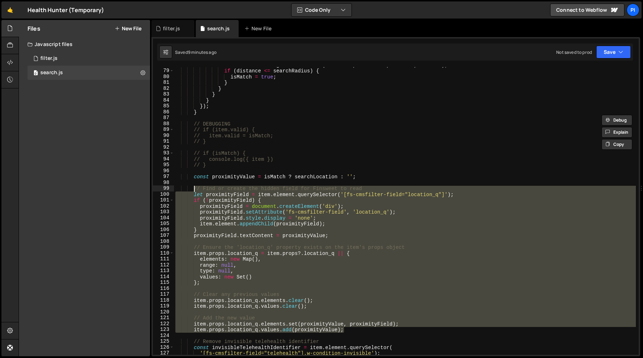
scroll to position [439, 0]
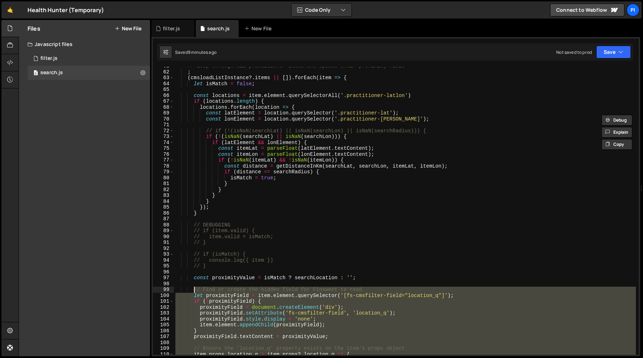
click at [250, 159] on div "// Loop through all practitioner items and update their proximity field ; ( cms…" at bounding box center [405, 213] width 462 height 300
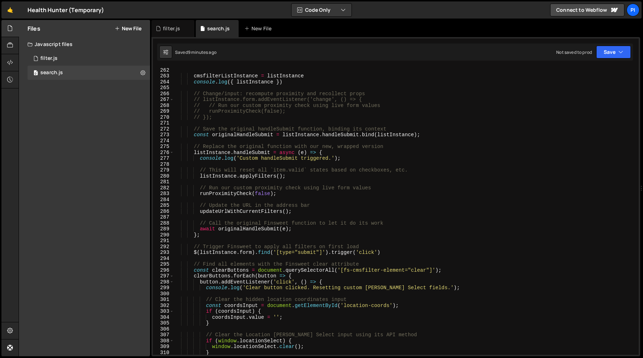
scroll to position [1658, 0]
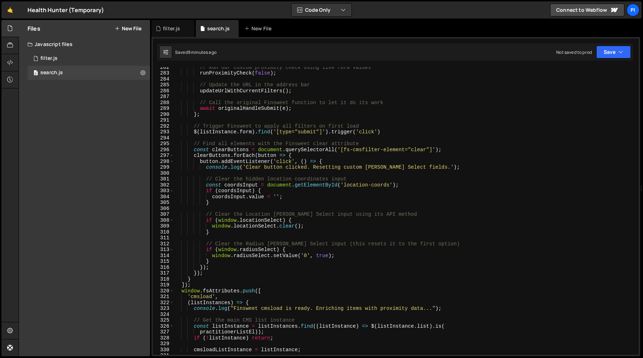
click at [214, 170] on div "// Run our custom proximity check using live form values runProximityCheck ( fa…" at bounding box center [405, 214] width 462 height 300
click at [216, 163] on div "// Run our custom proximity check using live form values runProximityCheck ( fa…" at bounding box center [405, 214] width 462 height 300
click at [222, 182] on div "// Run our custom proximity check using live form values runProximityCheck ( fa…" at bounding box center [405, 214] width 462 height 300
click at [235, 201] on div "// Run our custom proximity check using live form values runProximityCheck ( fa…" at bounding box center [405, 214] width 462 height 300
click at [256, 228] on div "// Run our custom proximity check using live form values runProximityCheck ( fa…" at bounding box center [405, 214] width 462 height 300
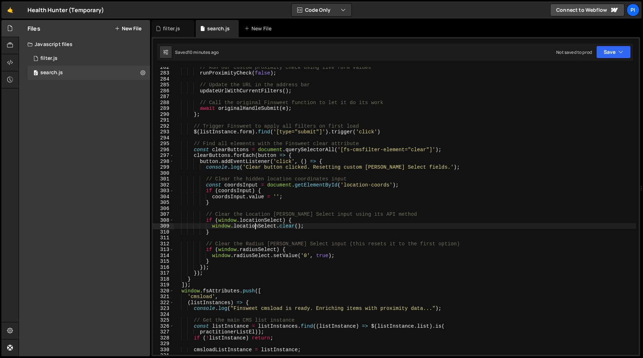
click at [267, 212] on div "// Run our custom proximity check using live form values runProximityCheck ( fa…" at bounding box center [405, 214] width 462 height 300
type textarea "// Clear the Location [PERSON_NAME] Select input using its API method"
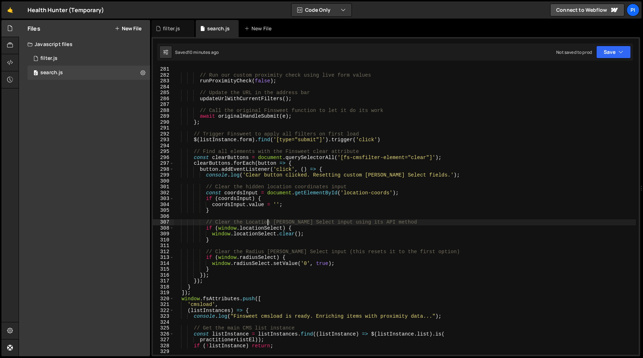
scroll to position [1648, 0]
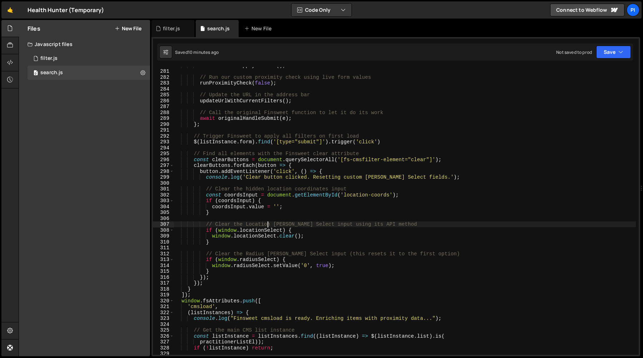
click at [286, 247] on div "listInstance . applyFilters ( ) ; // Run our custom proximity check using live …" at bounding box center [405, 212] width 462 height 300
click at [291, 235] on div "listInstance . applyFilters ( ) ; // Run our custom proximity check using live …" at bounding box center [405, 212] width 462 height 300
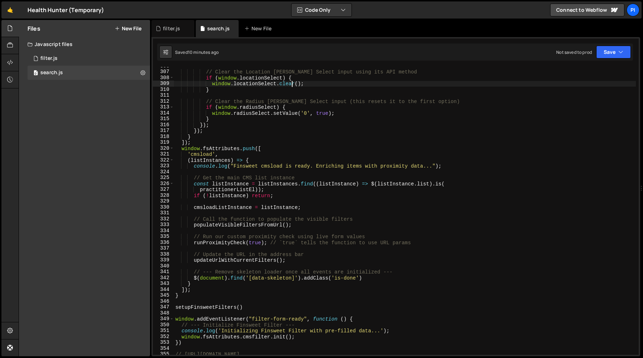
scroll to position [1800, 0]
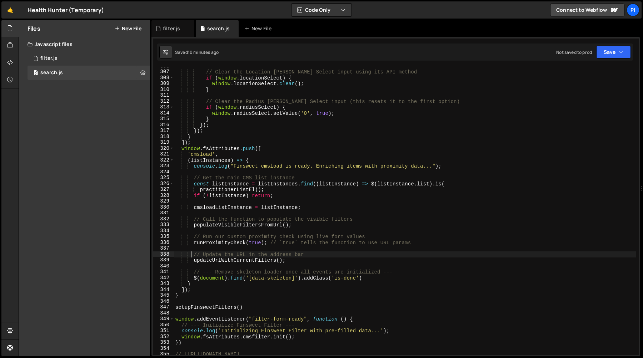
click at [189, 254] on div "// Clear the Location [PERSON_NAME] Select input using its API method if ( wind…" at bounding box center [405, 213] width 462 height 300
click at [311, 262] on div "// Clear the Location [PERSON_NAME] Select input using its API method if ( wind…" at bounding box center [405, 213] width 462 height 300
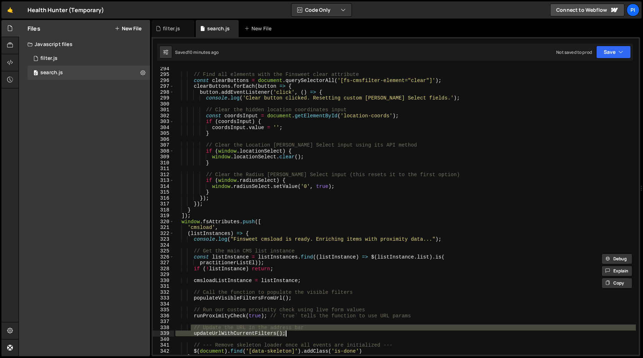
scroll to position [1724, 0]
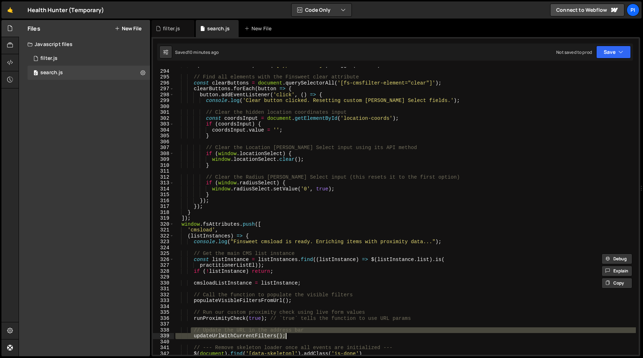
click at [313, 196] on div "$ ( listInstance . form ) . find ( '[type="submit"]' ) . trigger ( 'click' ) //…" at bounding box center [405, 212] width 462 height 300
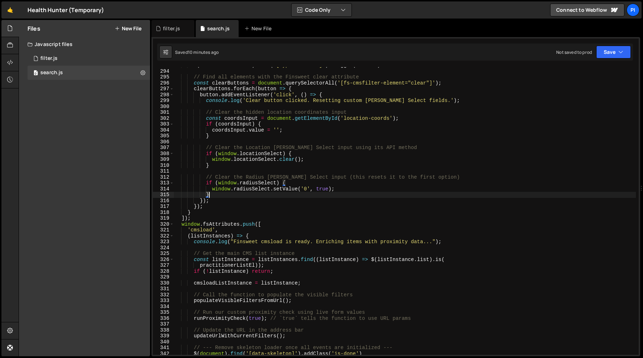
type textarea "}"
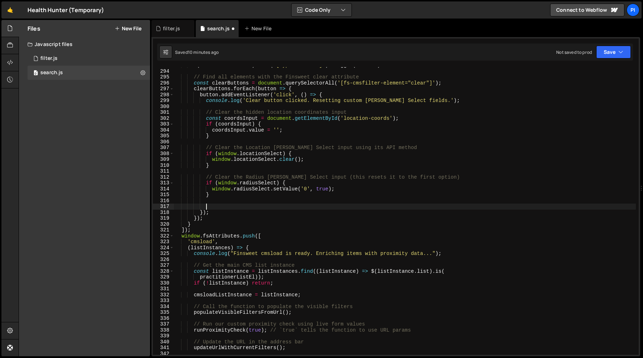
paste textarea "updateUrlWithCurrentFilters();"
type textarea "updateUrlWithCurrentFilters();"
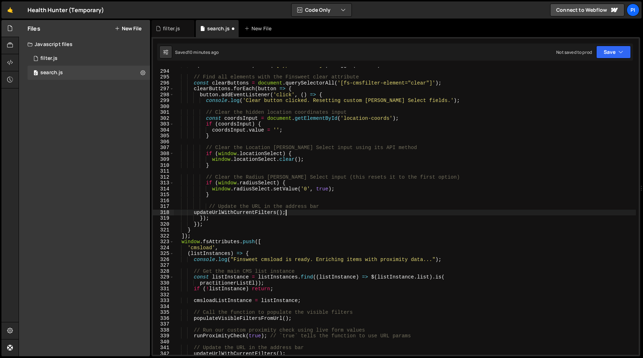
click at [284, 198] on div "$ ( listInstance . form ) . find ( '[type="submit"]' ) . trigger ( 'click' ) //…" at bounding box center [405, 212] width 462 height 300
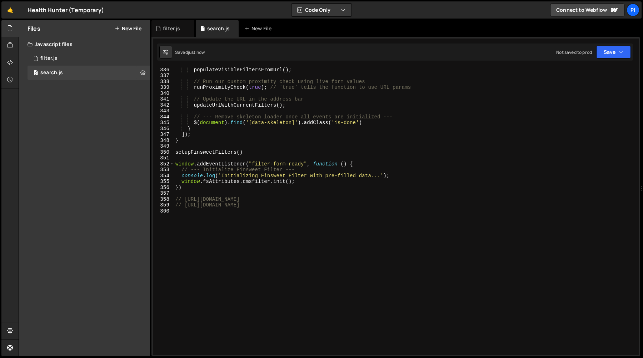
scroll to position [1973, 0]
click at [185, 209] on div "// Call the function to populate the visible filters populateVisibleFiltersFrom…" at bounding box center [405, 212] width 462 height 300
type textarea "// [URL][DOMAIN_NAME]"
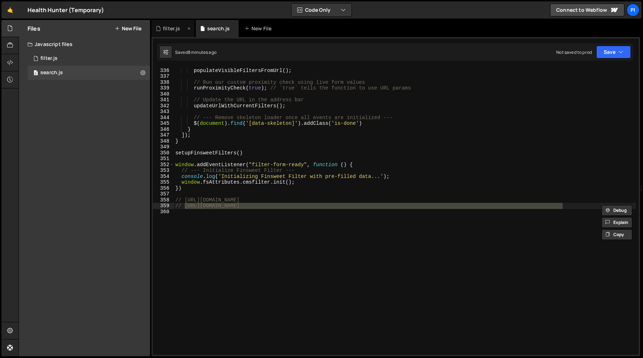
click at [165, 27] on div "filter.js" at bounding box center [171, 28] width 17 height 7
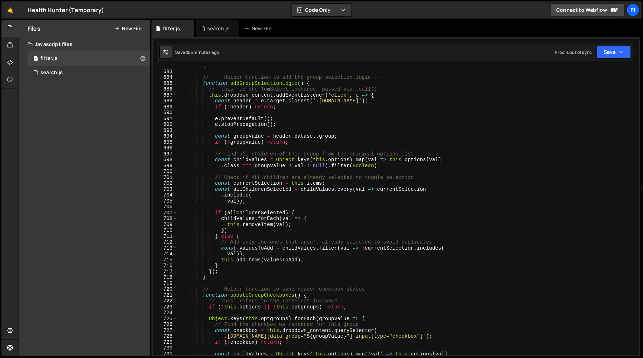
click at [252, 156] on div "} // --- Helper function to add the group selection logic --- function addGroup…" at bounding box center [406, 213] width 459 height 300
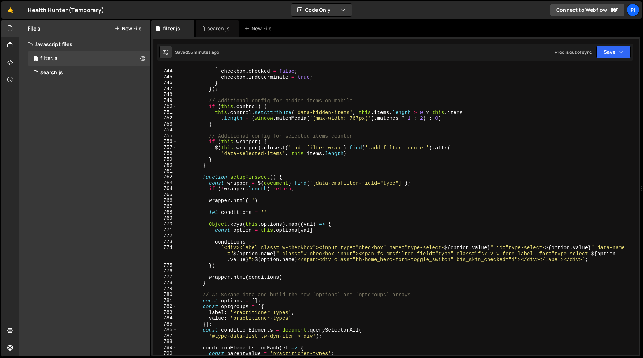
scroll to position [4245, 0]
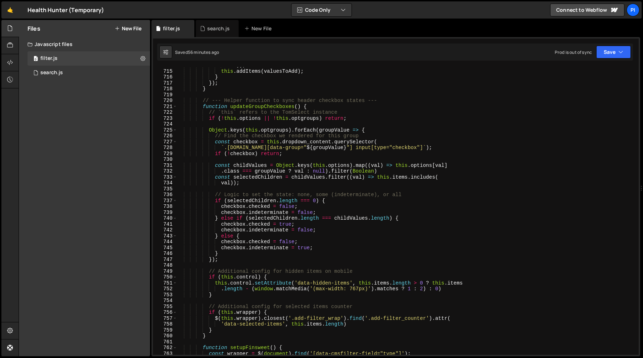
click at [317, 183] on div "val )) ; this . addItems ( valuesToAdd ) ; } }) ; } // --- Helper function to s…" at bounding box center [406, 212] width 459 height 300
type textarea "val));"
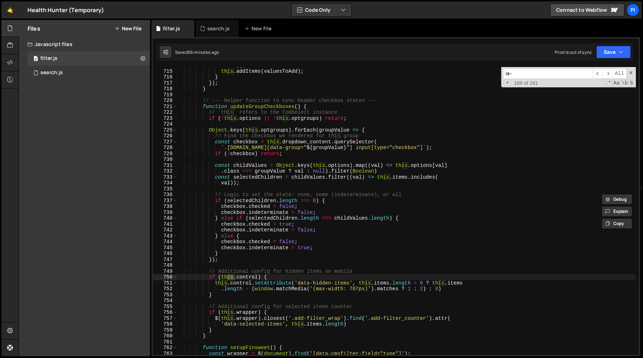
scroll to position [62, 0]
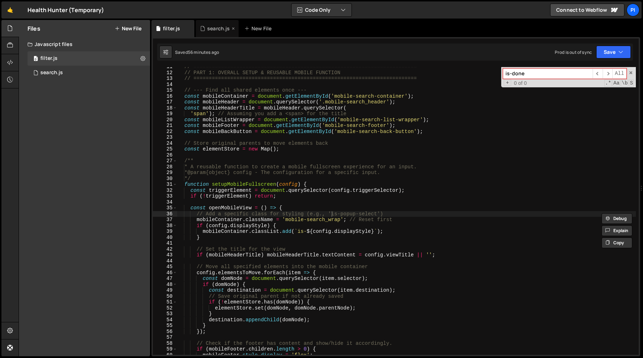
type input "is-done"
click at [211, 26] on div "search.js" at bounding box center [218, 28] width 22 height 7
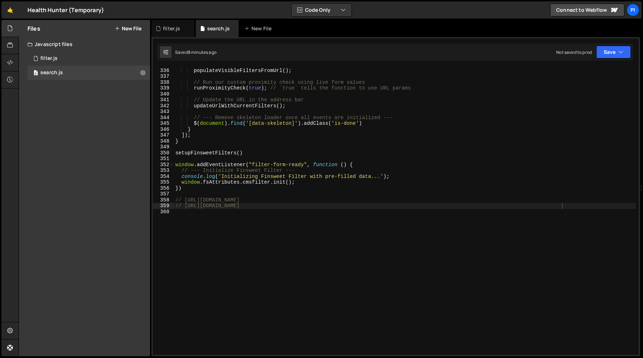
type textarea "setupFinsweetFilters()"
click at [319, 151] on div "// Call the function to populate the visible filters populateVisibleFiltersFrom…" at bounding box center [405, 212] width 462 height 300
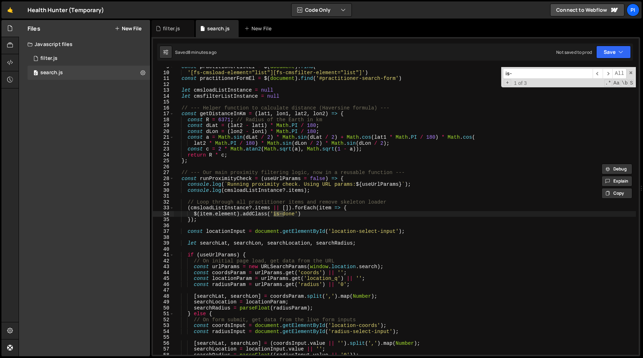
scroll to position [50, 0]
type input "is-done"
click at [605, 75] on span "​" at bounding box center [607, 74] width 10 height 10
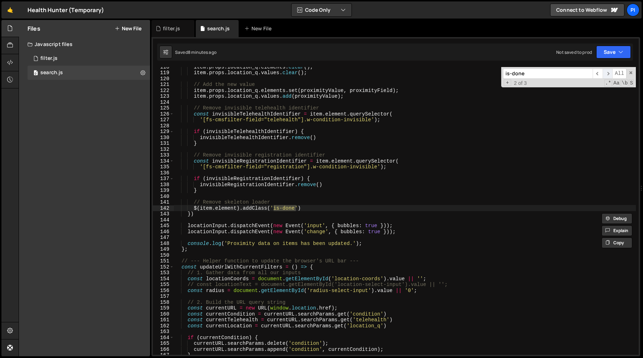
click at [605, 75] on span "​" at bounding box center [607, 74] width 10 height 10
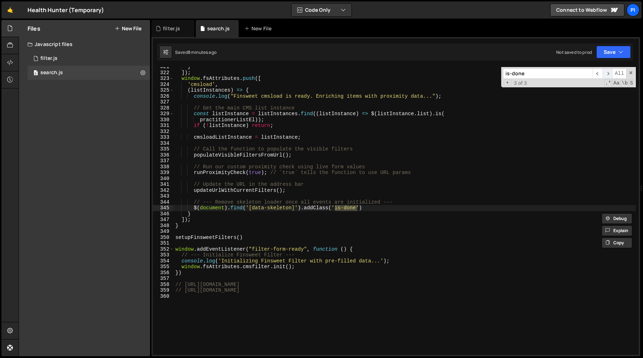
click at [605, 75] on span "​" at bounding box center [607, 74] width 10 height 10
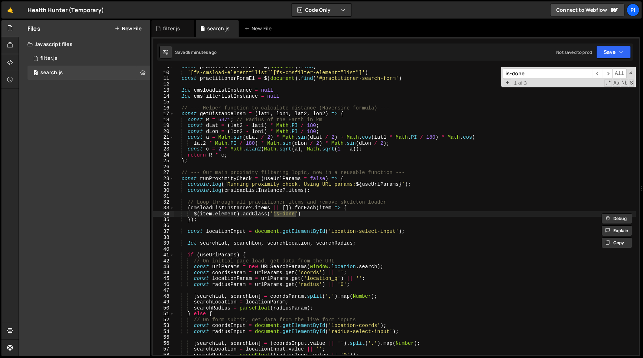
click at [232, 221] on div "const practitionerListEl = $ ( document ) . find ( '[fs-cmsload-element="list"]…" at bounding box center [405, 214] width 462 height 300
click at [208, 207] on div "const practitionerListEl = $ ( document ) . find ( '[fs-cmsload-element="list"]…" at bounding box center [405, 214] width 462 height 300
click at [607, 72] on span "​" at bounding box center [607, 74] width 10 height 10
click at [608, 75] on span "​" at bounding box center [607, 74] width 10 height 10
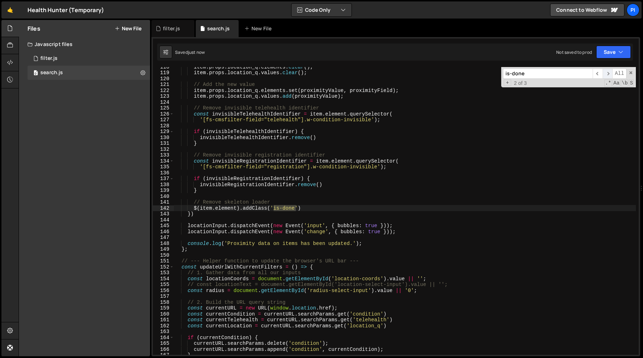
scroll to position [692, 0]
click at [599, 76] on span "​" at bounding box center [597, 74] width 10 height 10
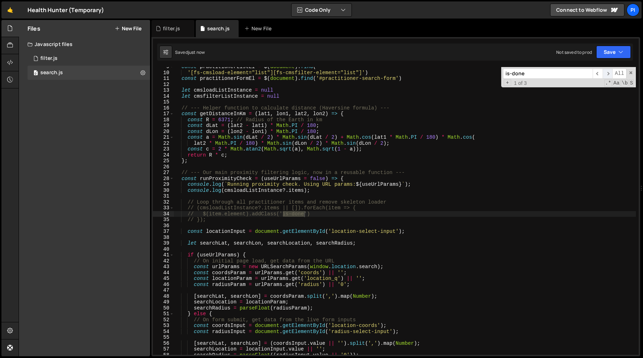
click at [606, 75] on span "​" at bounding box center [607, 74] width 10 height 10
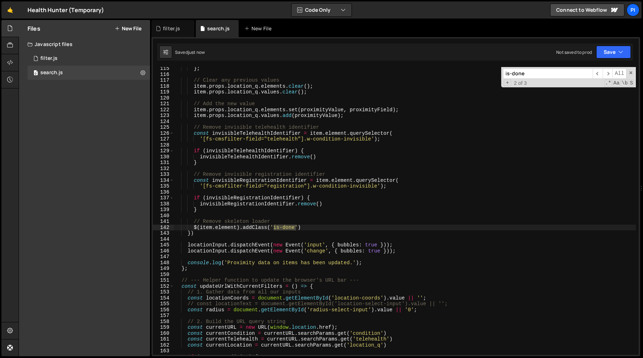
scroll to position [666, 0]
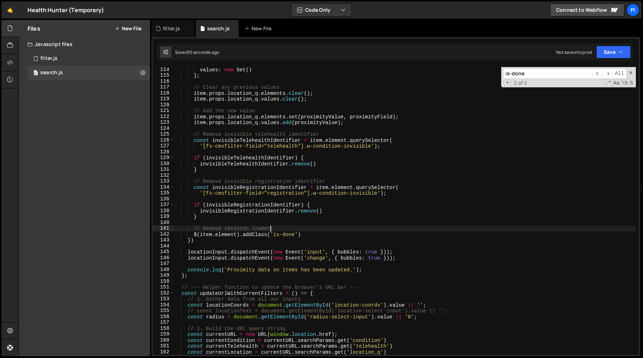
click at [309, 231] on div "values : new Set ( ) } ; // Clear any previous values item . props . location_q…" at bounding box center [405, 217] width 462 height 300
click at [309, 234] on div "values : new Set ( ) } ; // Clear any previous values item . props . location_q…" at bounding box center [405, 217] width 462 height 300
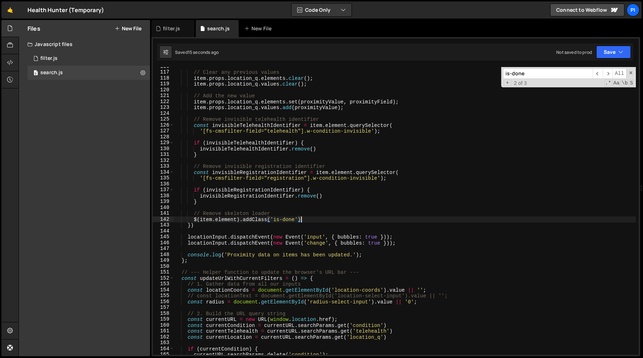
scroll to position [673, 0]
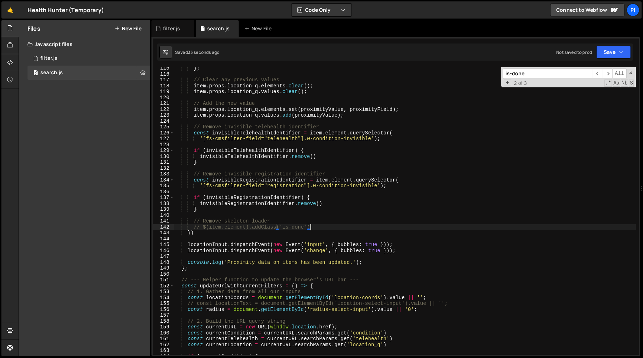
click at [347, 225] on div "} ; // Clear any previous values item . props . location_q . elements . clear (…" at bounding box center [405, 215] width 462 height 300
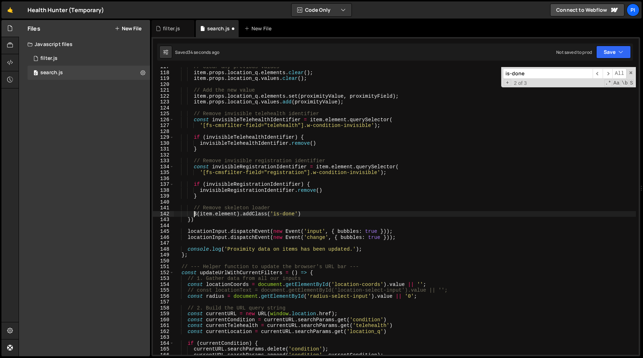
scroll to position [686, 0]
click at [323, 215] on div "// Clear any previous values item . props . location_q . elements . clear ( ) ;…" at bounding box center [405, 214] width 462 height 300
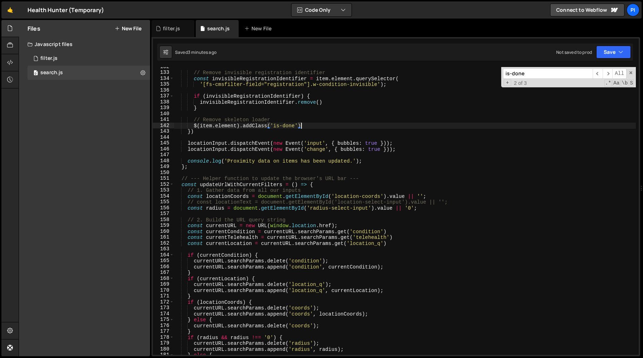
scroll to position [775, 0]
click at [605, 72] on span "​" at bounding box center [607, 74] width 10 height 10
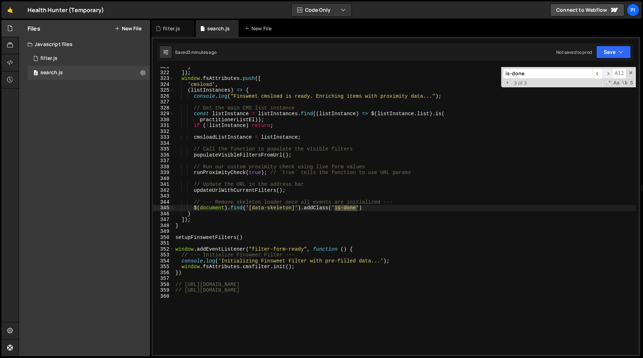
click at [605, 72] on span "​" at bounding box center [607, 74] width 10 height 10
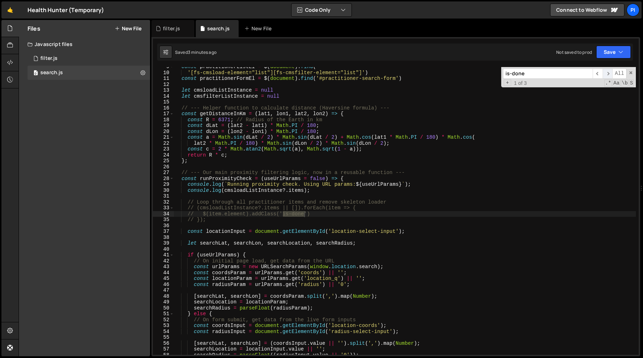
scroll to position [50, 0]
click at [605, 73] on span "​" at bounding box center [607, 74] width 10 height 10
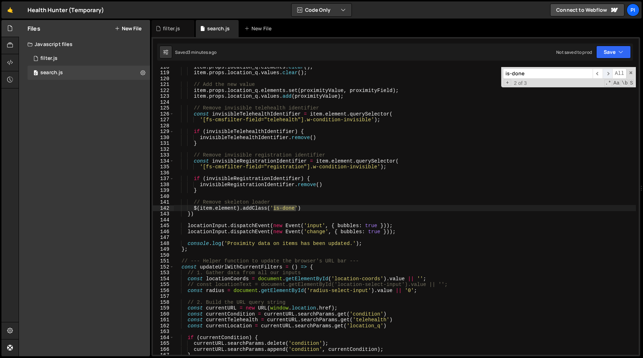
click at [605, 73] on span "​" at bounding box center [607, 74] width 10 height 10
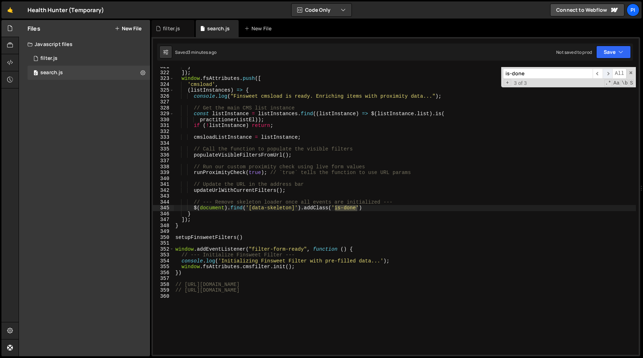
click at [605, 73] on span "​" at bounding box center [607, 74] width 10 height 10
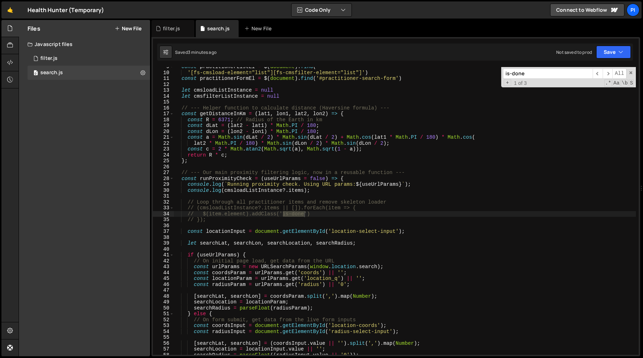
type textarea "// });"
click at [211, 221] on div "const practitionerListEl = $ ( document ) . find ( '[fs-cmsload-element="list"]…" at bounding box center [405, 214] width 462 height 300
click at [606, 71] on span "​" at bounding box center [607, 74] width 10 height 10
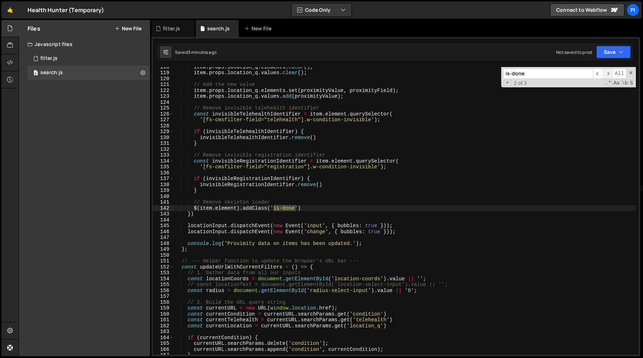
click at [606, 71] on span "​" at bounding box center [607, 74] width 10 height 10
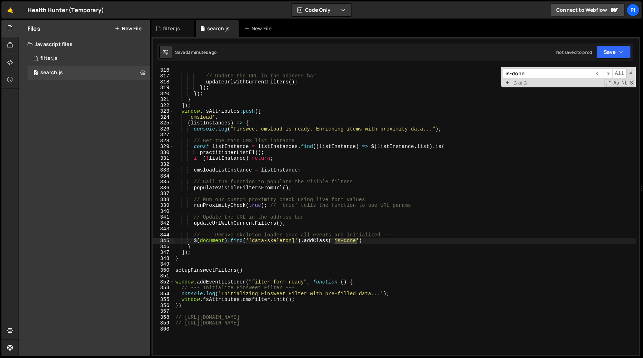
scroll to position [1855, 0]
